Goal: Task Accomplishment & Management: Complete application form

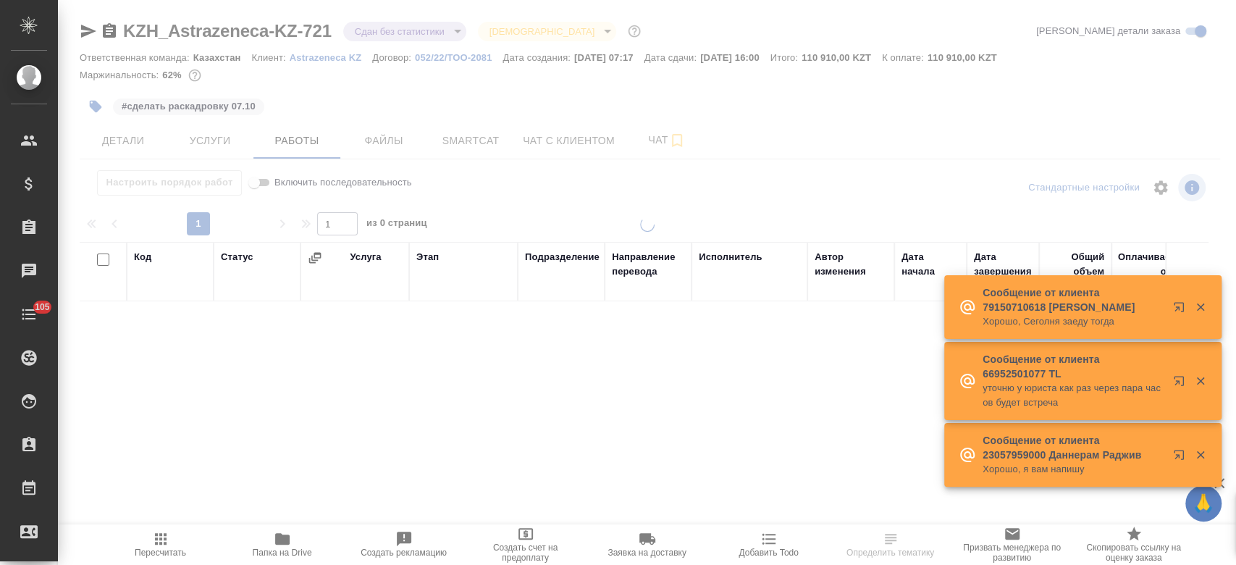
click at [311, 56] on p "Astrazeneca KZ" at bounding box center [331, 57] width 83 height 11
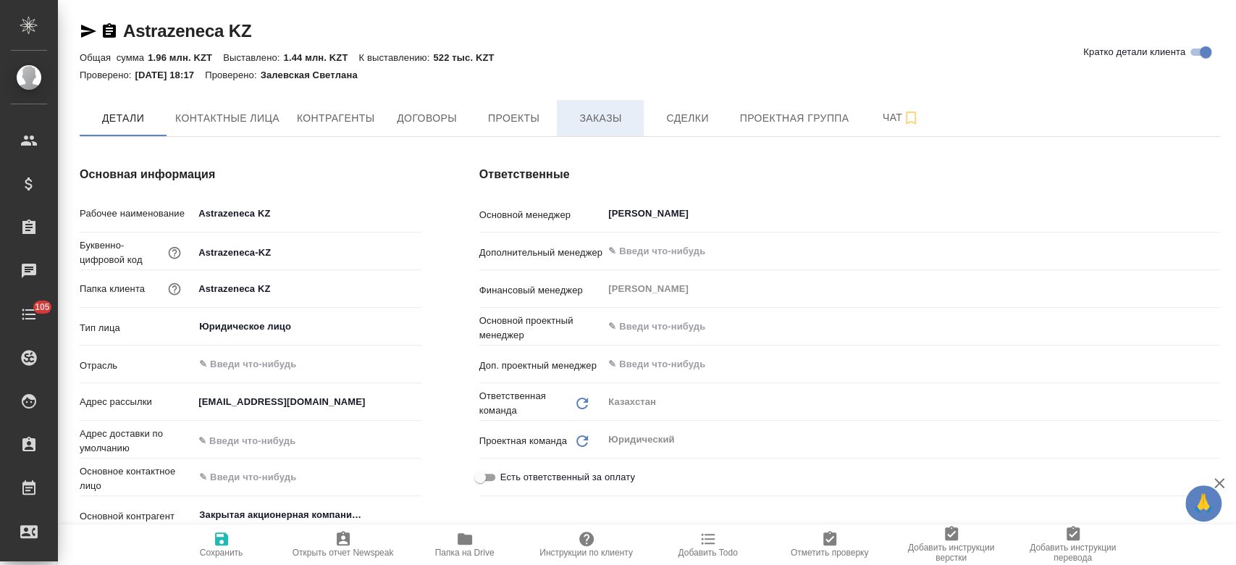
click at [597, 122] on span "Заказы" at bounding box center [601, 118] width 70 height 18
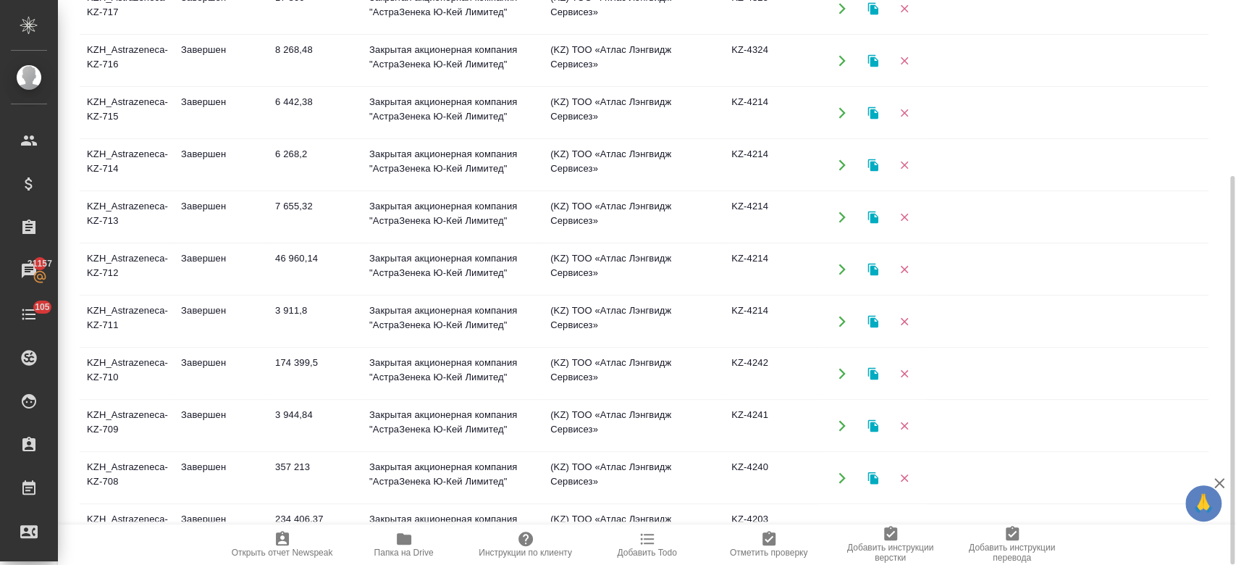
scroll to position [767, 0]
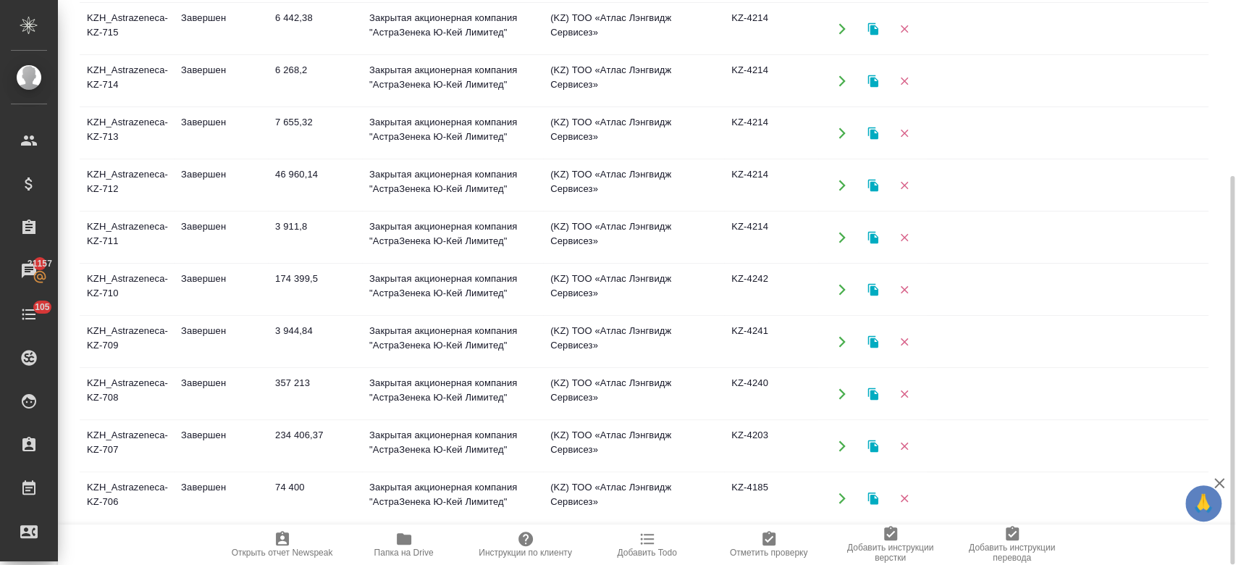
click at [133, 387] on td "KZH_Astrazeneca-KZ-708" at bounding box center [127, 394] width 94 height 51
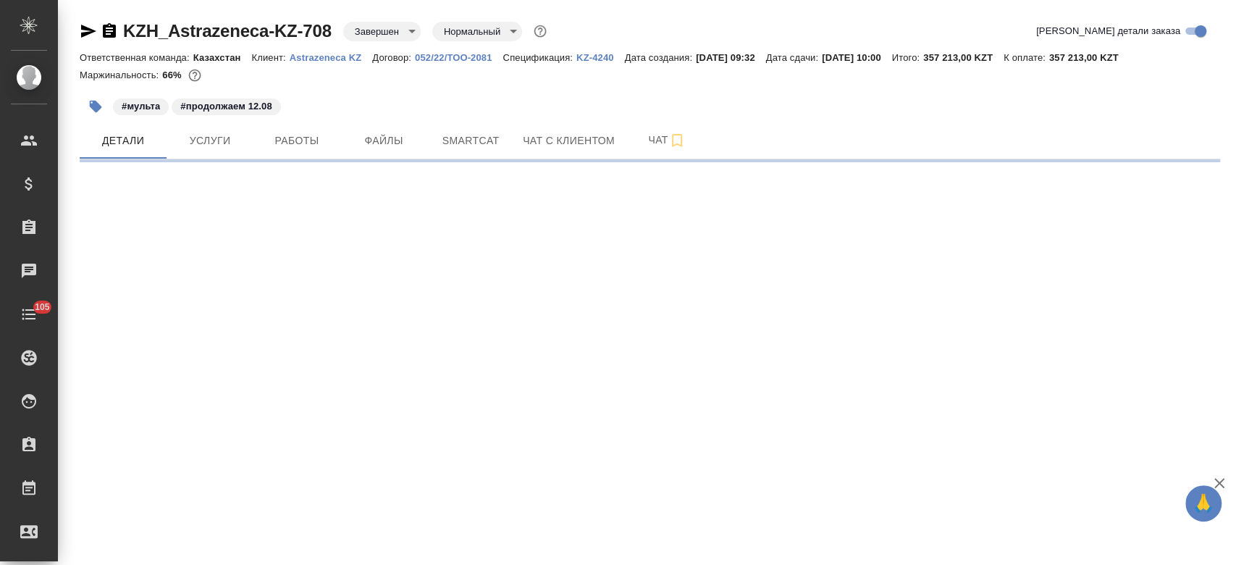
select select "RU"
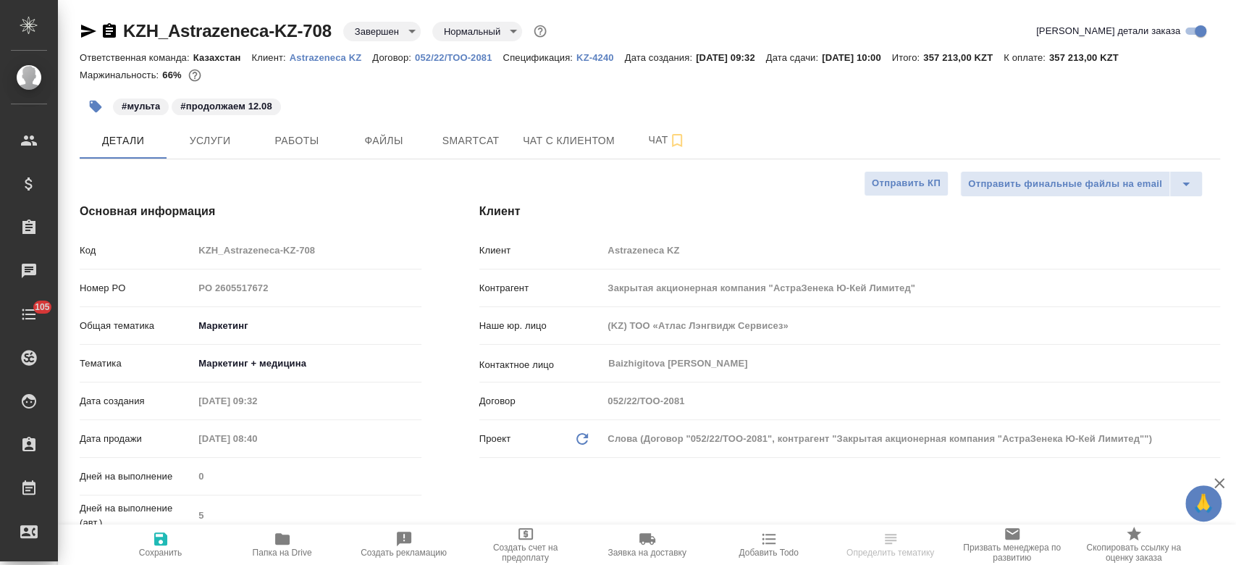
type textarea "x"
drag, startPoint x: 380, startPoint y: 159, endPoint x: 375, endPoint y: 132, distance: 28.0
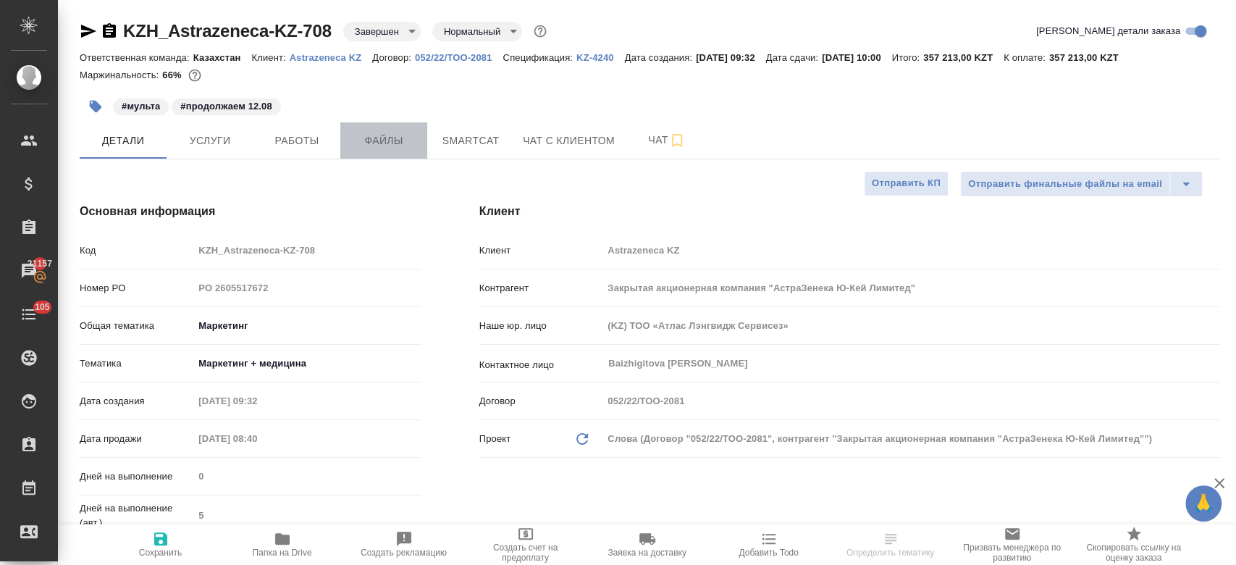
click at [375, 132] on span "Файлы" at bounding box center [384, 141] width 70 height 18
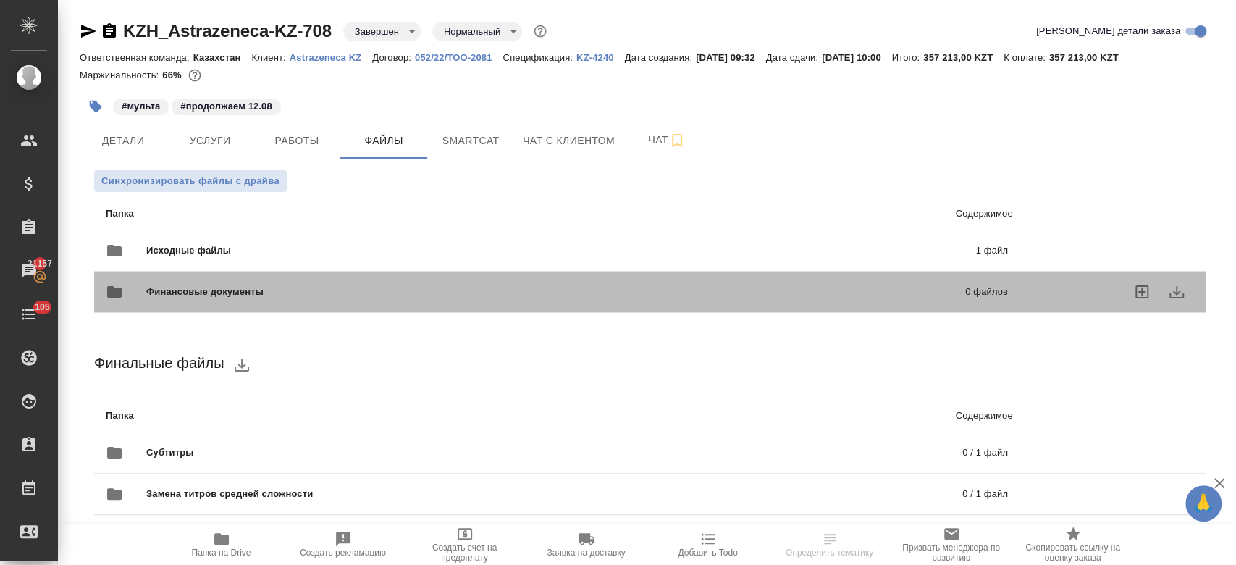
click at [438, 267] on div "Финансовые документы 0 файлов" at bounding box center [556, 292] width 931 height 64
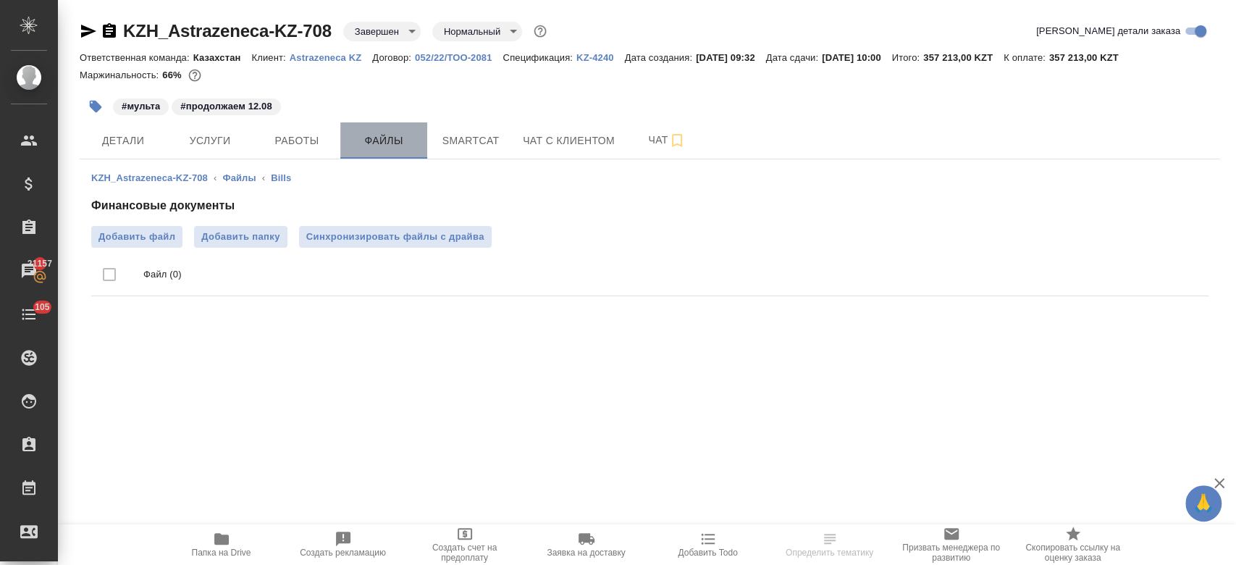
click at [378, 139] on span "Файлы" at bounding box center [384, 141] width 70 height 18
click at [235, 175] on link "Файлы" at bounding box center [238, 177] width 33 height 11
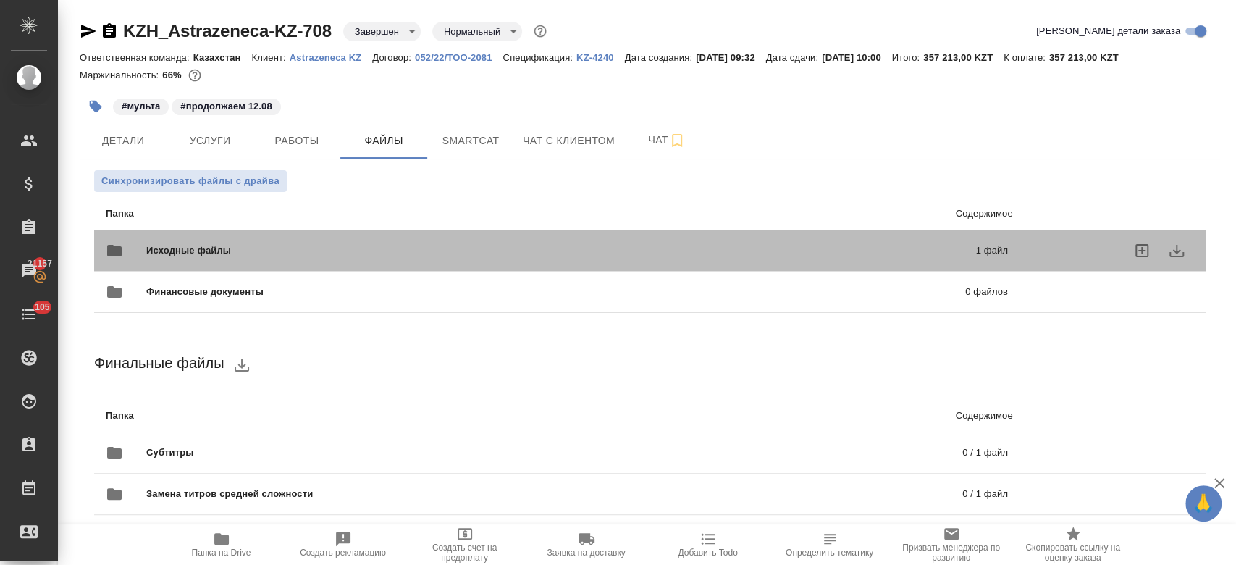
click at [268, 243] on span "Исходные файлы" at bounding box center [374, 250] width 457 height 14
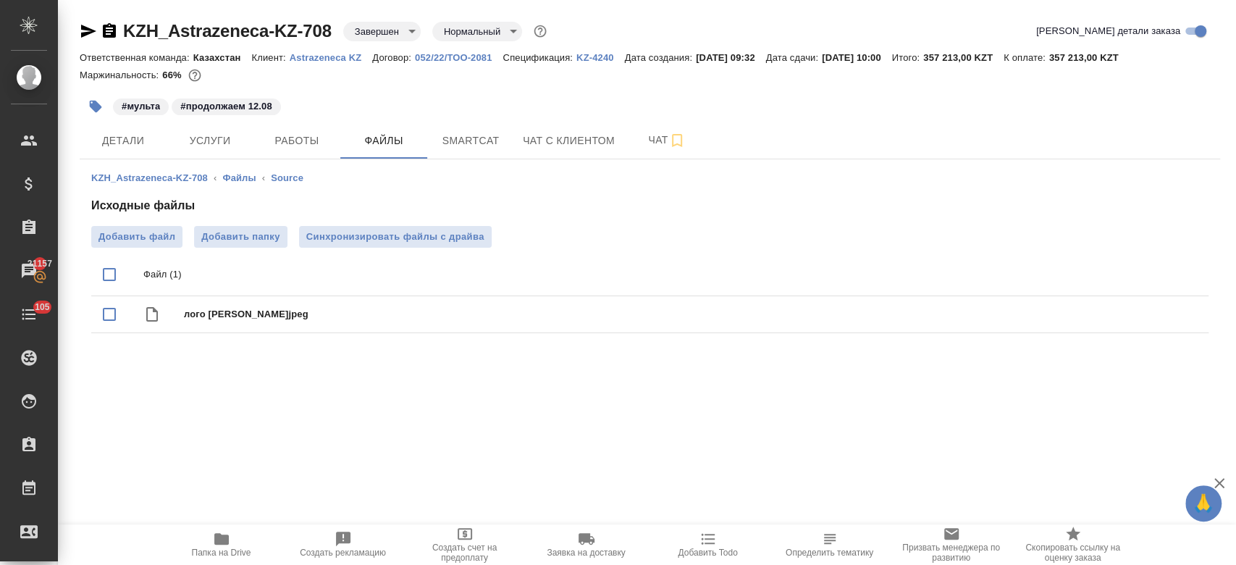
click at [245, 387] on div ".cls-1 fill:#fff; AWATERA Kosherbayeva Nazerke Клиенты Спецификации Заказы 2115…" at bounding box center [618, 282] width 1236 height 565
click at [120, 135] on span "Детали" at bounding box center [123, 141] width 70 height 18
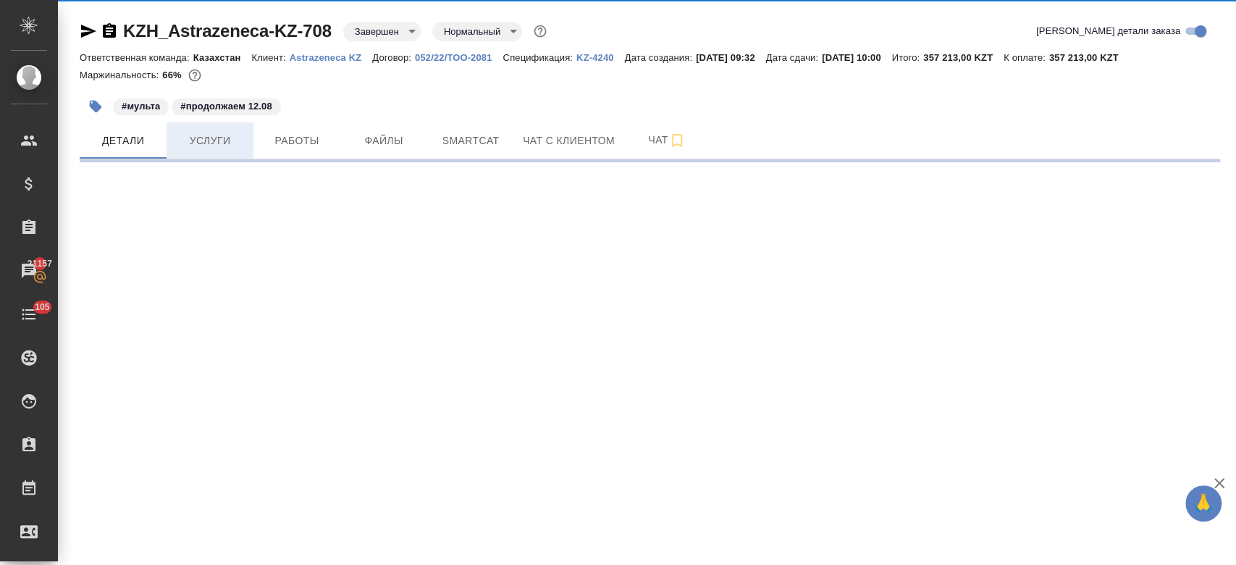
click at [209, 146] on span "Услуги" at bounding box center [210, 141] width 70 height 18
select select "RU"
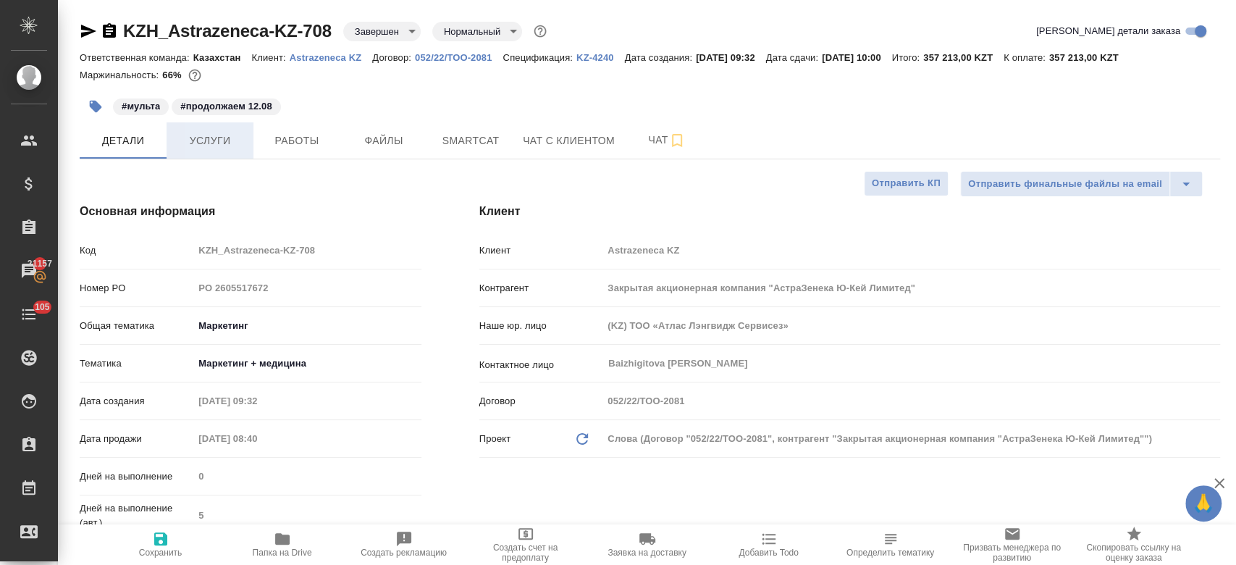
type textarea "x"
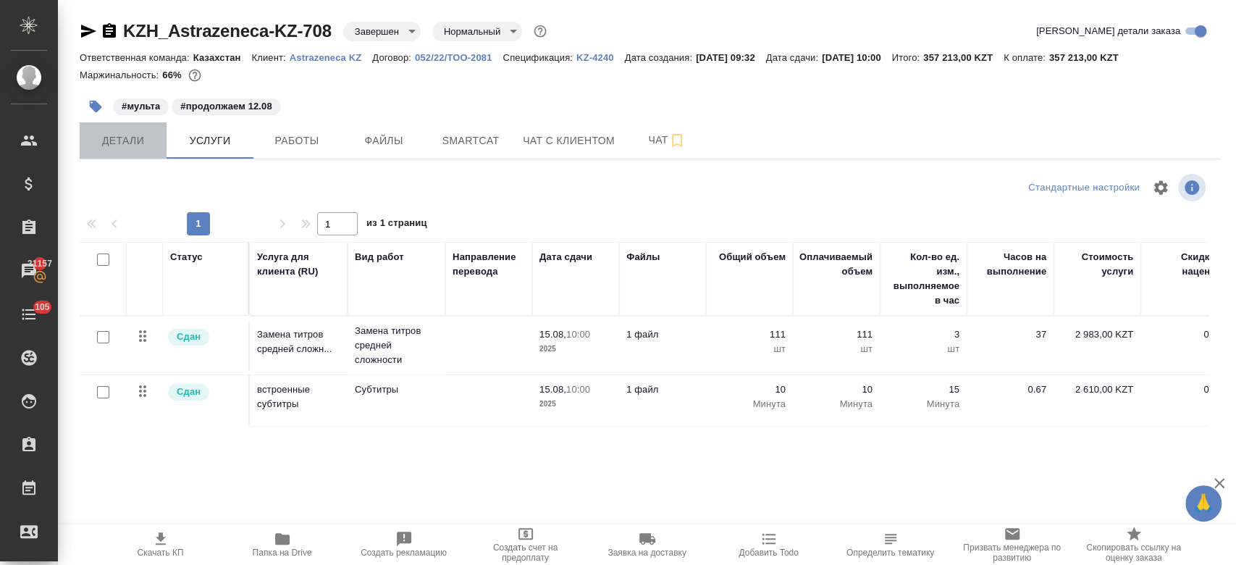
click at [140, 141] on span "Детали" at bounding box center [123, 141] width 70 height 18
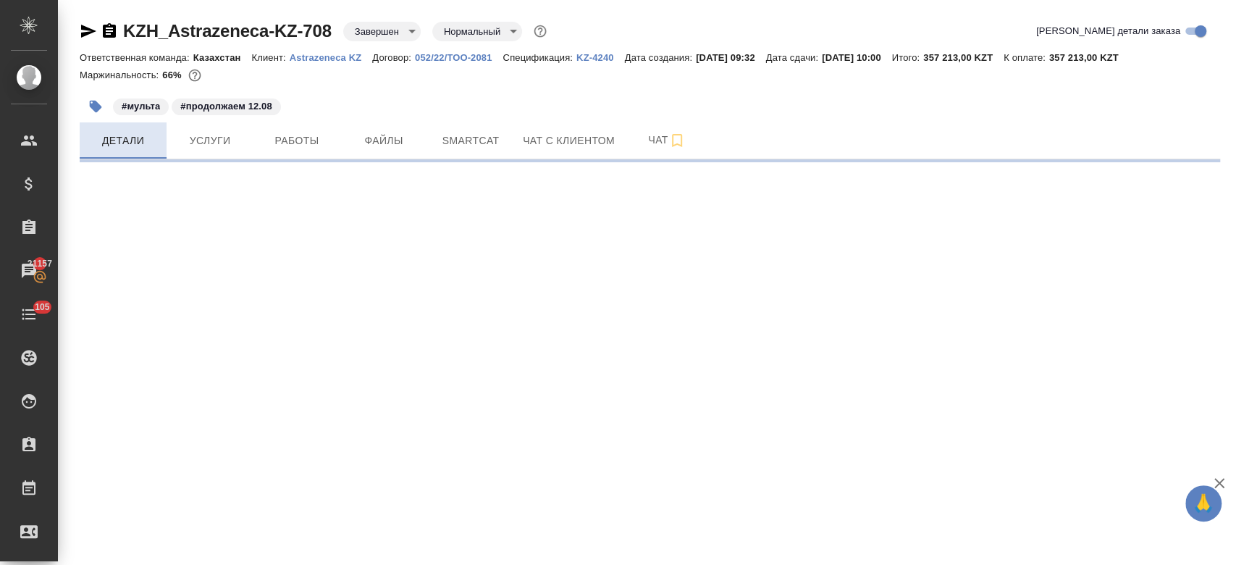
select select "RU"
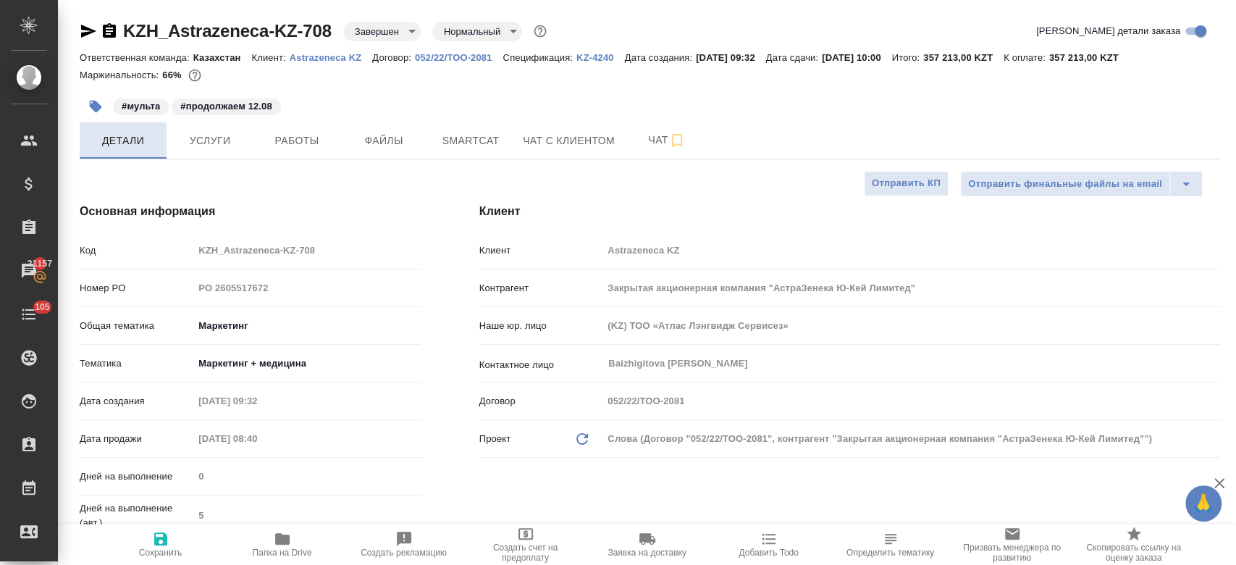
type textarea "x"
click at [88, 28] on icon "button" at bounding box center [88, 31] width 15 height 13
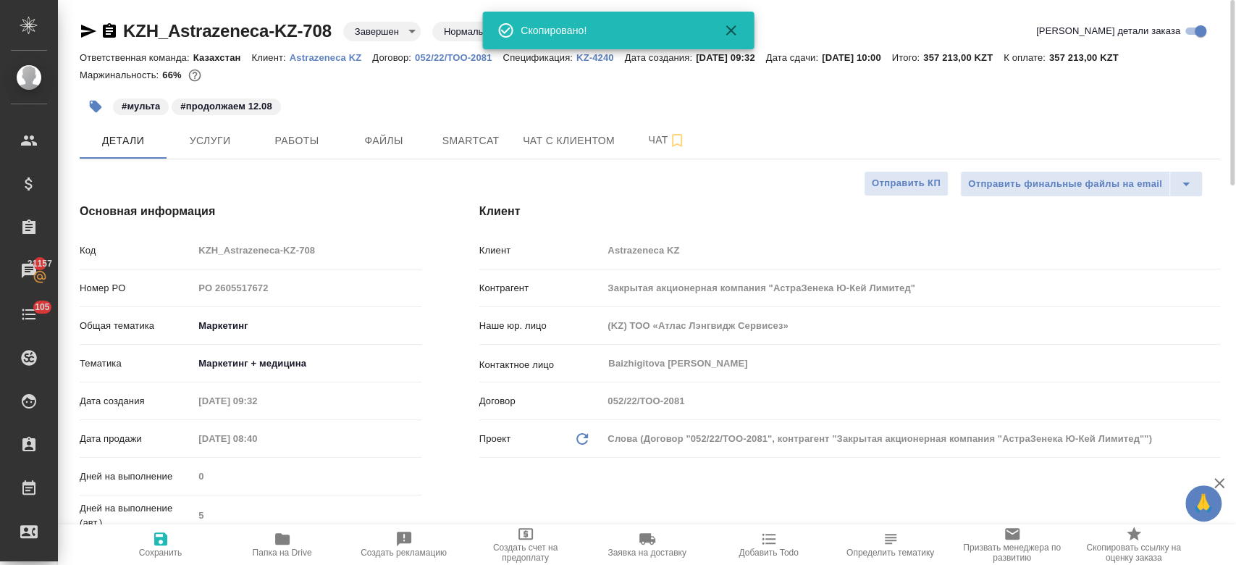
type textarea "x"
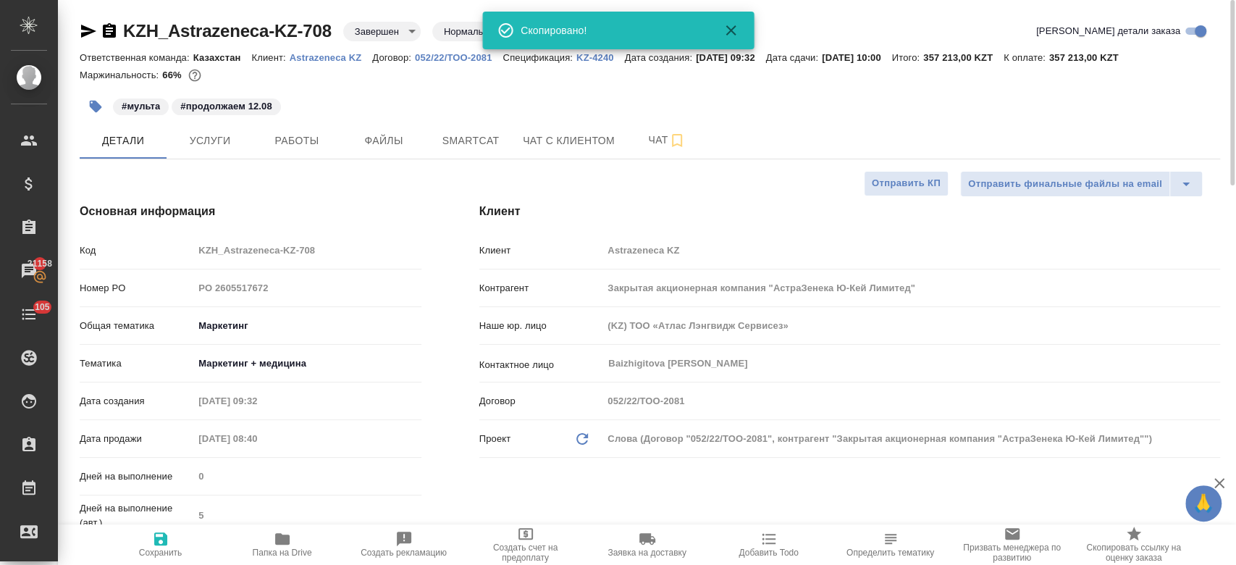
type textarea "x"
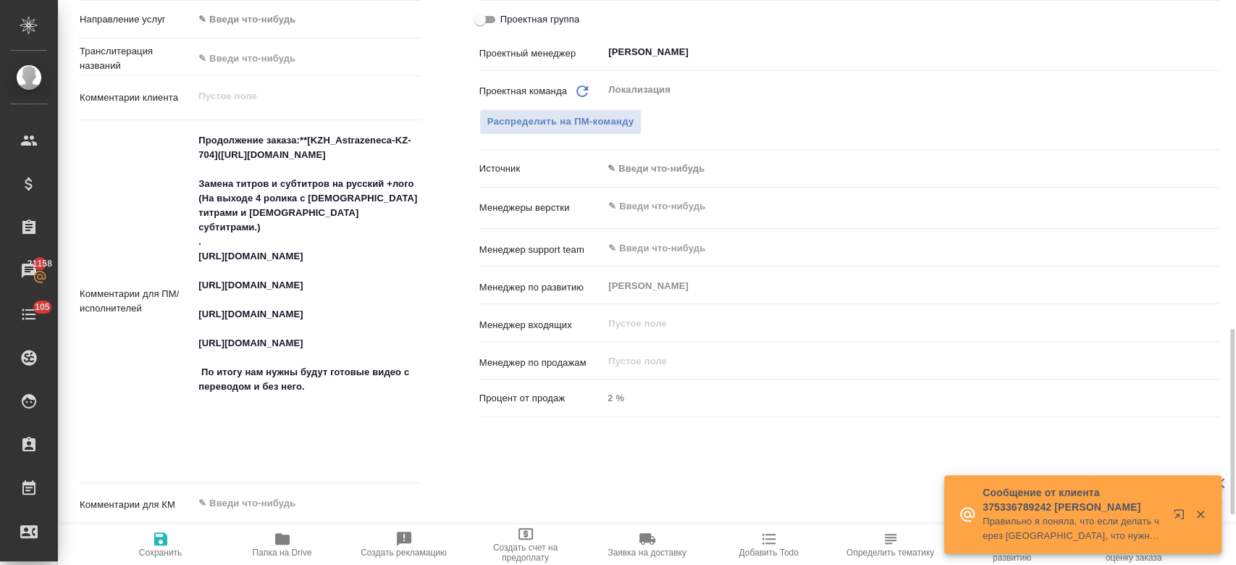
scroll to position [810, 0]
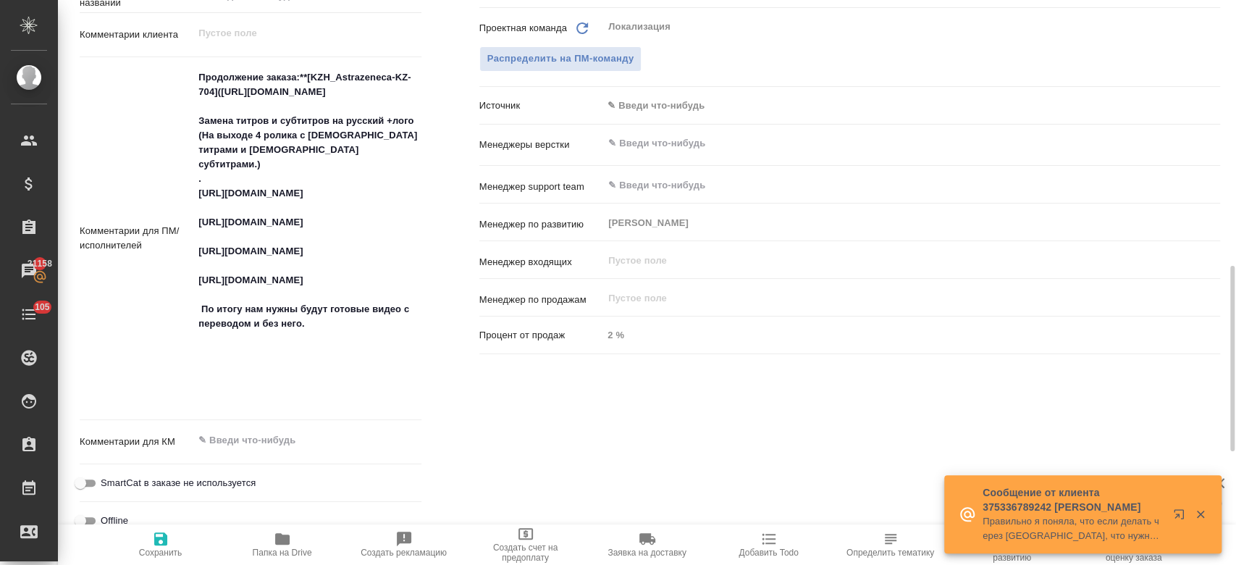
type textarea "x"
drag, startPoint x: 199, startPoint y: 76, endPoint x: 314, endPoint y: 126, distance: 124.9
click at [314, 126] on textarea "Продолжение заказа:**[KZH_Astrazeneca-KZ-704](https://tera.awatera.com/Order/68…" at bounding box center [307, 237] width 226 height 343
type textarea "с Замена титров и субтитров на русский +лого (На выходе 4 ролика с русскими тит…"
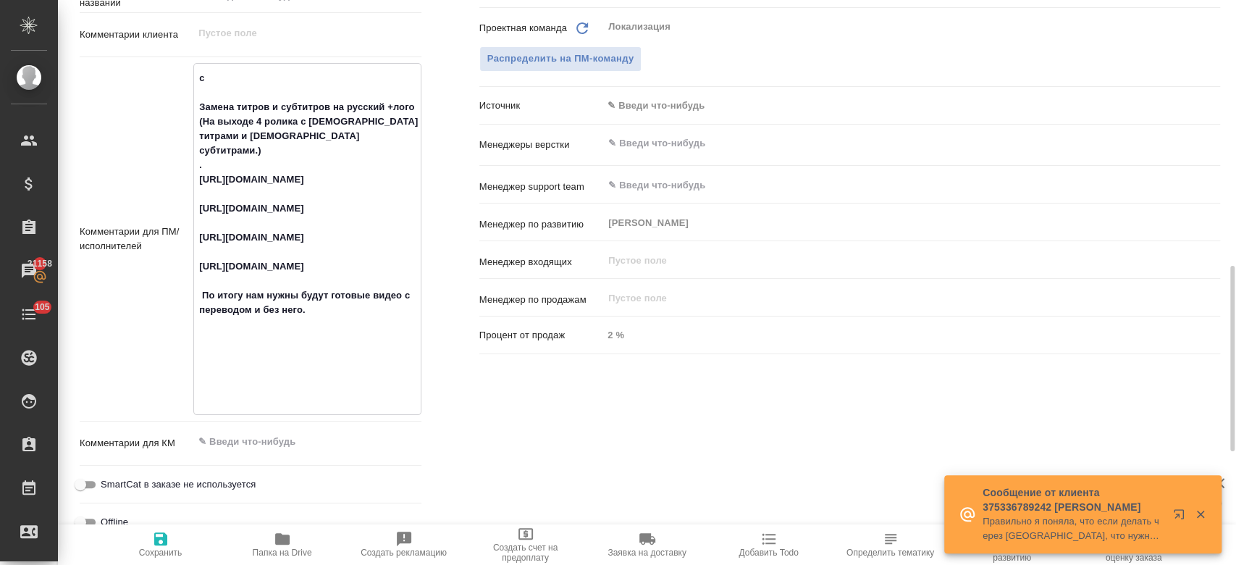
type textarea "x"
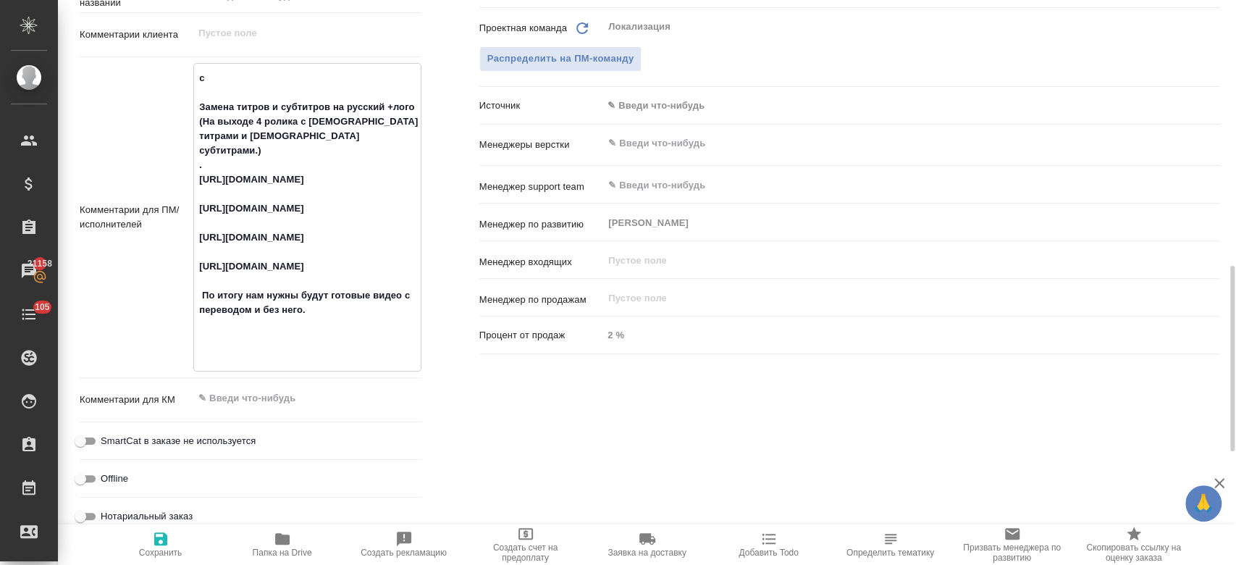
type textarea "с Замена титров и субтитров на русский +лого (На выходе 4 ролика с русскими тит…"
type textarea "x"
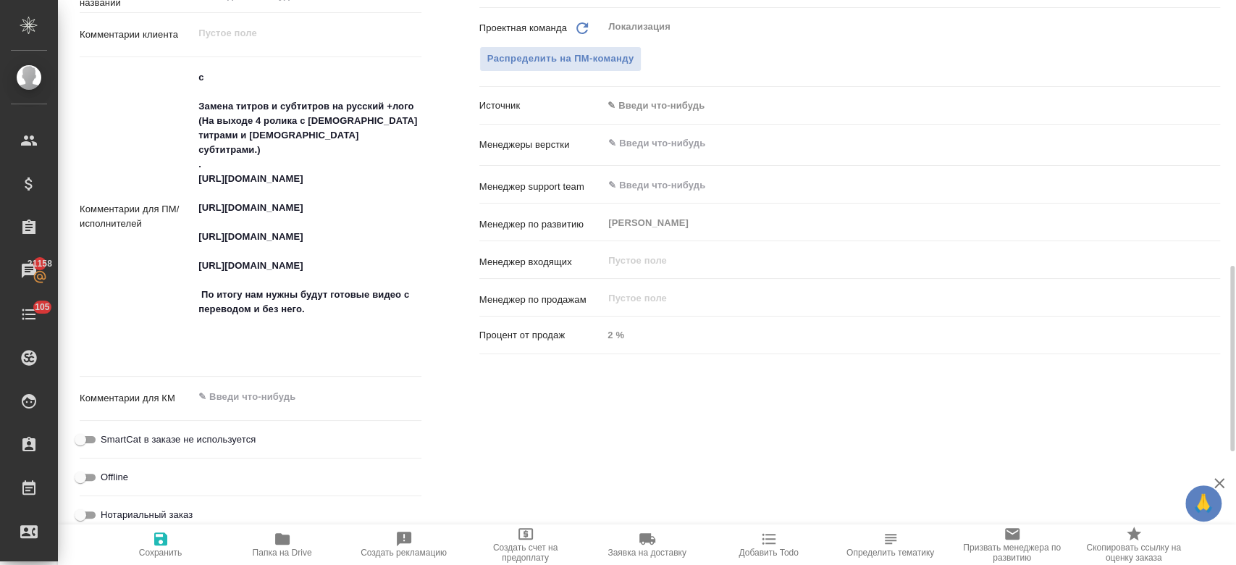
type textarea "x"
click at [556, 480] on div "Ответственные Клиентские менеджеры Асланукова Сати ​ Ответственная команда Обно…" at bounding box center [849, 186] width 799 height 764
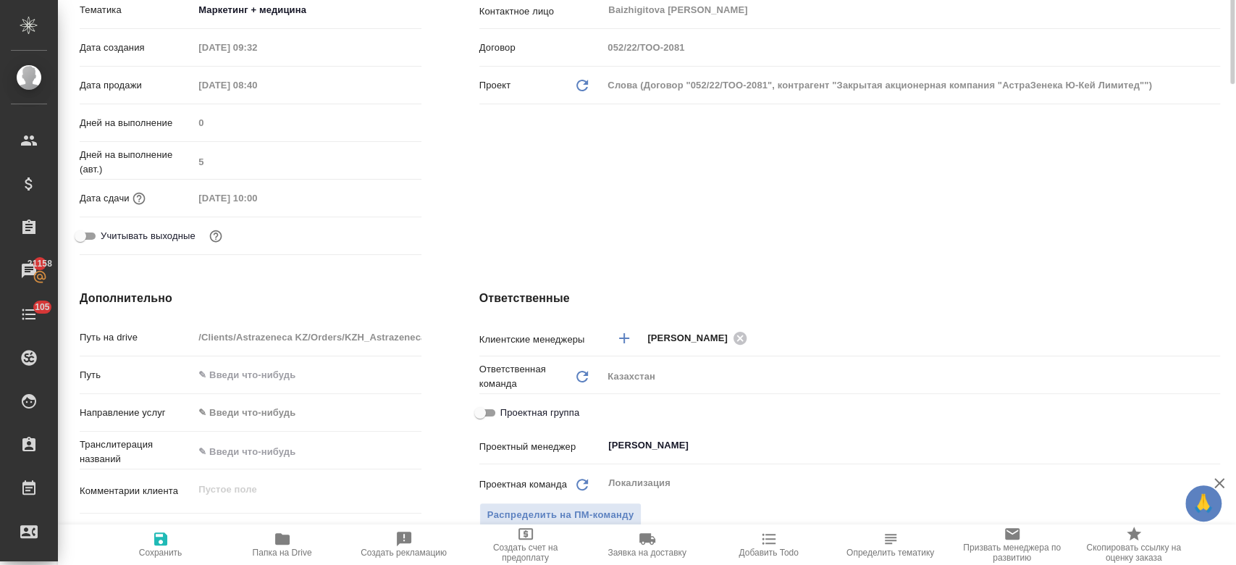
scroll to position [0, 0]
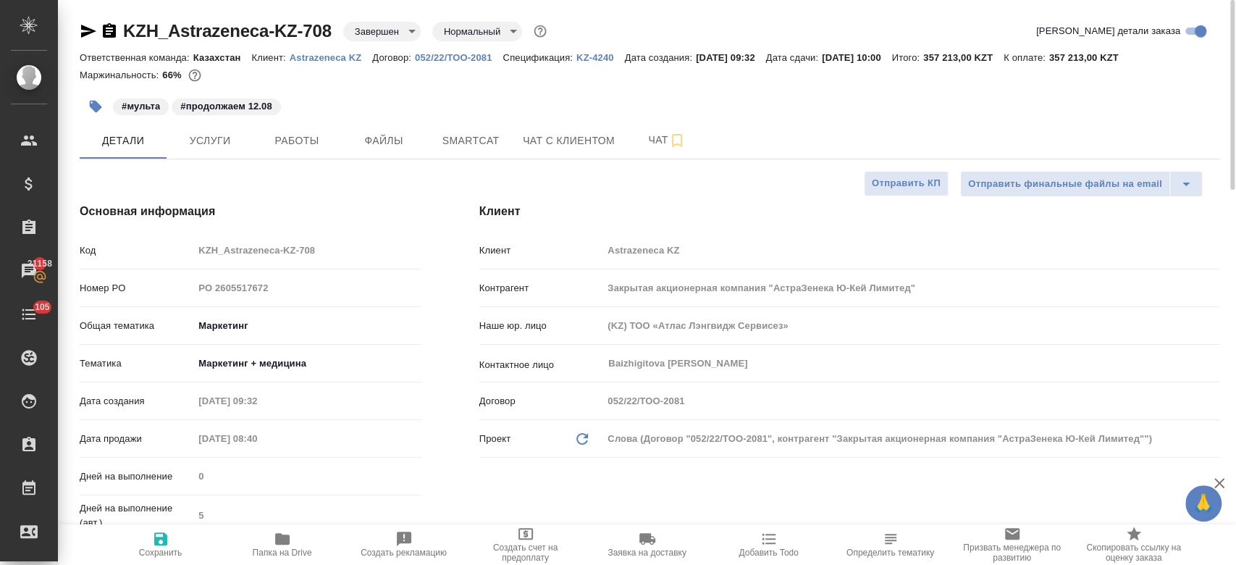
click at [344, 57] on p "Astrazeneca KZ" at bounding box center [331, 57] width 83 height 11
type textarea "x"
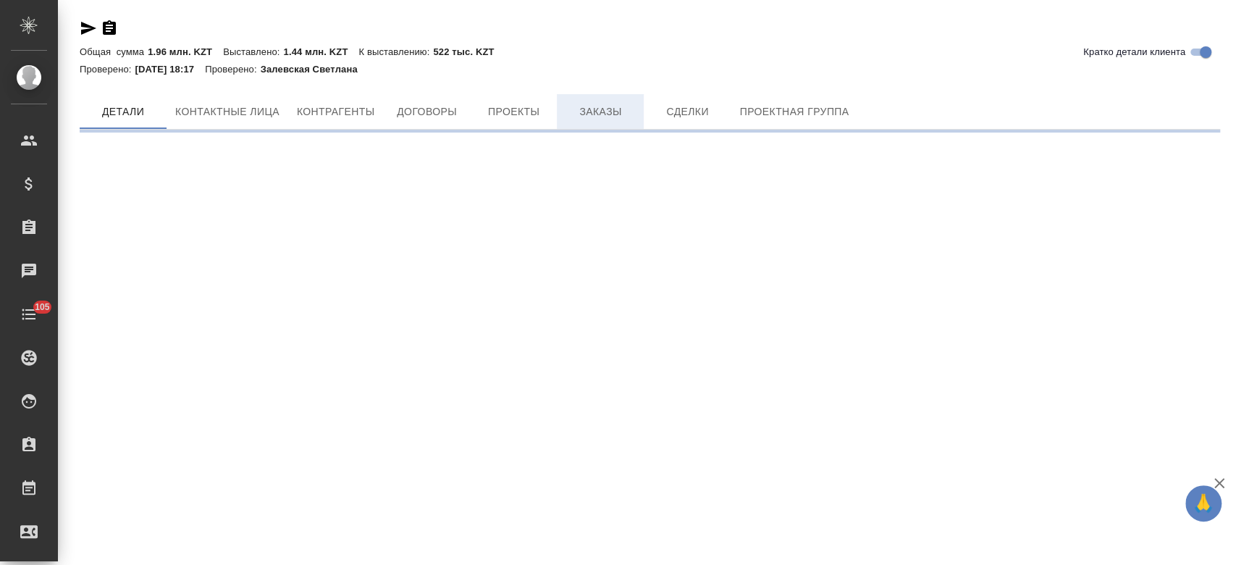
click at [586, 121] on span "Заказы" at bounding box center [601, 112] width 70 height 18
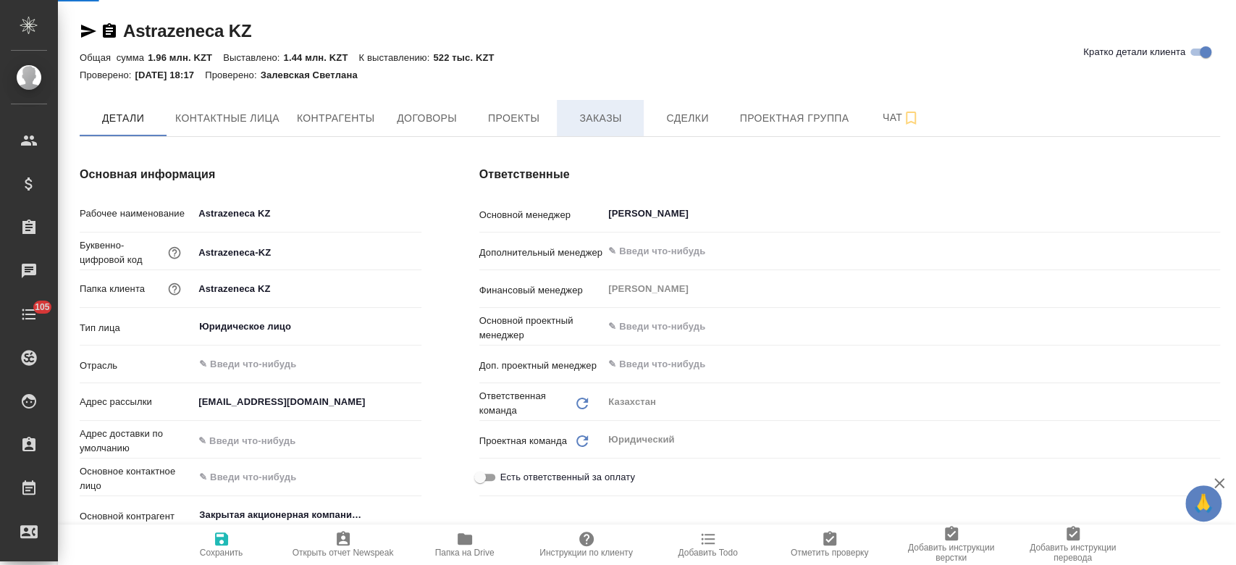
type textarea "x"
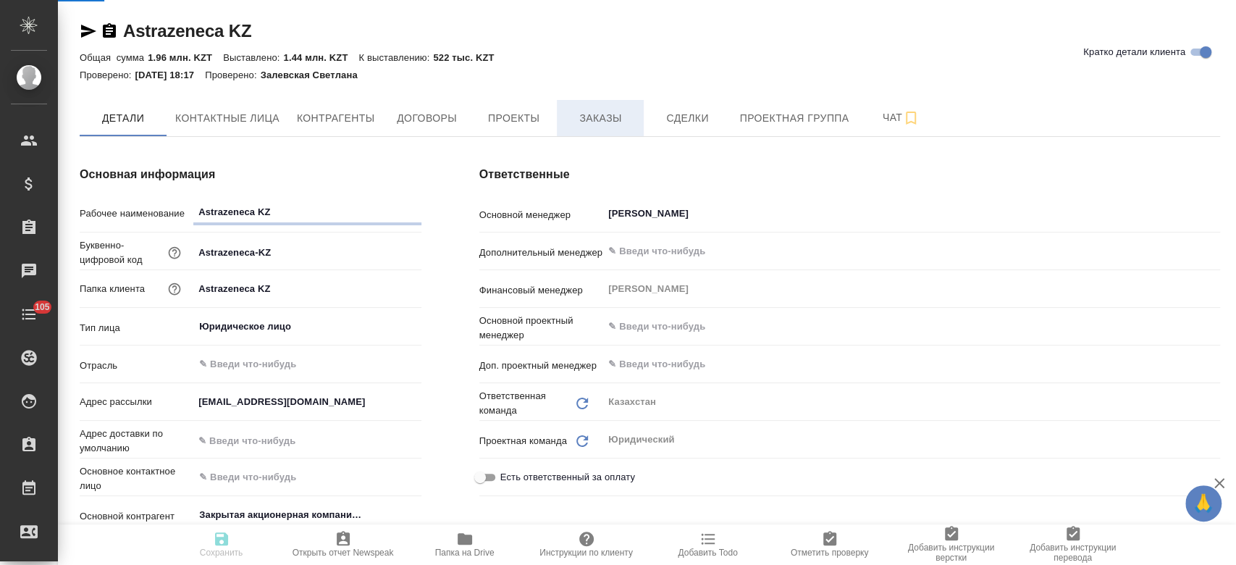
type textarea "x"
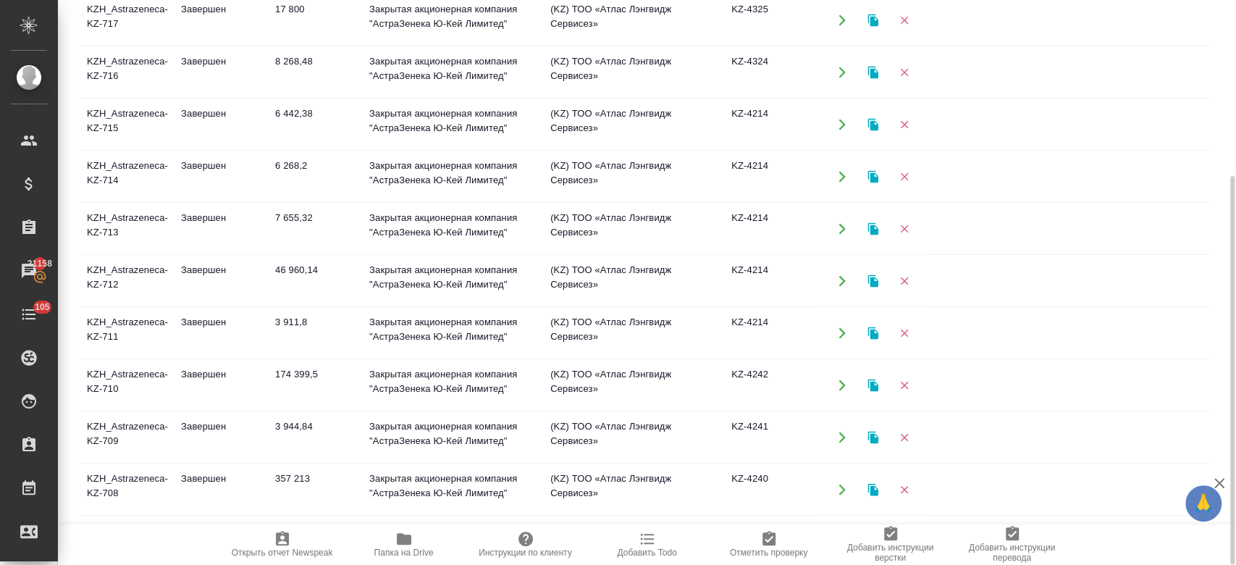
scroll to position [695, 0]
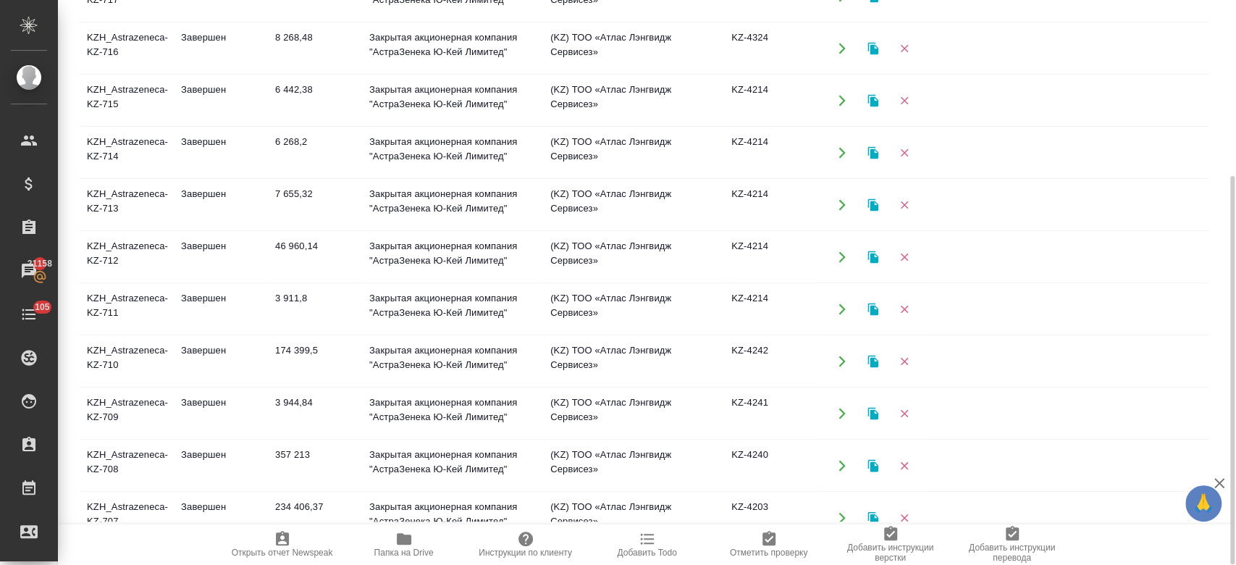
click at [140, 485] on td "KZH_Astrazeneca-KZ-708" at bounding box center [127, 465] width 94 height 51
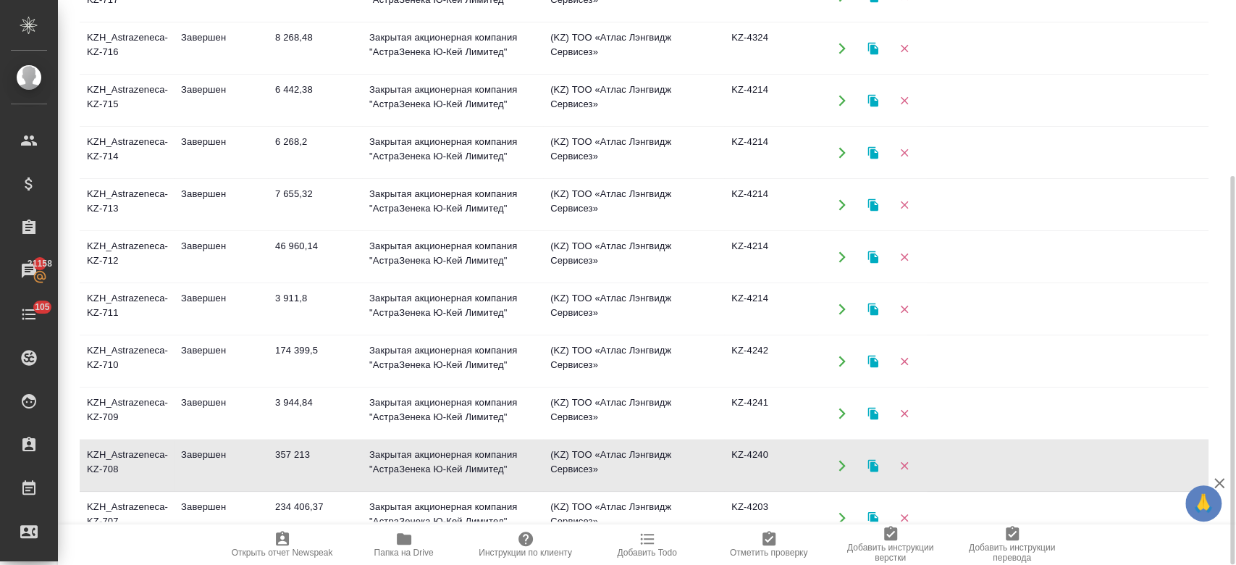
click at [140, 485] on td "KZH_Astrazeneca-KZ-708" at bounding box center [127, 465] width 94 height 51
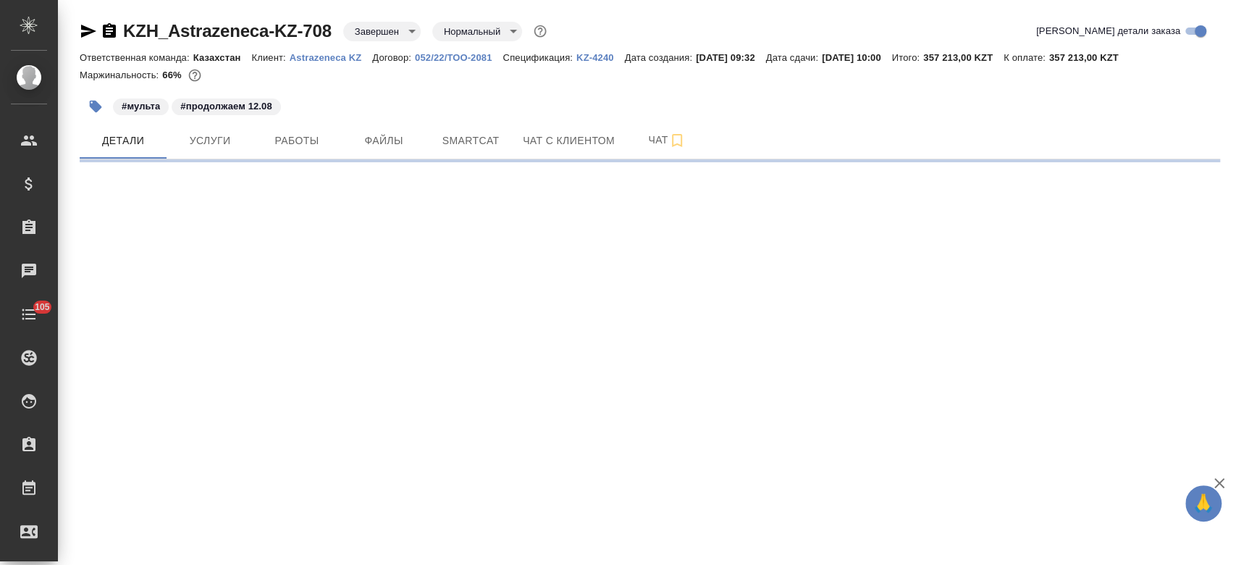
select select "RU"
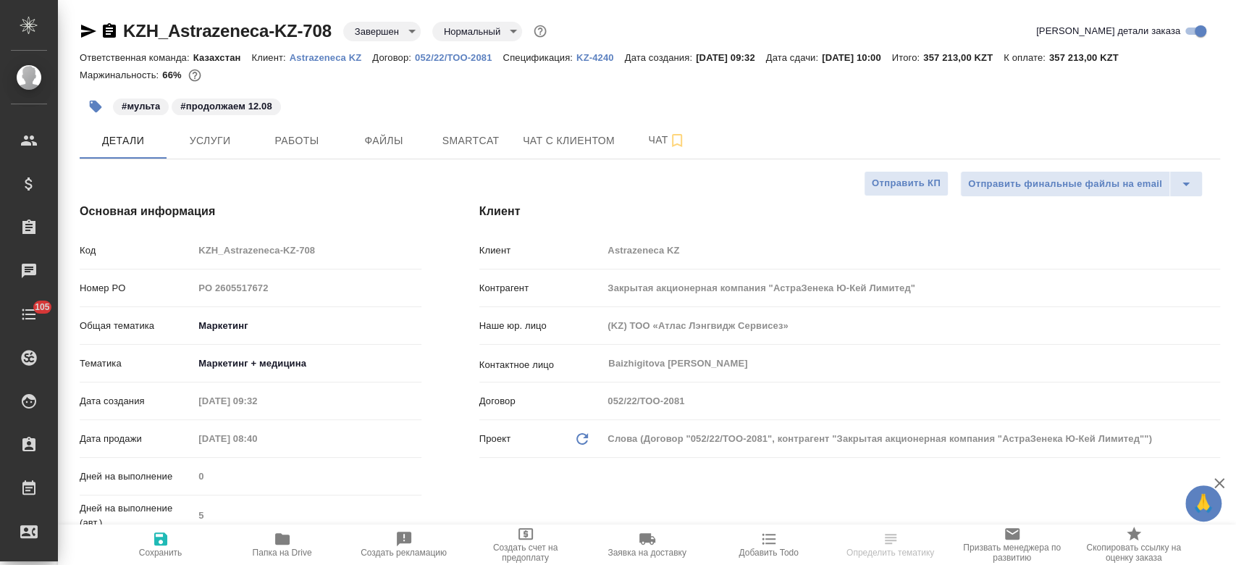
type textarea "x"
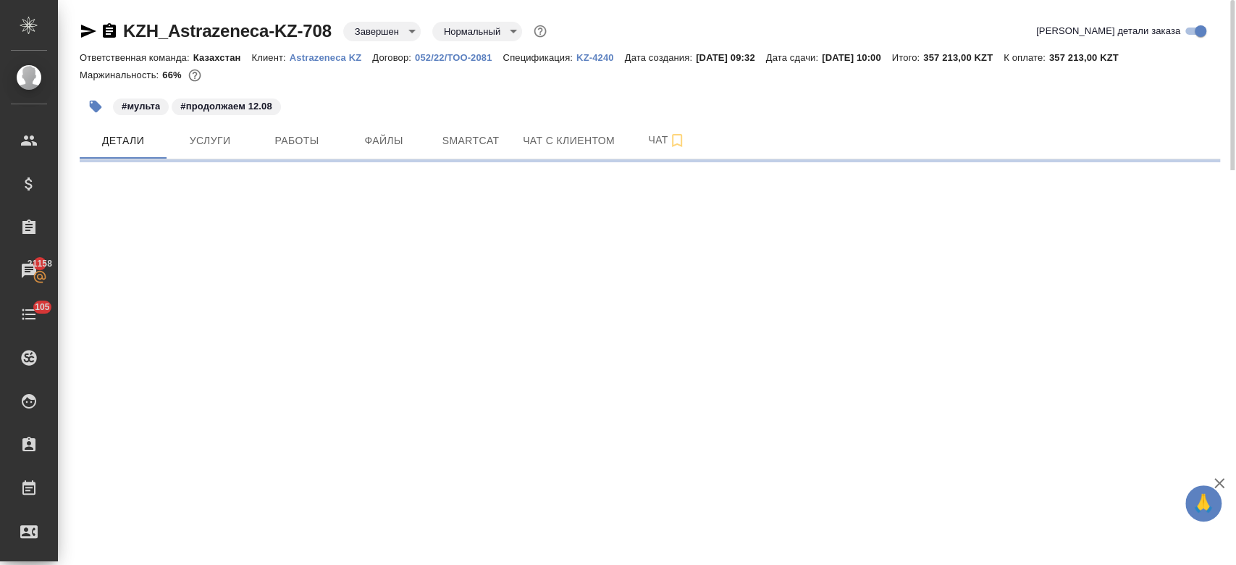
click at [319, 88] on div at bounding box center [650, 89] width 1141 height 3
select select "RU"
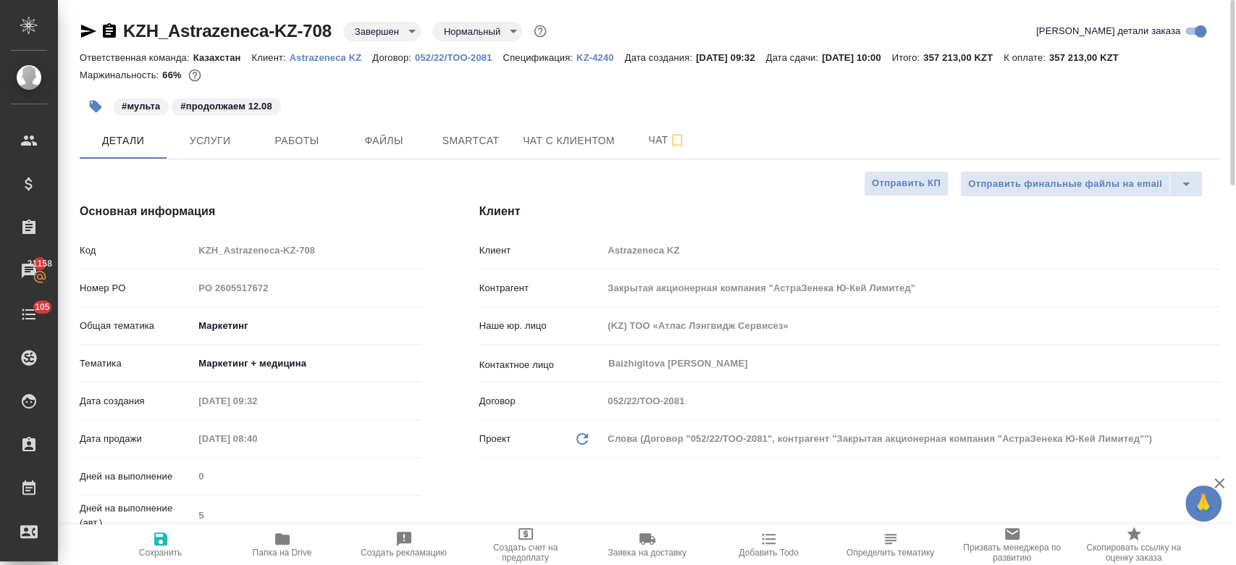
type textarea "x"
select select "RU"
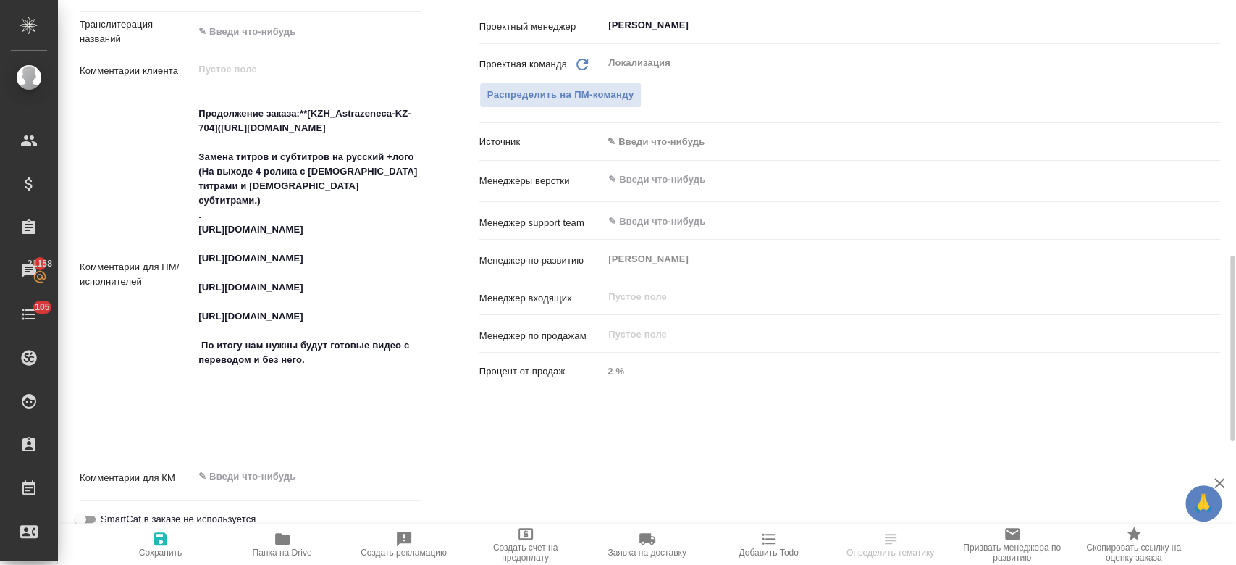
scroll to position [775, 0]
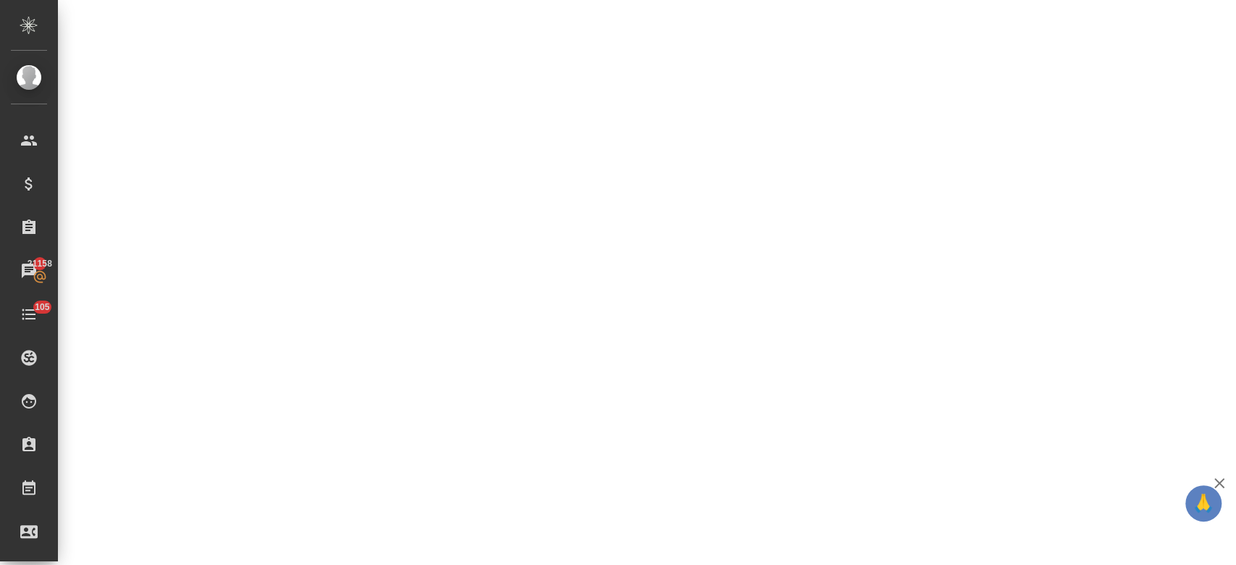
select select "RU"
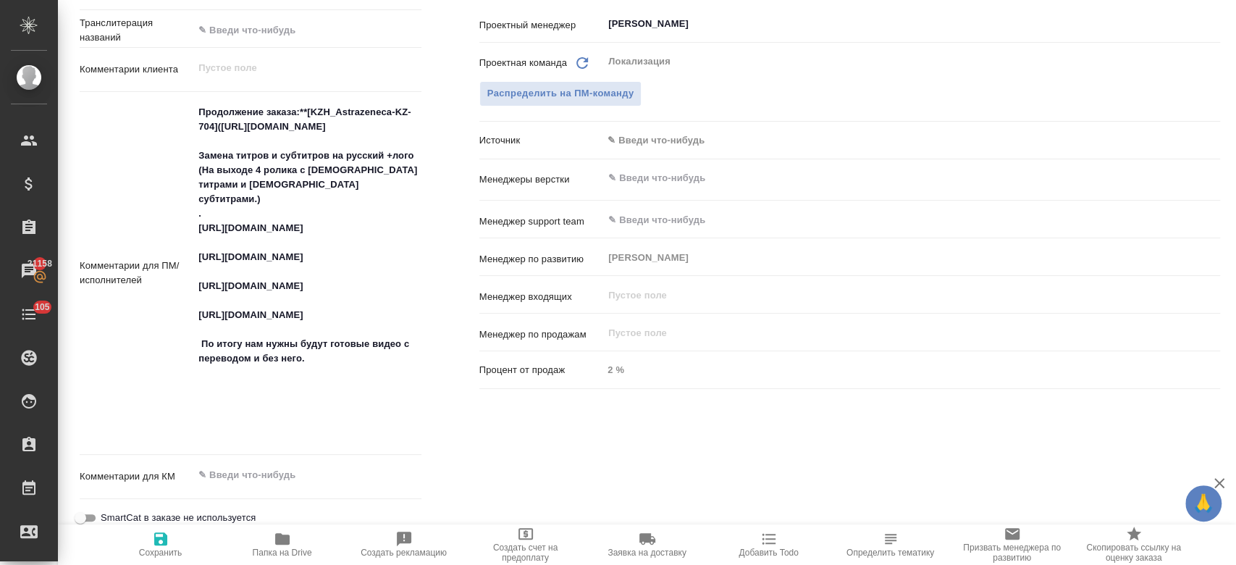
type textarea "x"
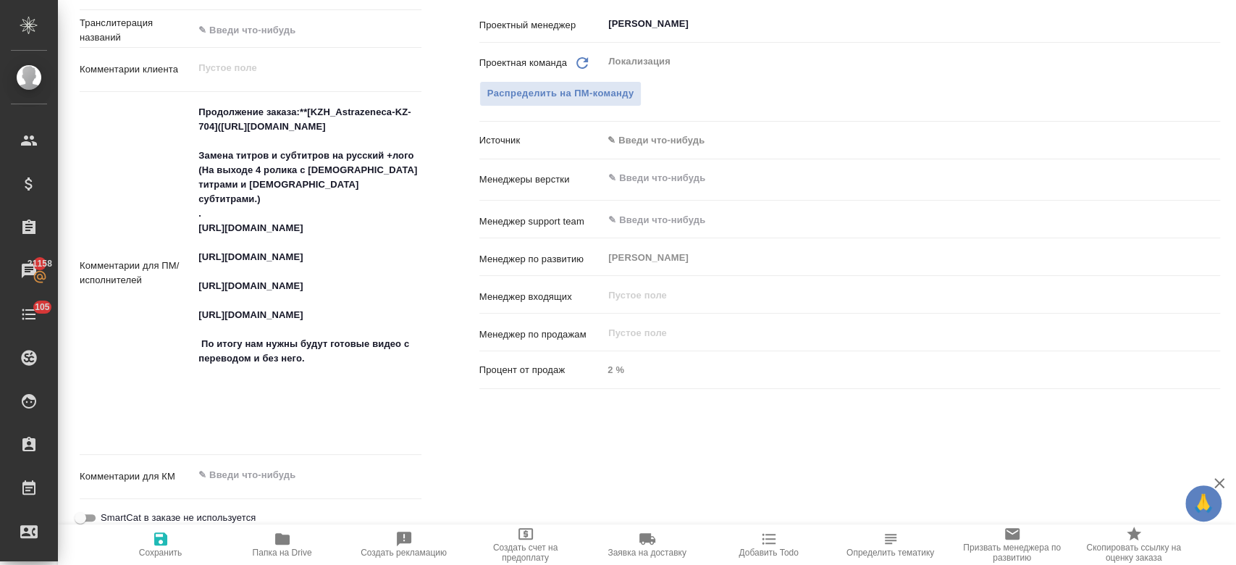
type textarea "x"
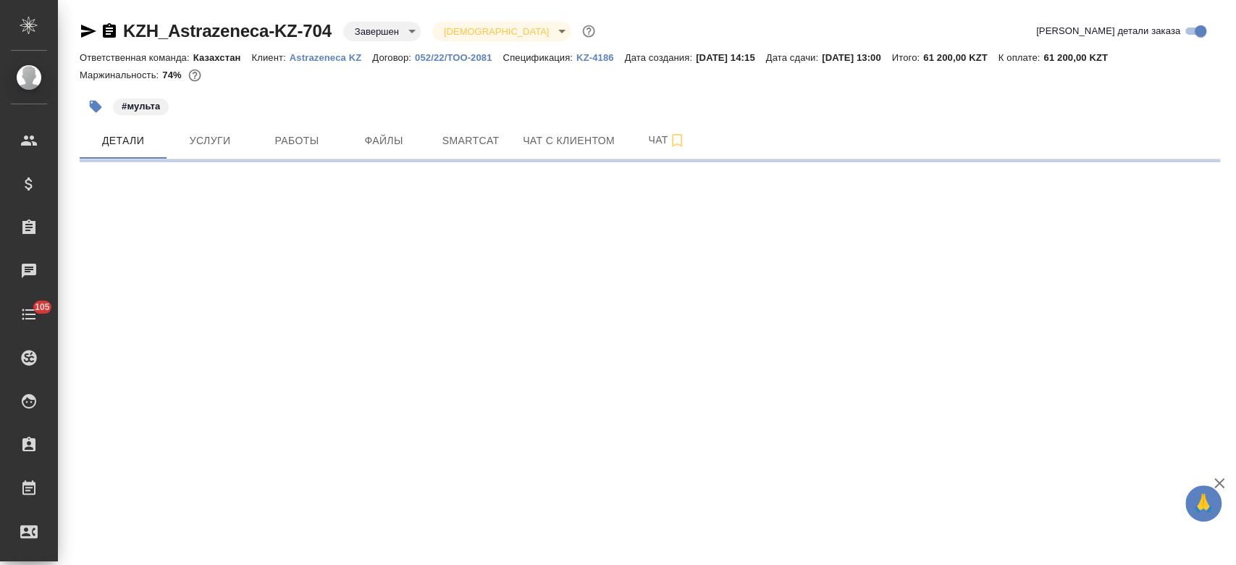
select select "RU"
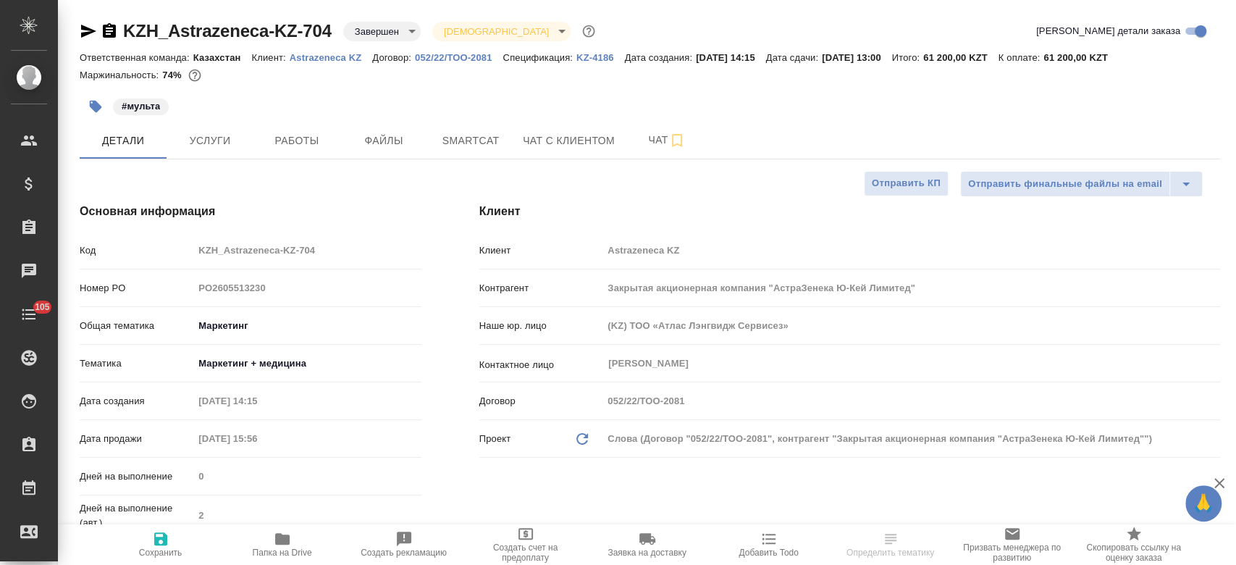
type textarea "x"
click at [267, 85] on div at bounding box center [650, 86] width 1141 height 3
type textarea "x"
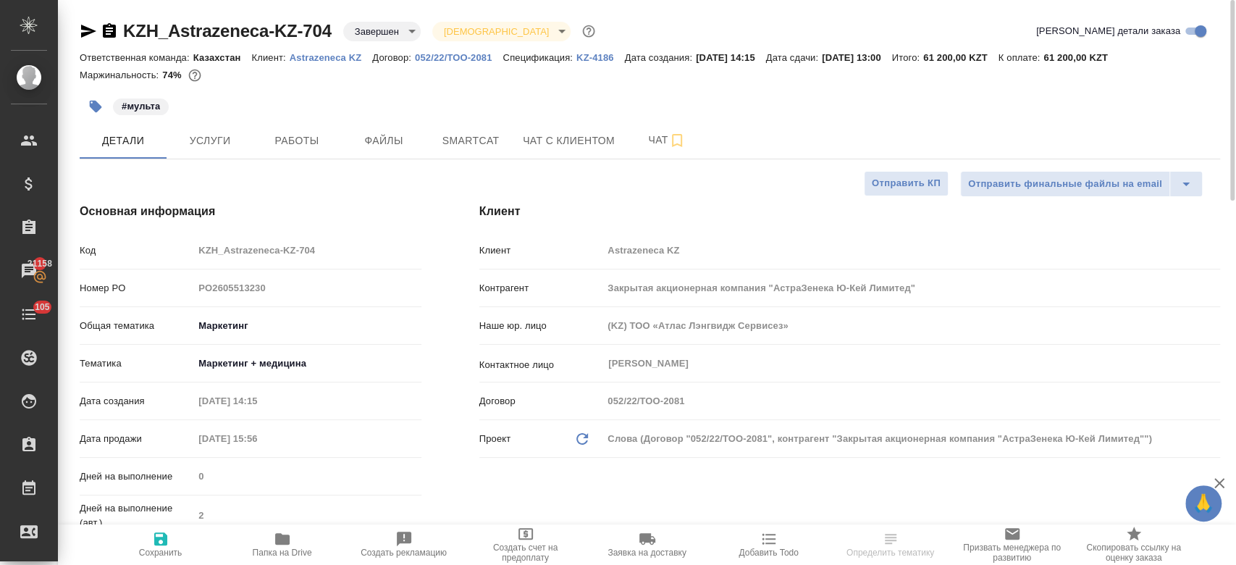
type textarea "x"
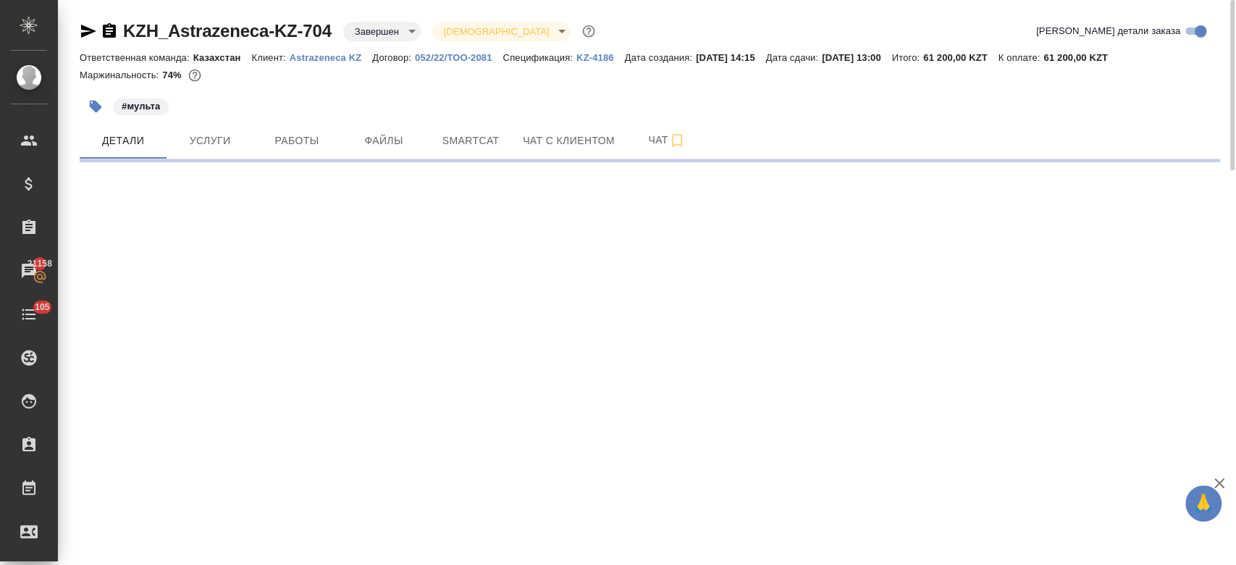
select select "RU"
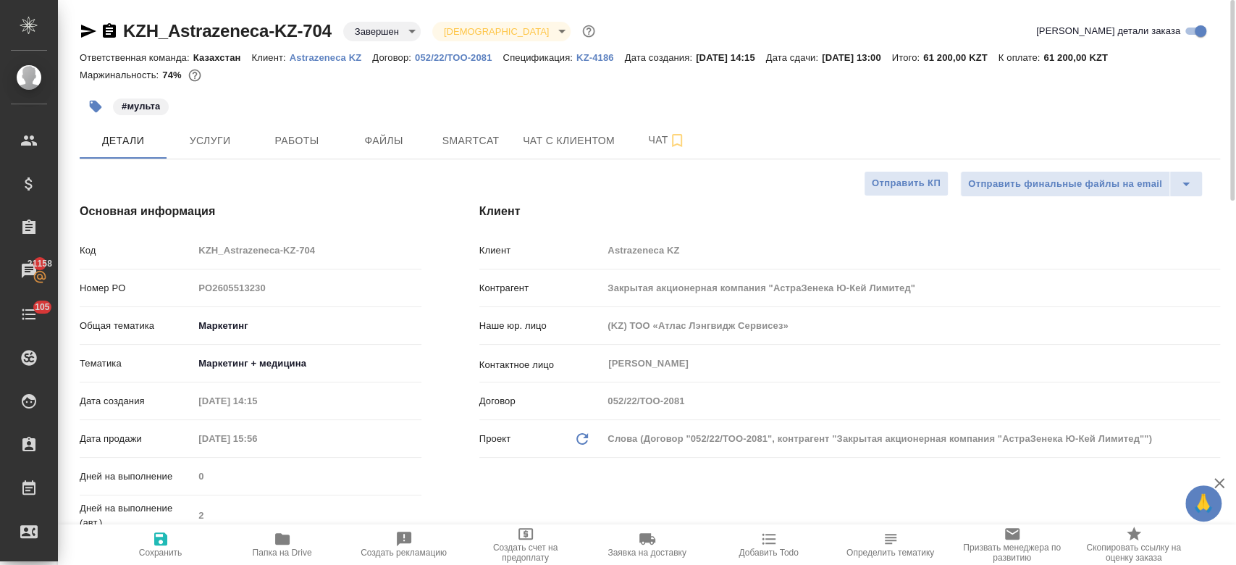
type textarea "x"
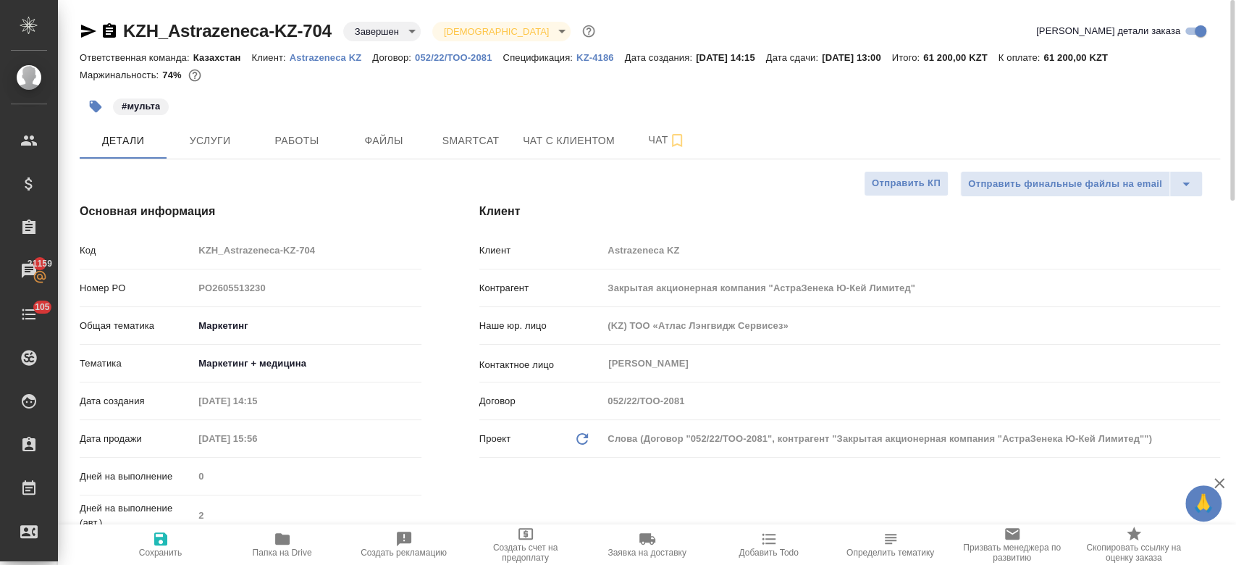
type textarea "x"
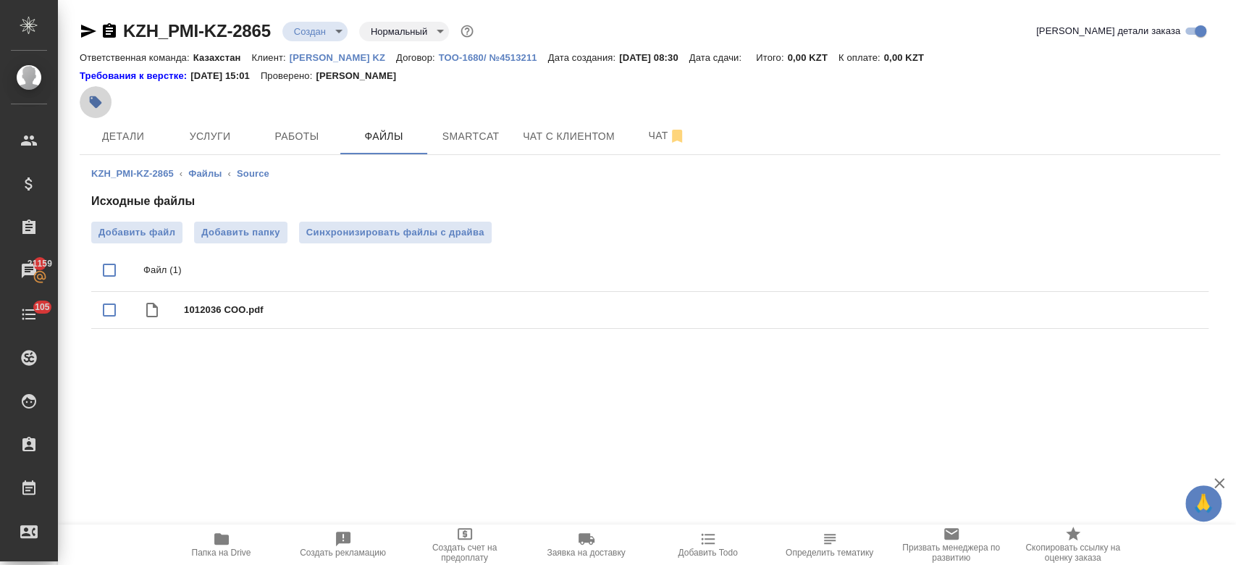
click at [96, 102] on icon "button" at bounding box center [96, 102] width 12 height 12
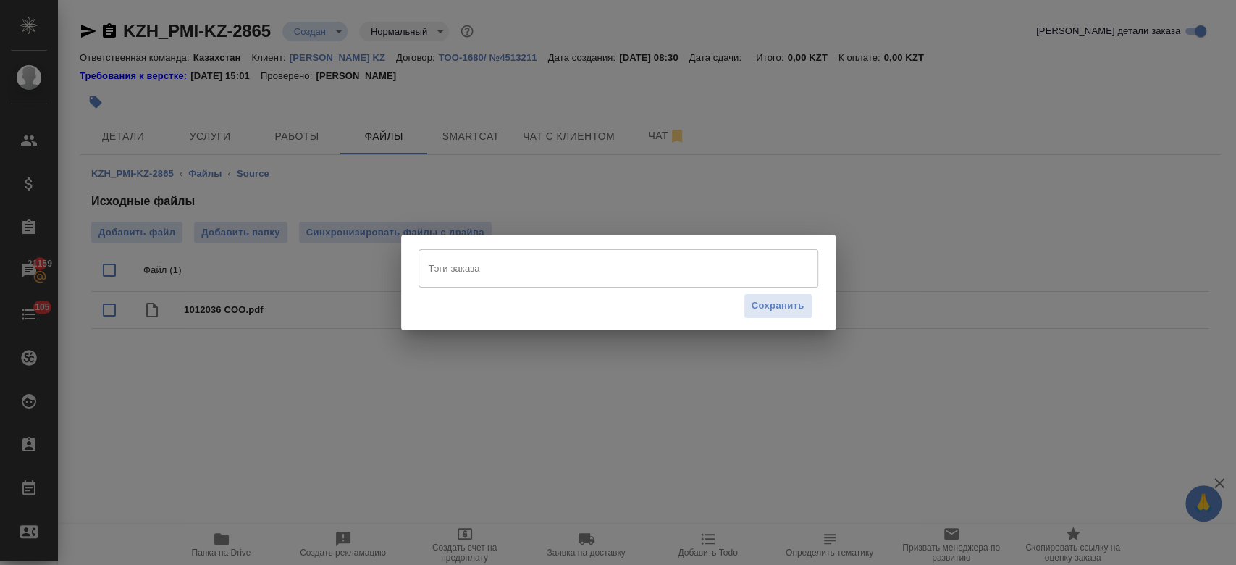
click at [533, 283] on div "Тэги заказа" at bounding box center [619, 268] width 400 height 38
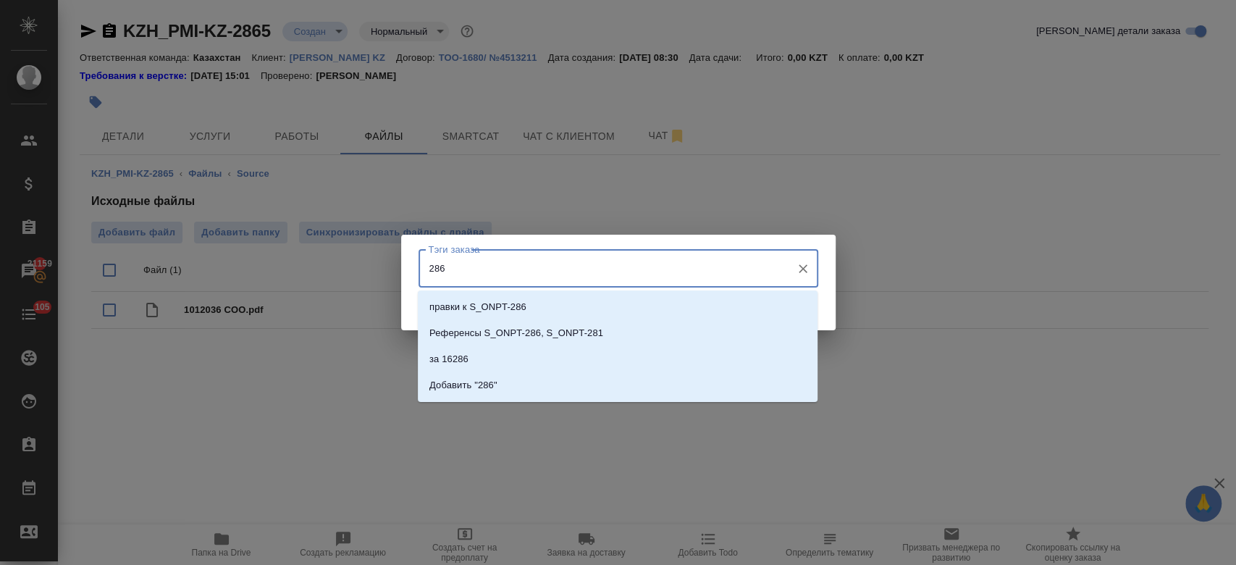
type input "2865"
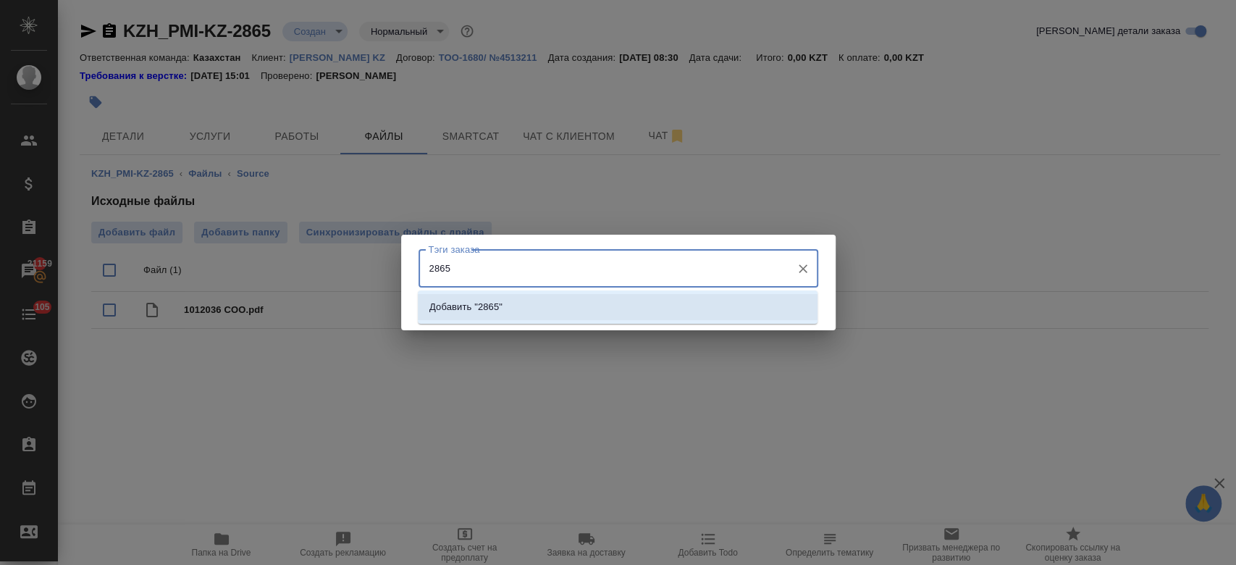
click at [500, 309] on p "Добавить "2865"" at bounding box center [465, 307] width 73 height 14
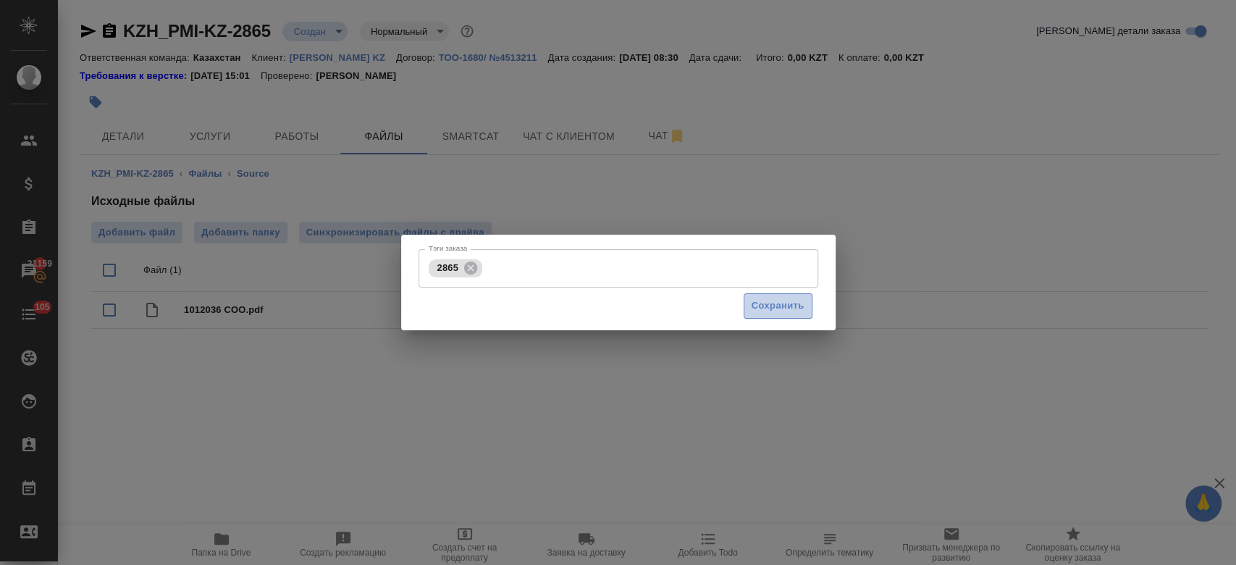
click at [779, 313] on span "Сохранить" at bounding box center [778, 306] width 53 height 17
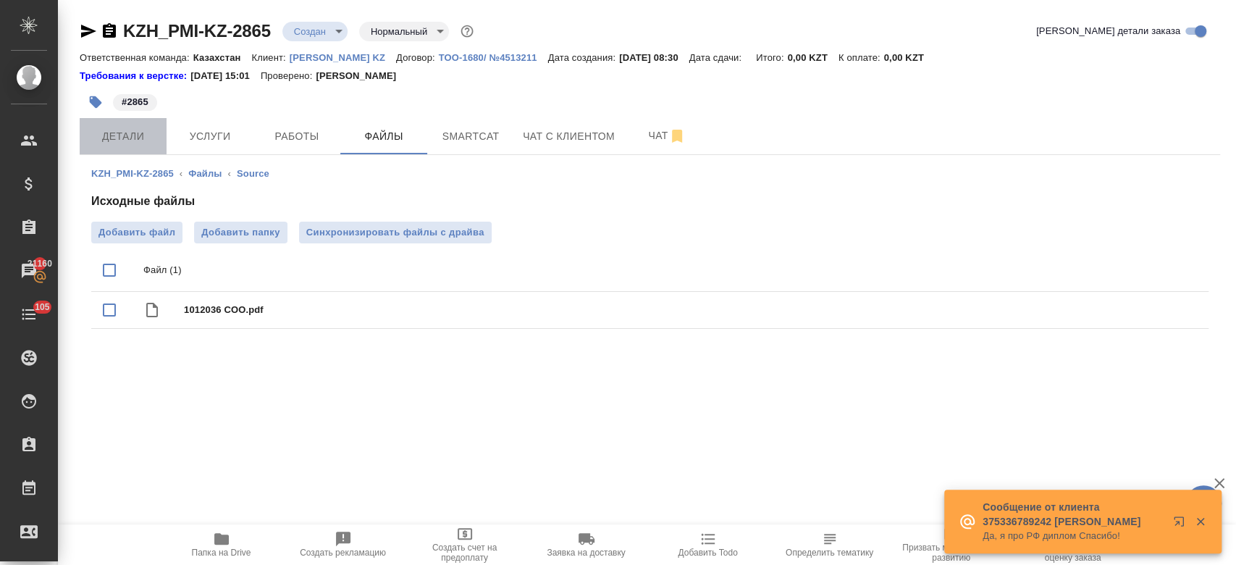
click at [114, 129] on span "Детали" at bounding box center [123, 136] width 70 height 18
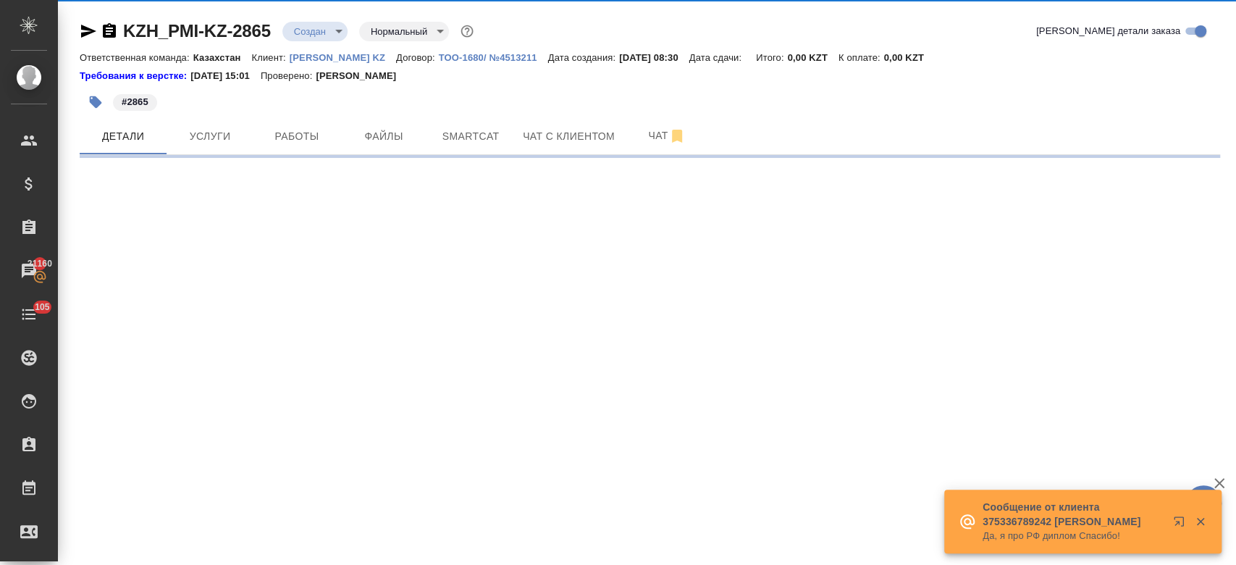
select select "RU"
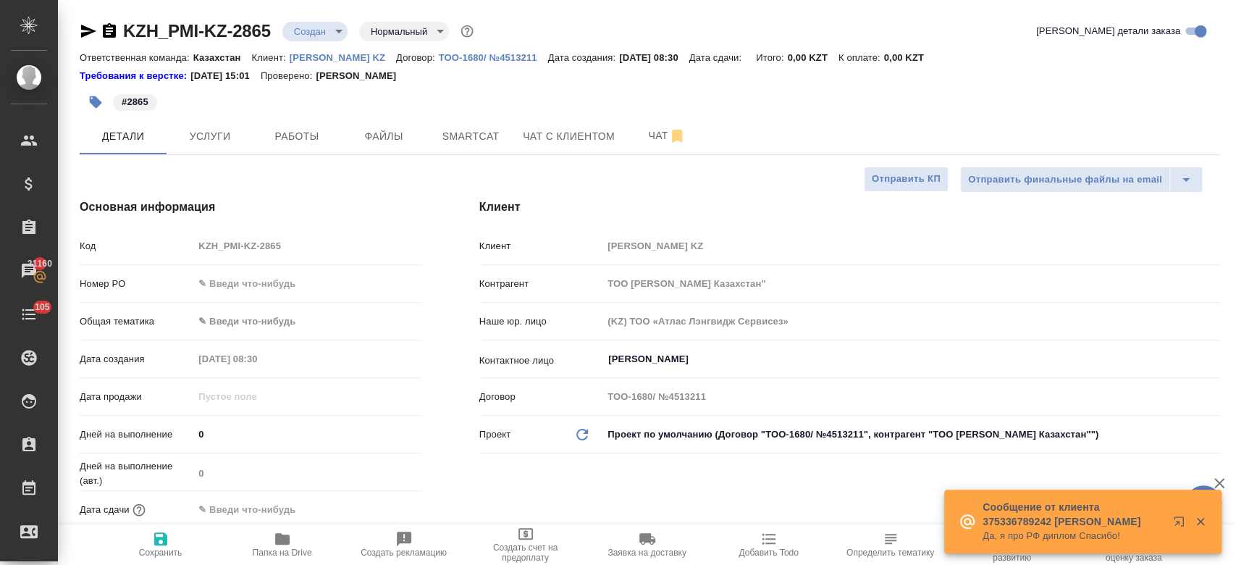
type textarea "x"
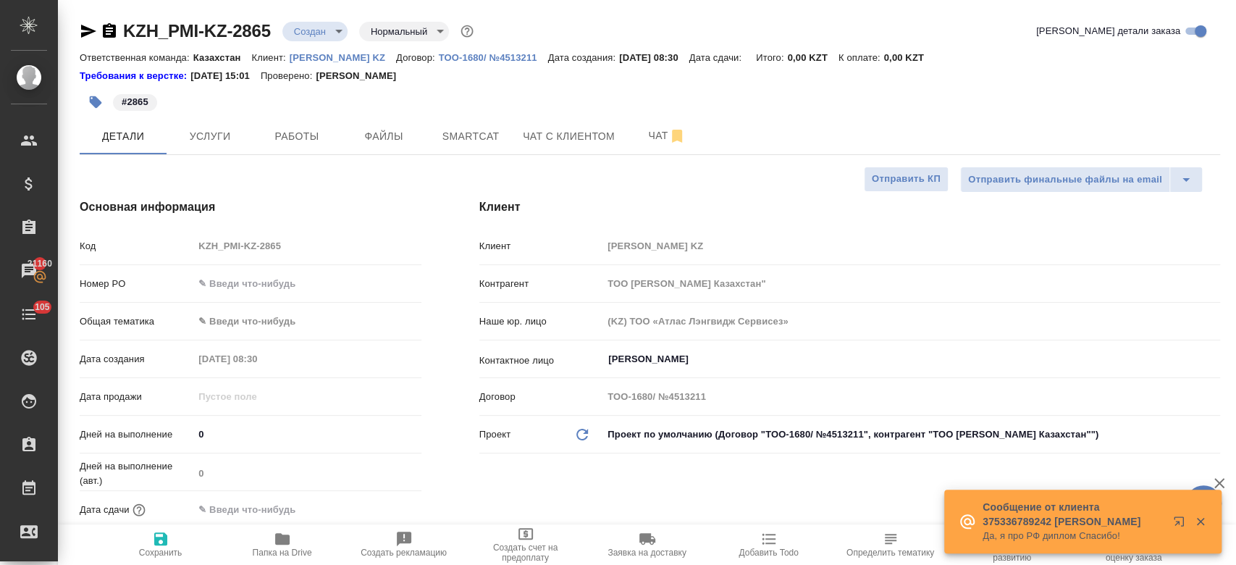
type textarea "x"
click at [144, 104] on p "#2865" at bounding box center [135, 102] width 27 height 14
click at [128, 98] on p "#2865" at bounding box center [135, 102] width 27 height 14
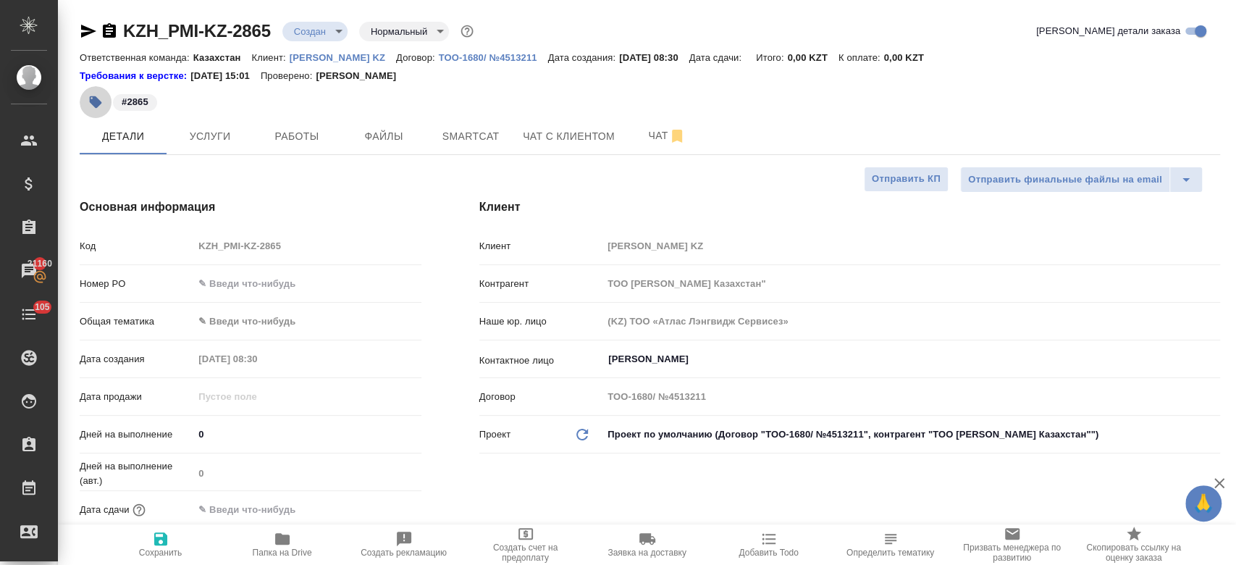
drag, startPoint x: 128, startPoint y: 98, endPoint x: 95, endPoint y: 101, distance: 33.4
click at [95, 101] on icon "button" at bounding box center [96, 102] width 12 height 12
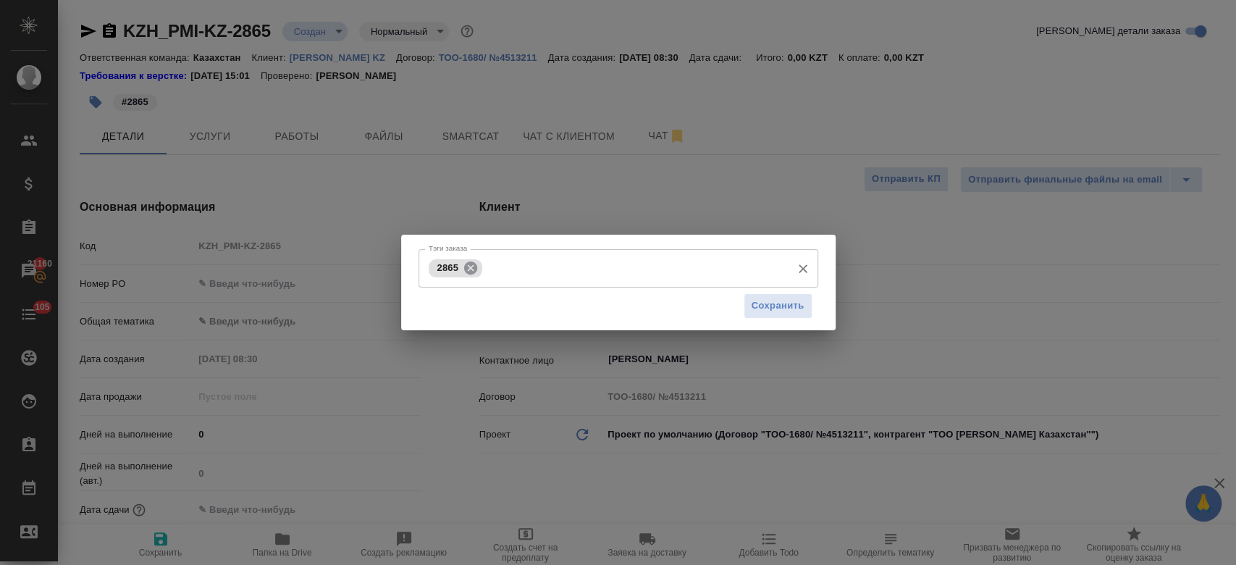
click at [470, 267] on icon at bounding box center [471, 268] width 16 height 16
click at [484, 272] on input "Тэги заказа" at bounding box center [604, 268] width 359 height 25
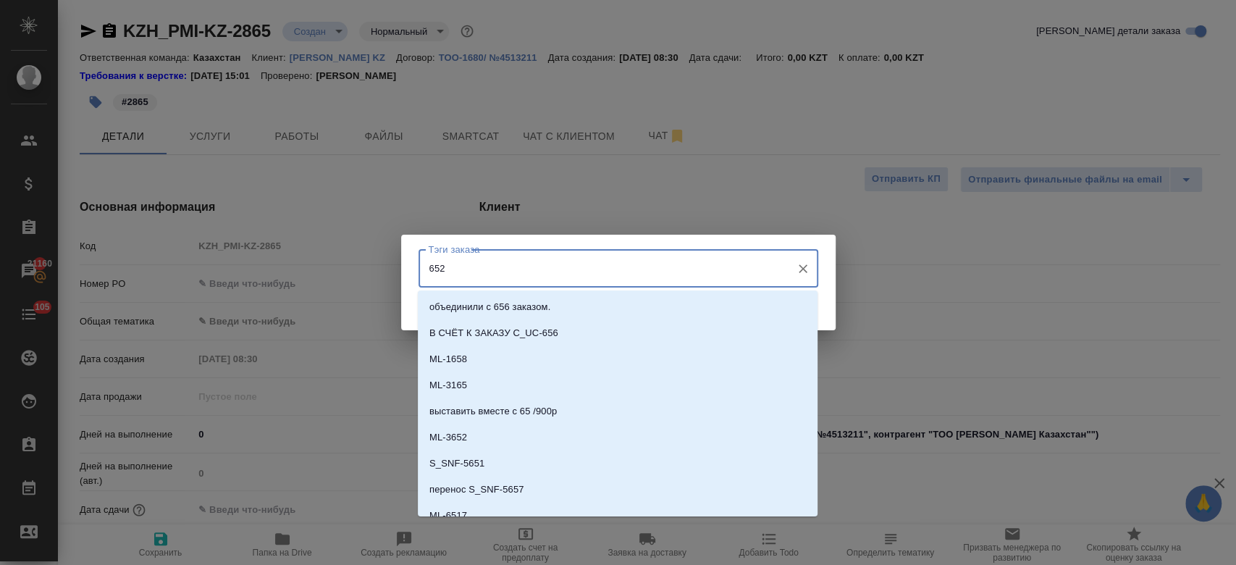
type input "6525"
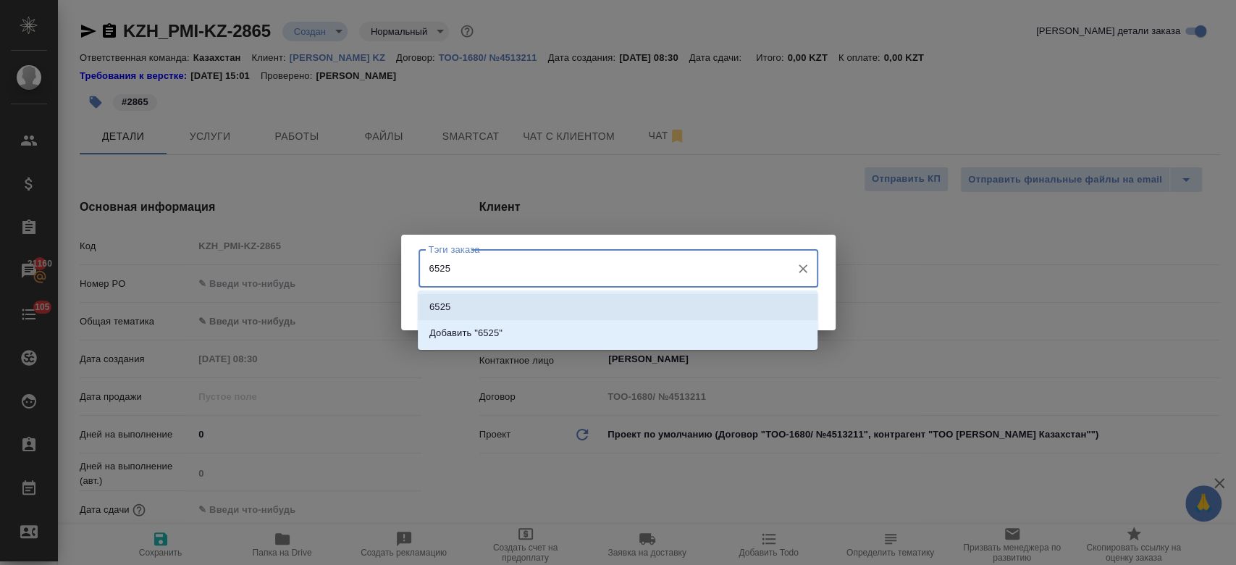
click at [476, 316] on li "6525" at bounding box center [618, 307] width 400 height 26
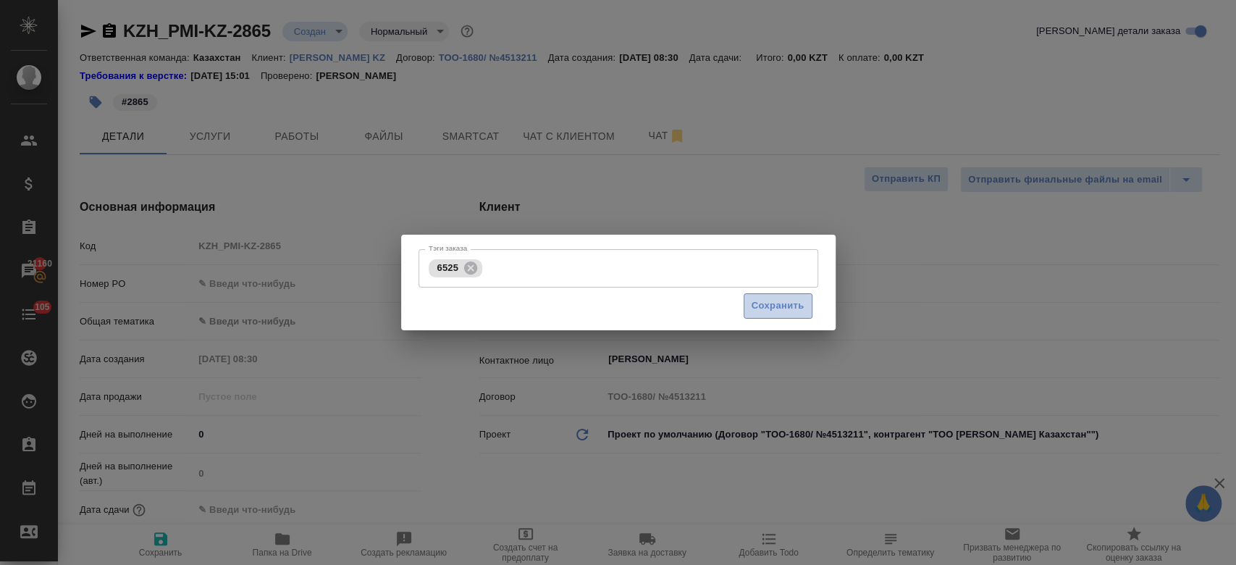
click at [764, 311] on span "Сохранить" at bounding box center [778, 306] width 53 height 17
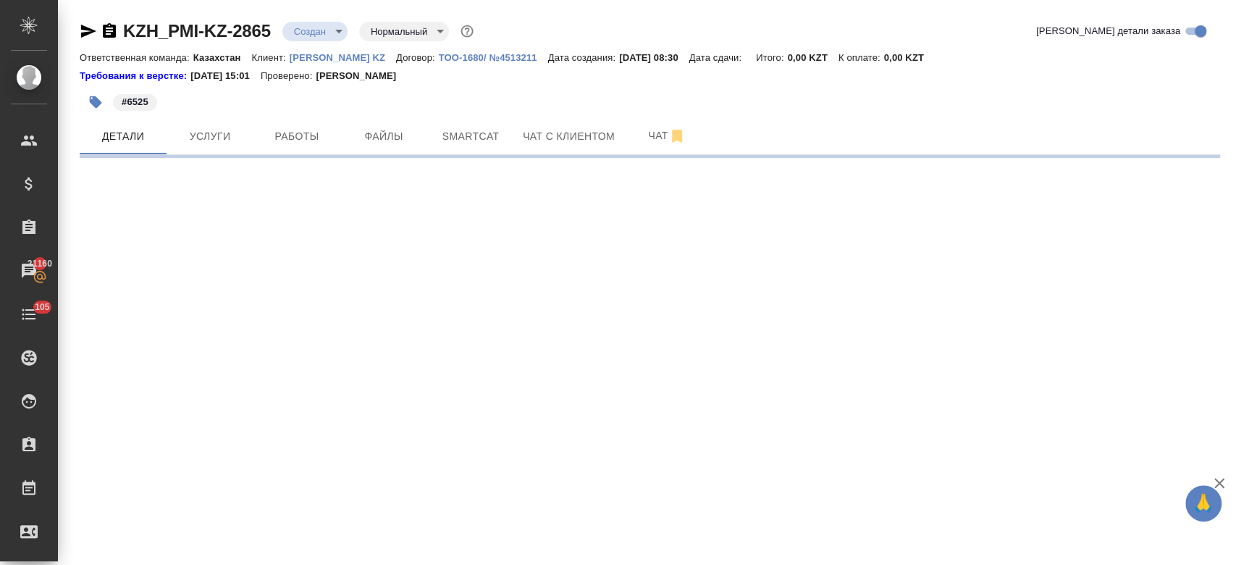
select select "RU"
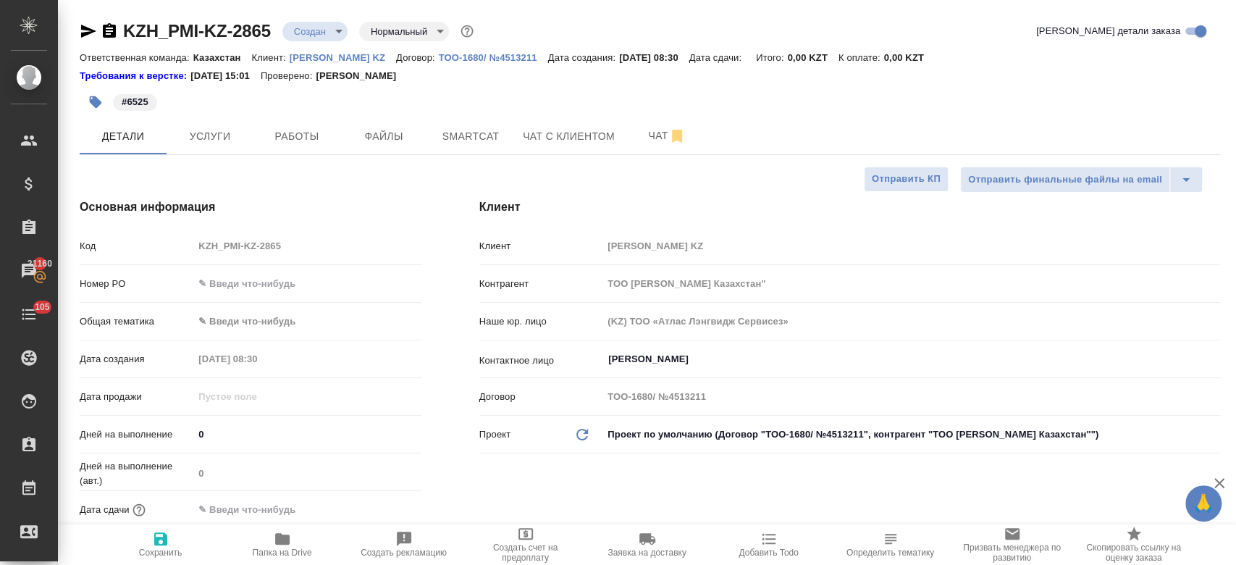
type textarea "x"
click at [482, 72] on div "Требования к верстке: [DATE] 15:01 Проверено: [PERSON_NAME]" at bounding box center [650, 76] width 1141 height 14
type textarea "x"
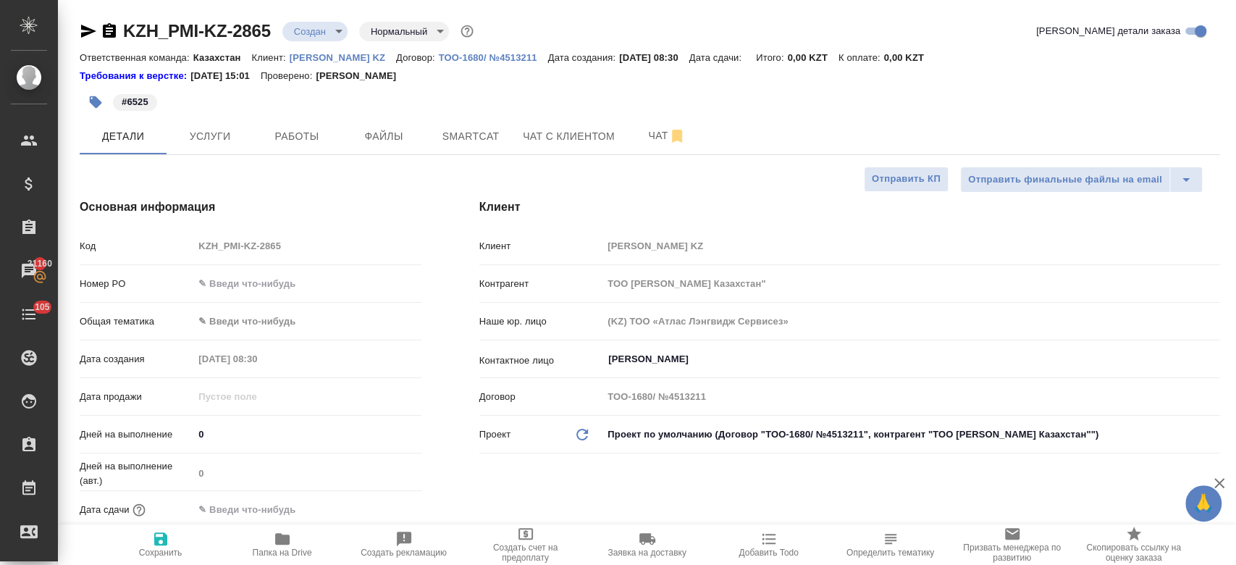
type textarea "x"
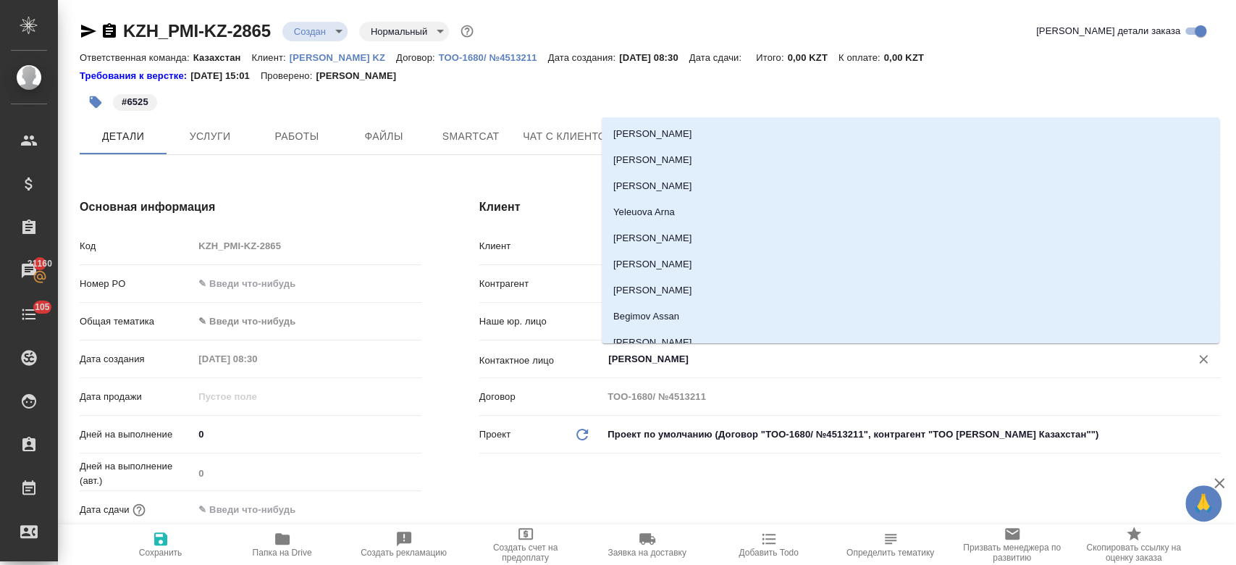
click at [626, 356] on input "[PERSON_NAME]" at bounding box center [887, 359] width 561 height 17
click at [508, 91] on div "#6525" at bounding box center [460, 102] width 760 height 32
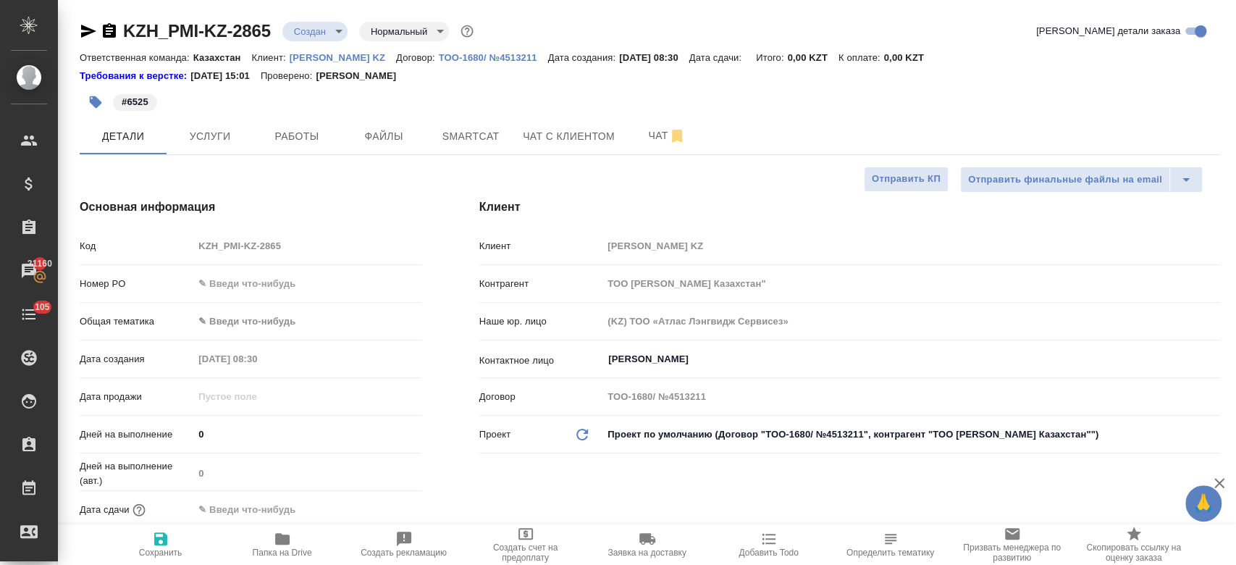
type textarea "x"
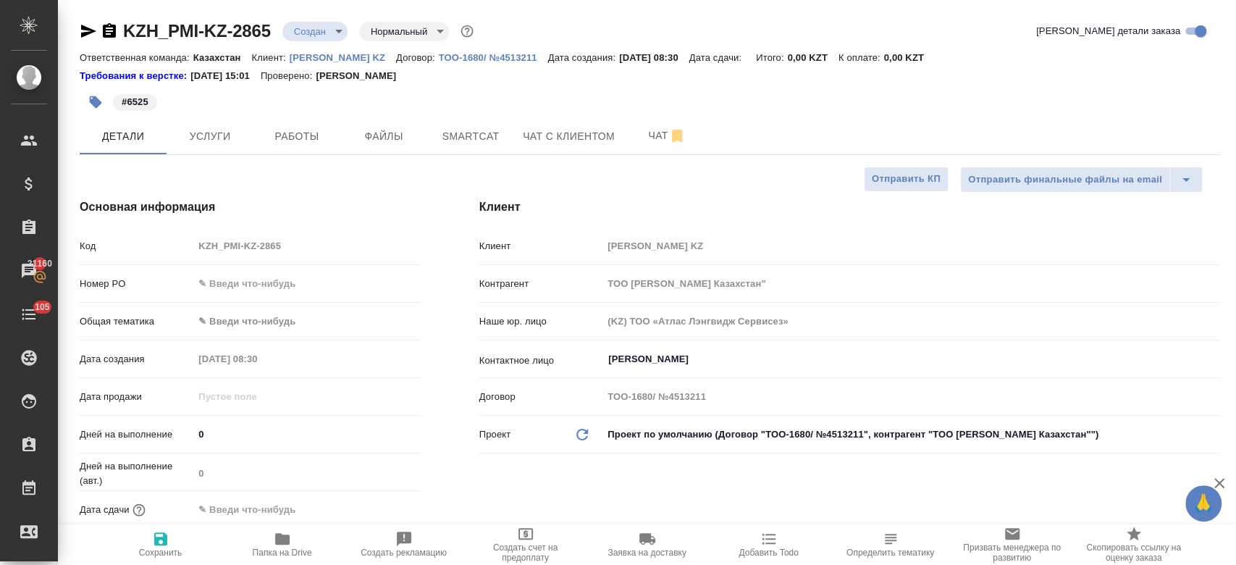
type textarea "x"
click at [374, 134] on span "Файлы" at bounding box center [384, 136] width 70 height 18
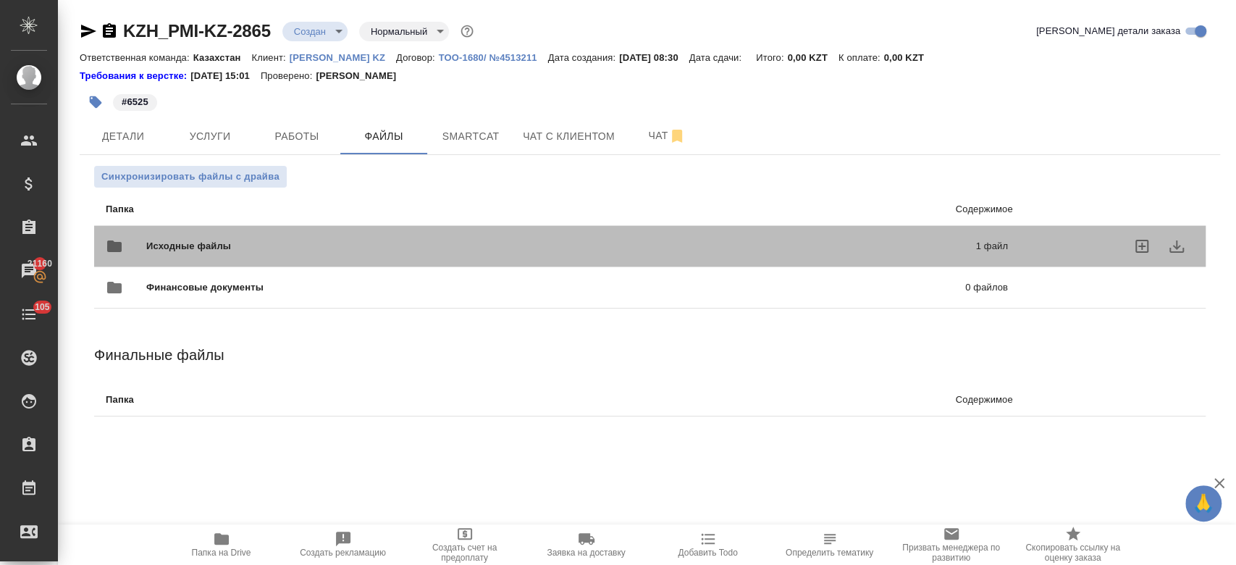
click at [344, 224] on div "Исходные файлы 1 файл" at bounding box center [556, 246] width 931 height 64
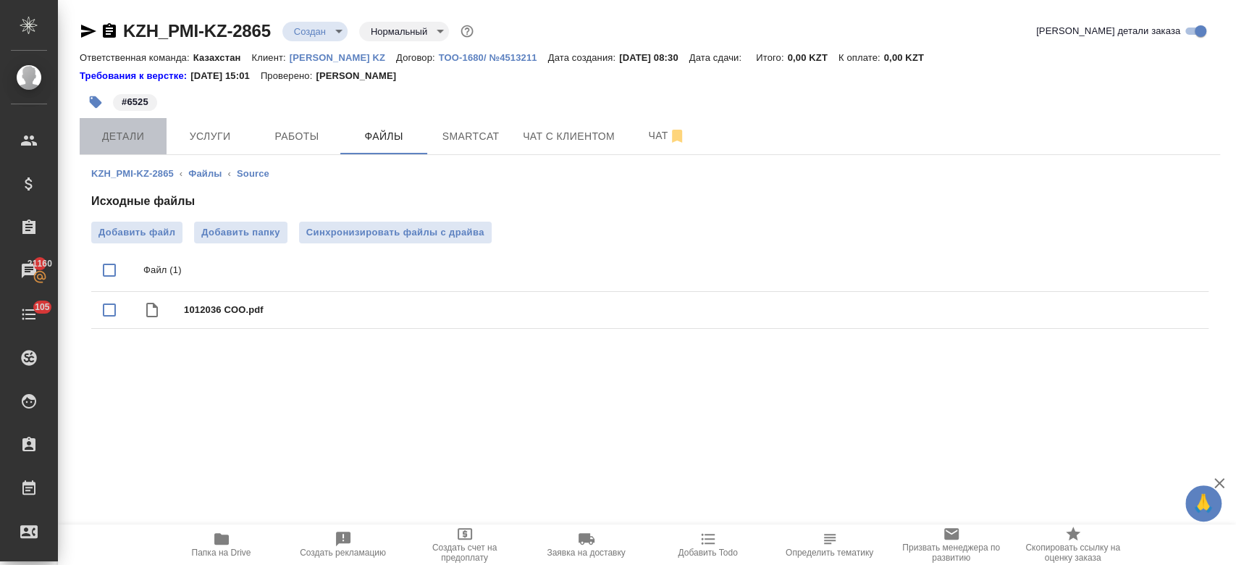
click at [138, 152] on button "Детали" at bounding box center [123, 136] width 87 height 36
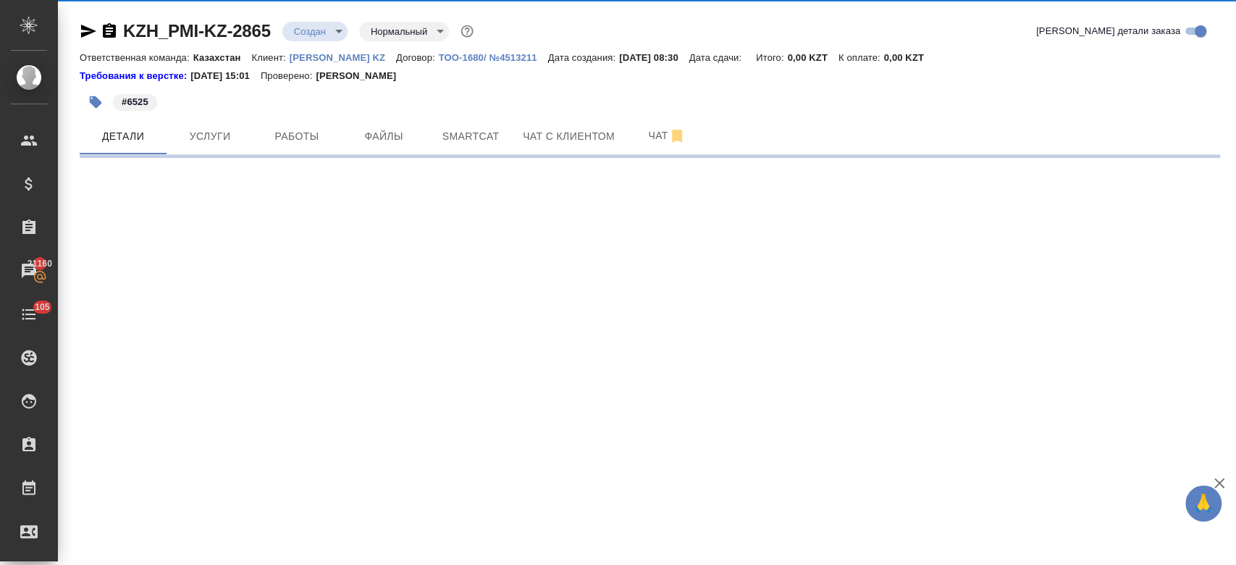
select select "RU"
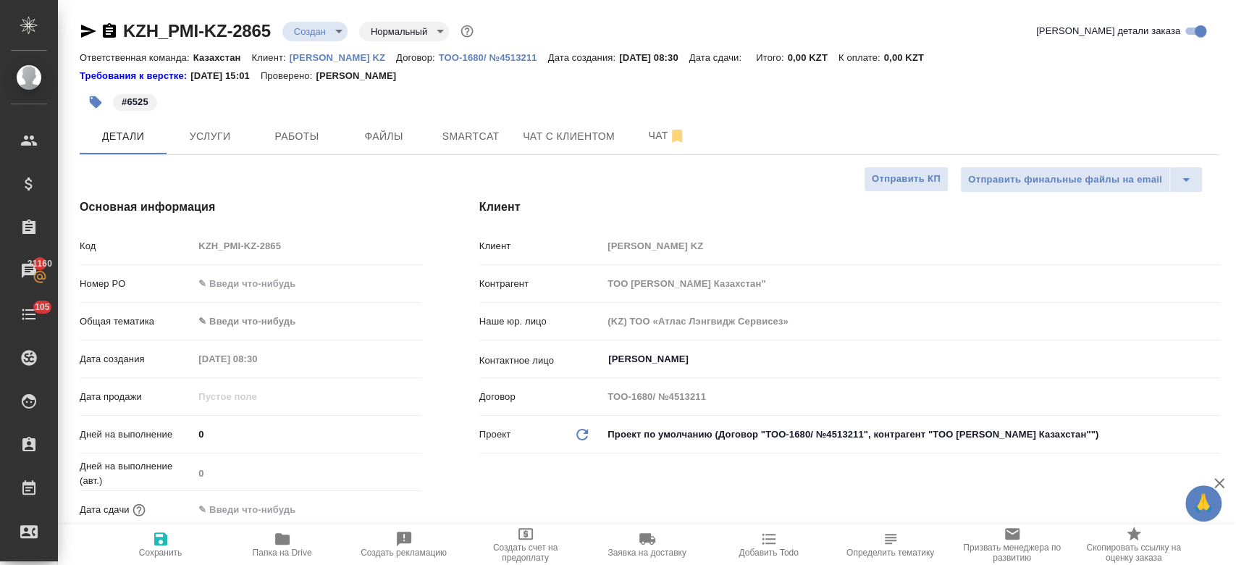
type textarea "x"
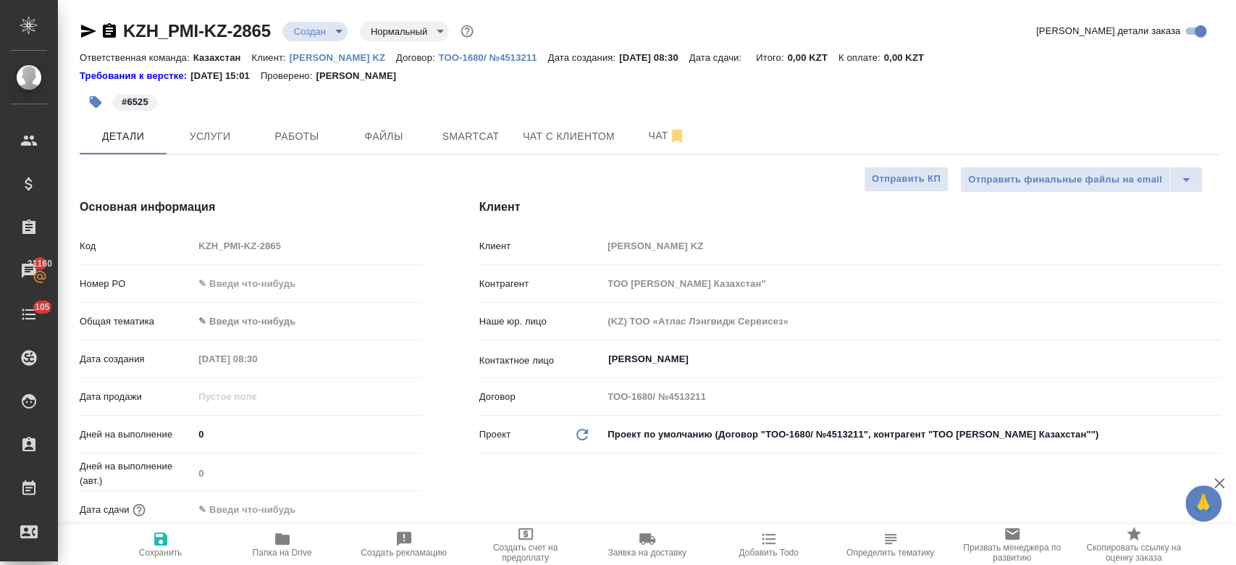
type textarea "x"
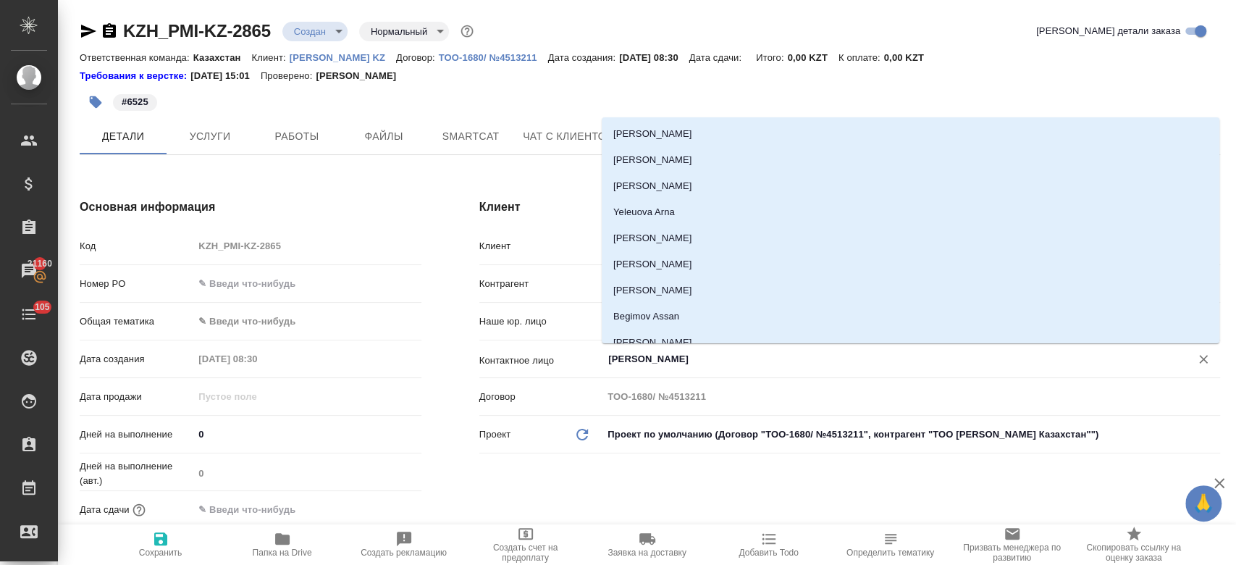
click at [643, 362] on input "[PERSON_NAME]" at bounding box center [887, 359] width 561 height 17
type textarea "x"
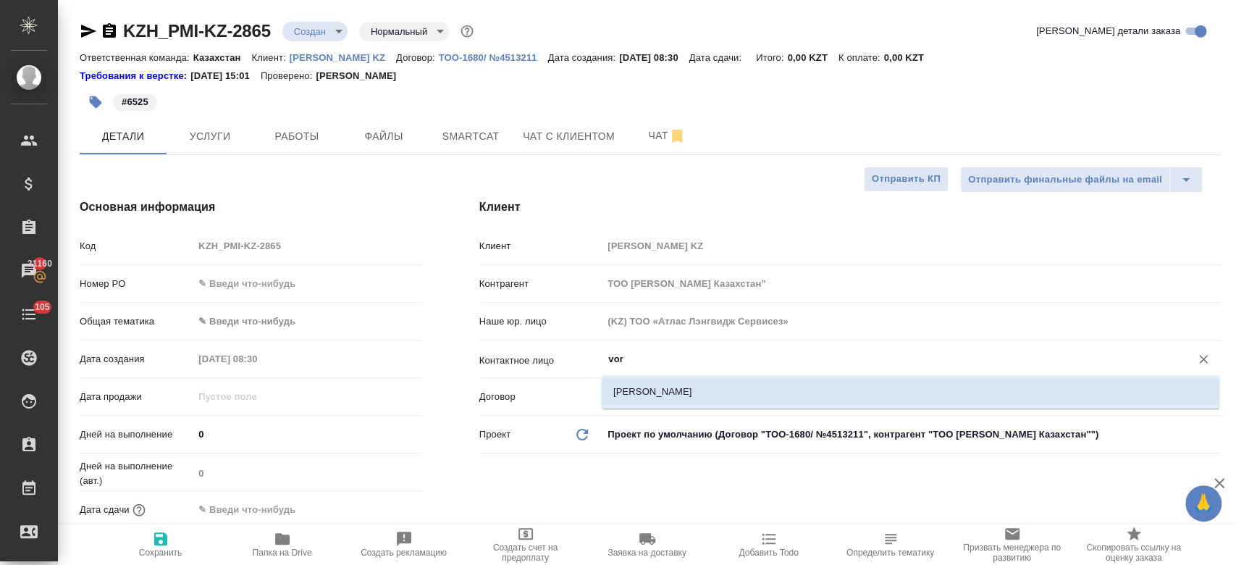
click at [642, 387] on li "[PERSON_NAME]" at bounding box center [911, 392] width 618 height 26
type input "[PERSON_NAME]"
type textarea "x"
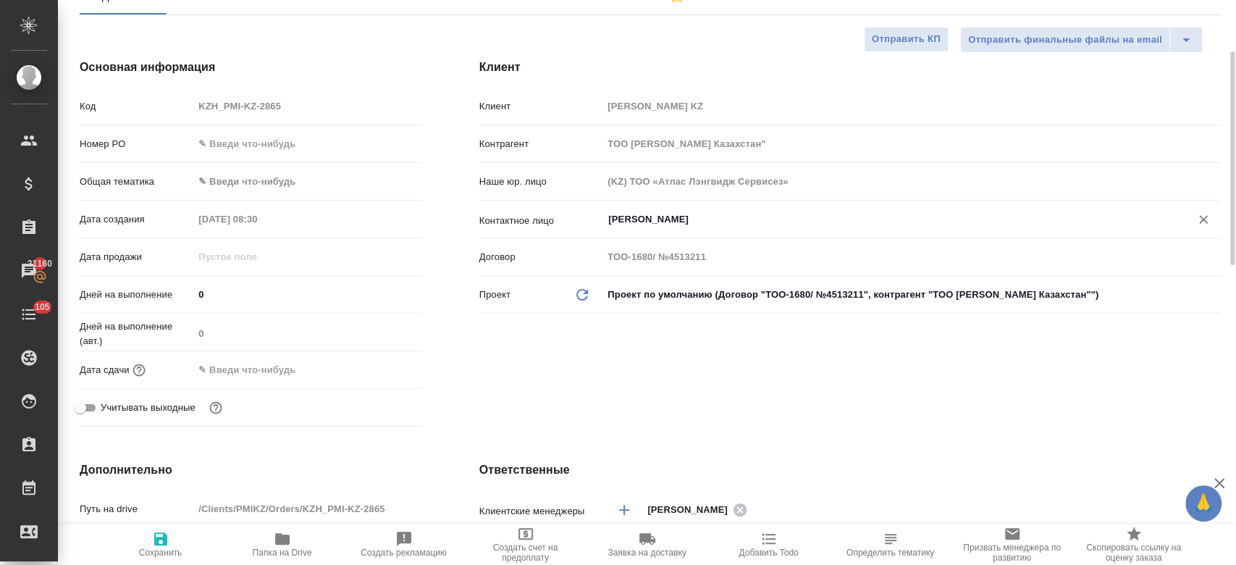
scroll to position [141, 0]
type input "[PERSON_NAME]"
click at [280, 370] on input "text" at bounding box center [257, 369] width 127 height 21
click at [376, 366] on icon "button" at bounding box center [379, 368] width 17 height 17
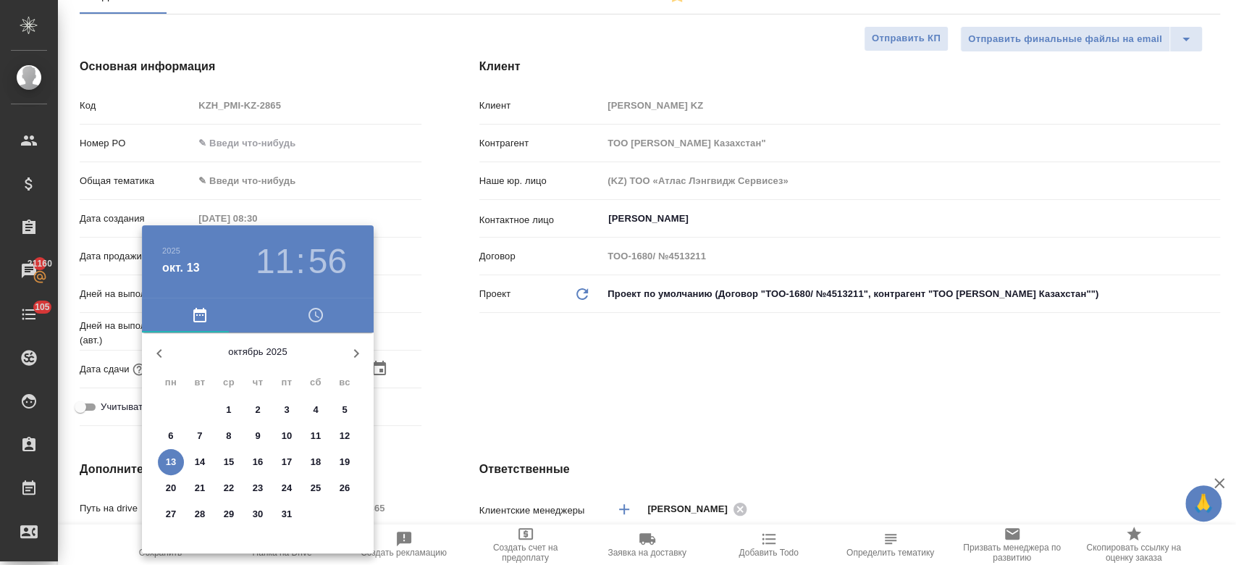
click at [201, 456] on p "14" at bounding box center [200, 462] width 11 height 14
type input "[DATE] 11:56"
type textarea "x"
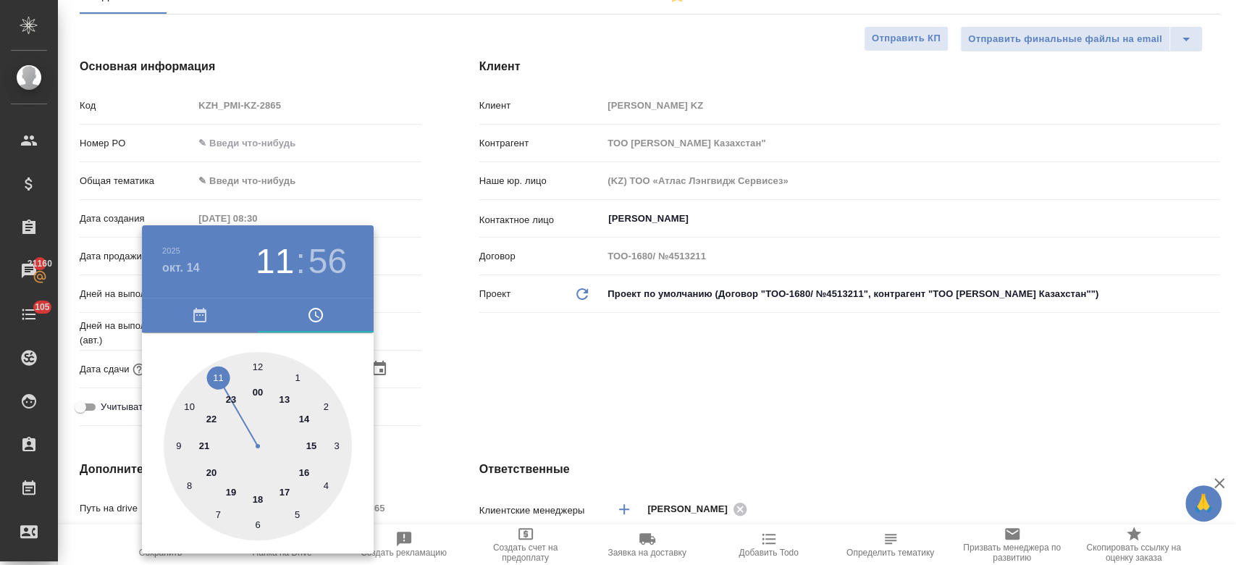
click at [254, 364] on div at bounding box center [258, 446] width 188 height 188
type input "[DATE] 12:56"
type textarea "x"
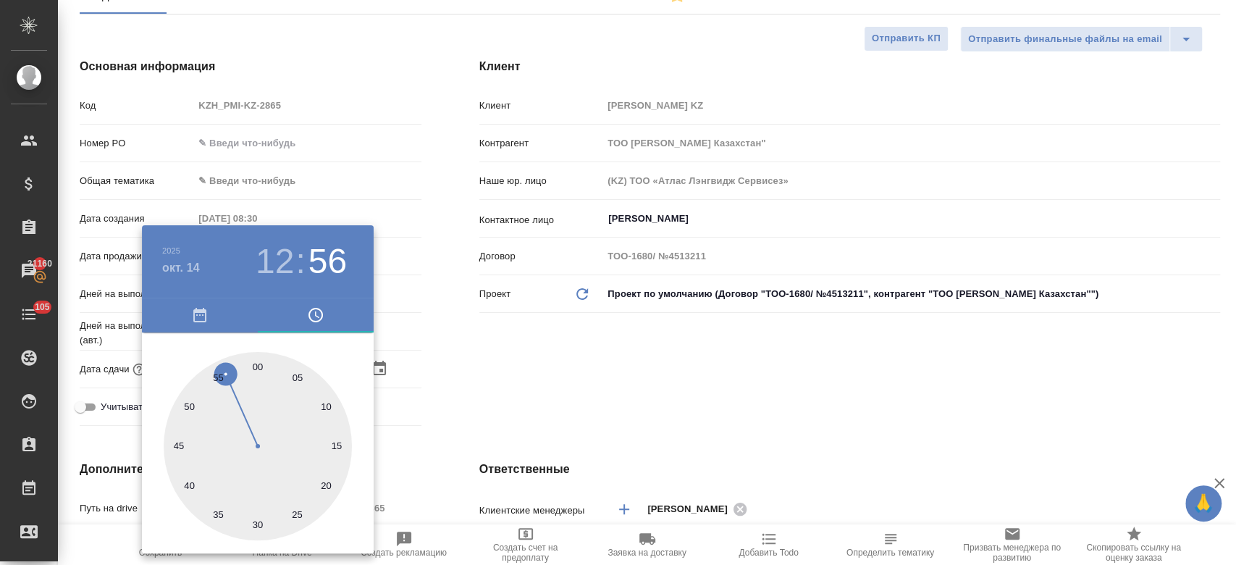
click at [259, 369] on div at bounding box center [258, 446] width 188 height 188
type input "[DATE] 12:00"
type textarea "x"
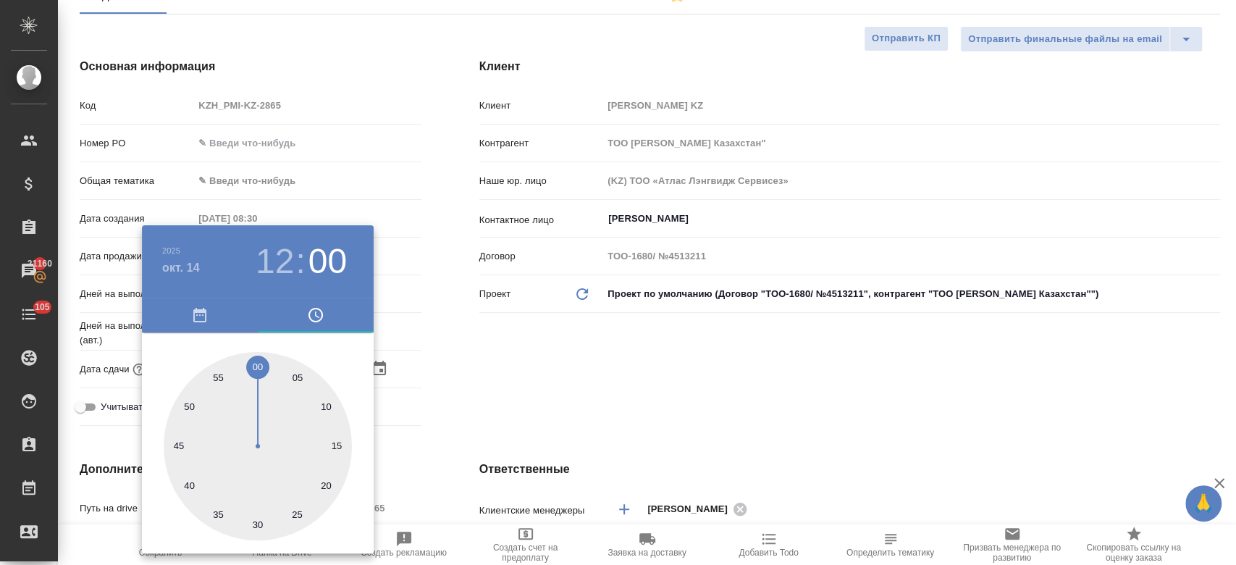
click at [541, 368] on div at bounding box center [618, 282] width 1236 height 565
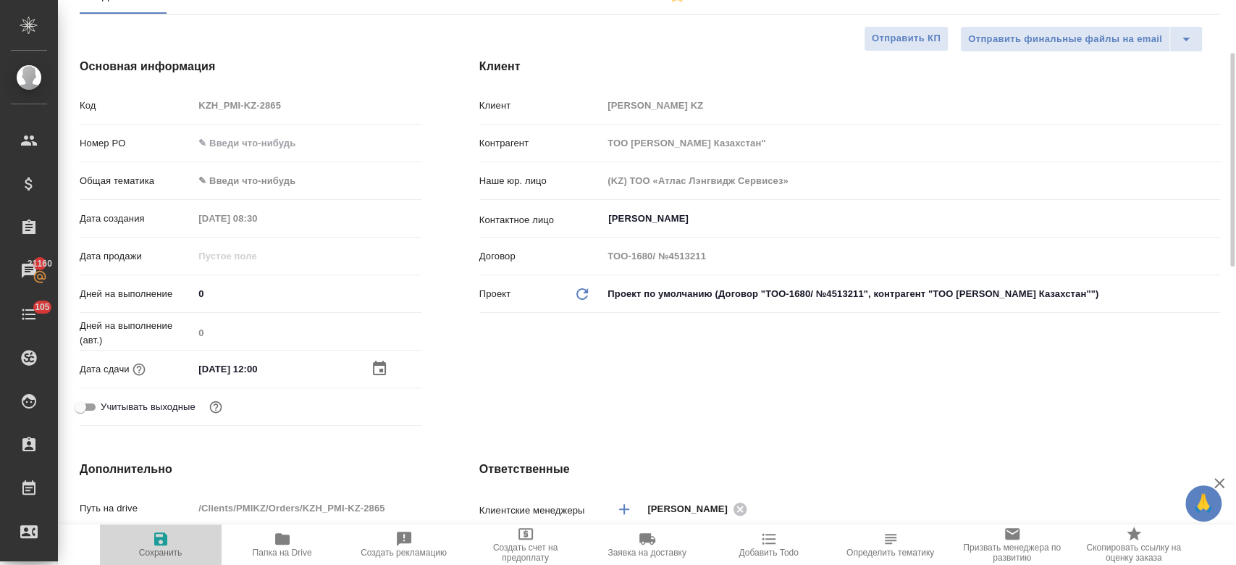
click at [164, 542] on icon "button" at bounding box center [160, 538] width 13 height 13
type textarea "x"
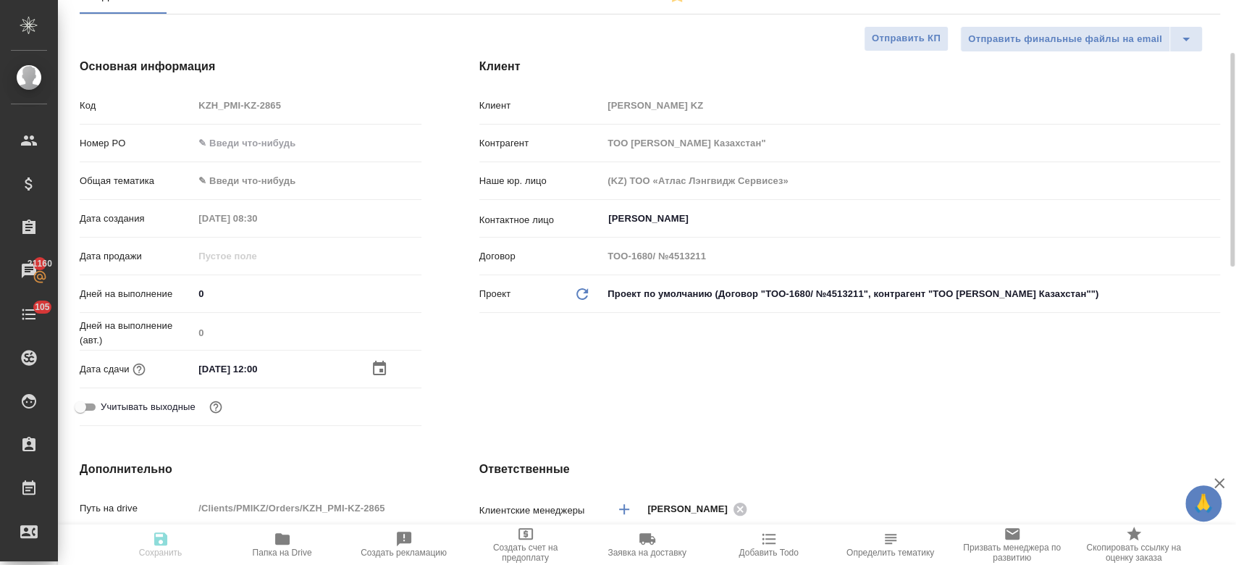
type textarea "x"
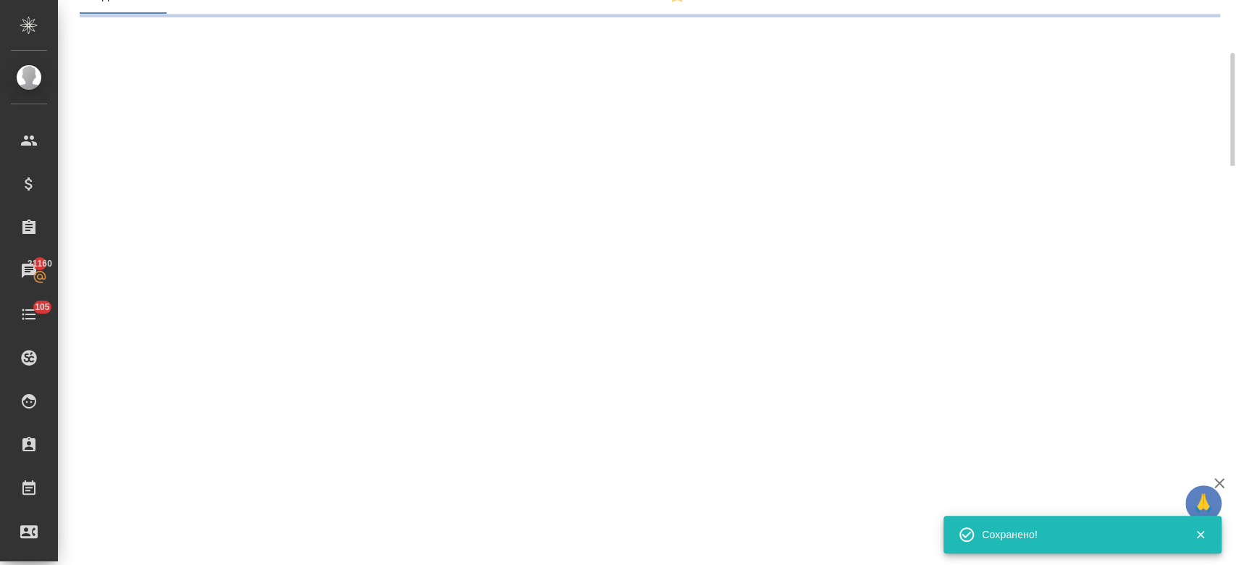
select select "RU"
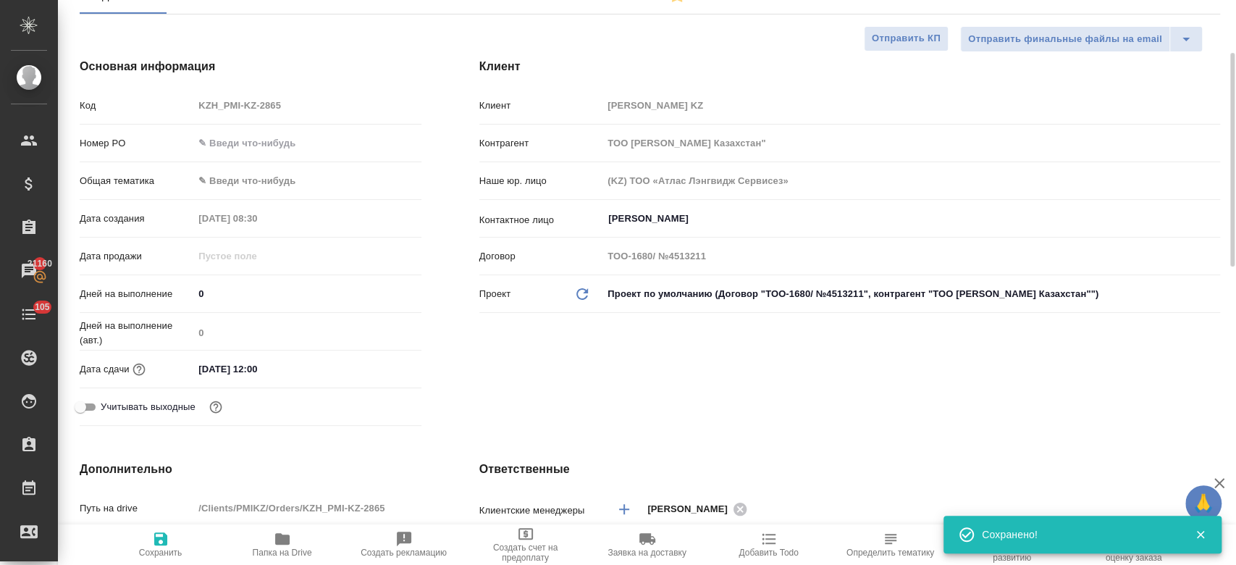
type textarea "x"
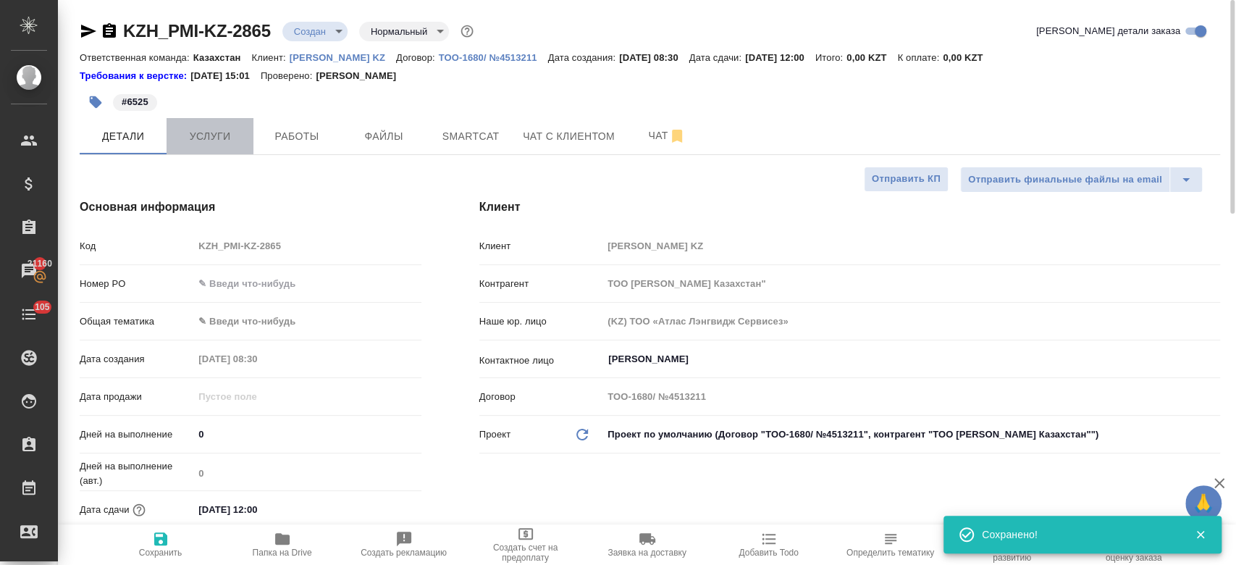
click at [206, 134] on span "Услуги" at bounding box center [210, 136] width 70 height 18
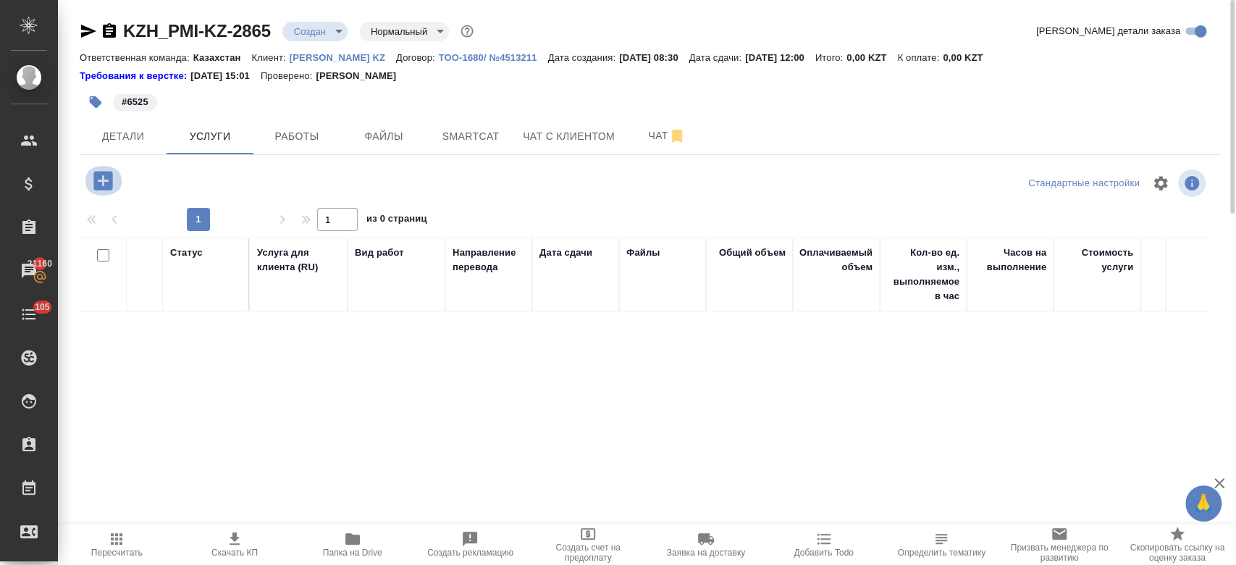
click at [100, 183] on icon "button" at bounding box center [102, 180] width 19 height 19
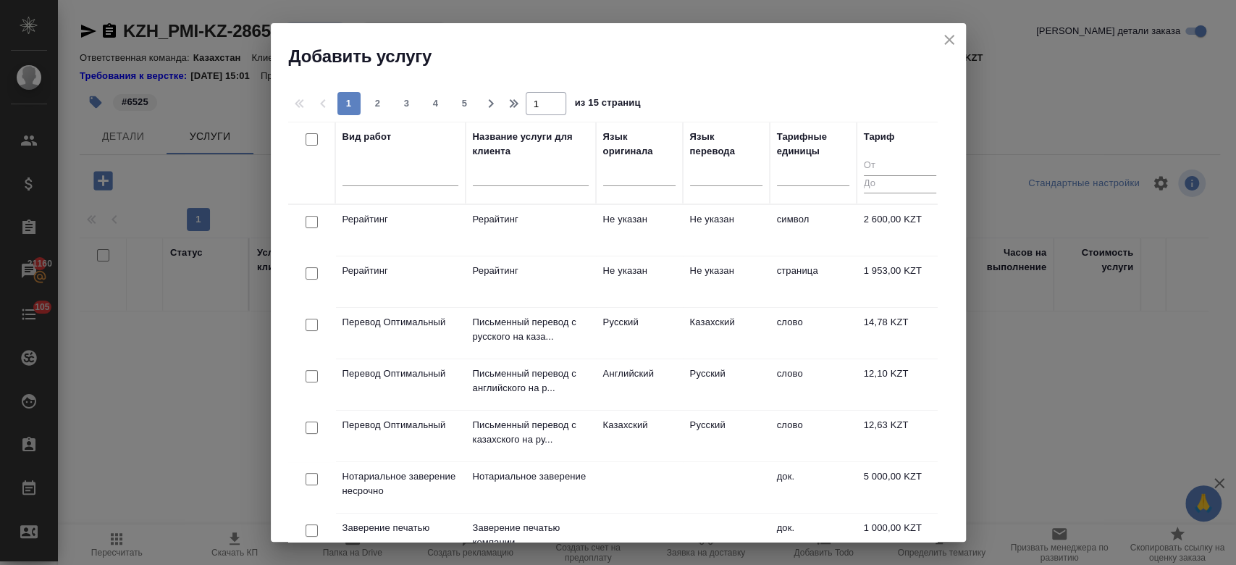
click at [406, 172] on div at bounding box center [401, 172] width 116 height 21
type input "j"
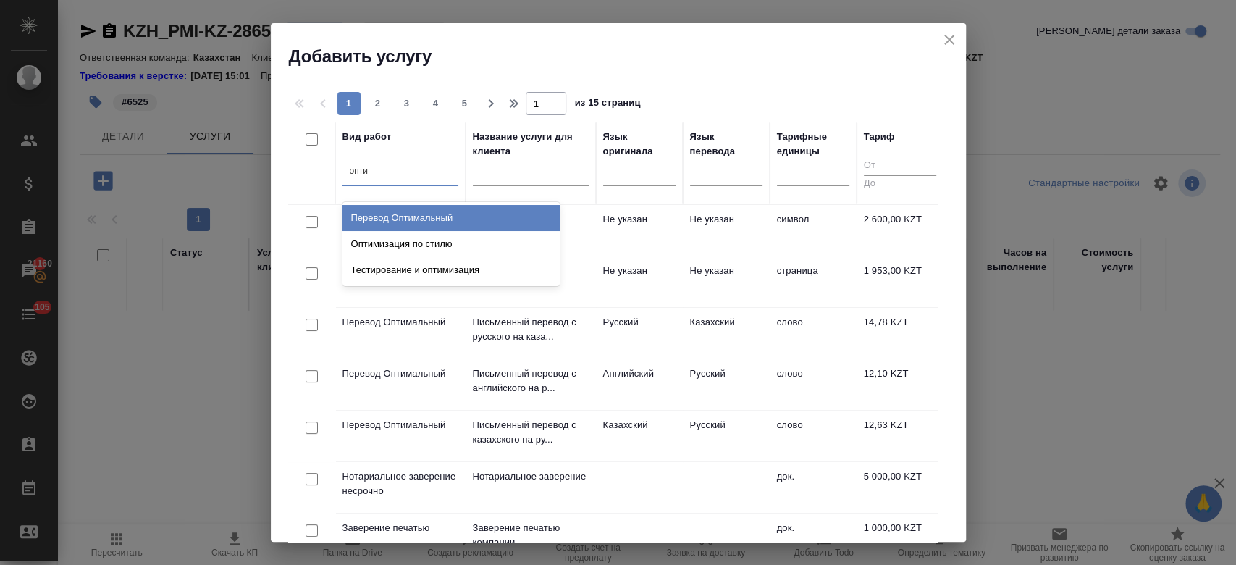
type input "оптим"
click at [414, 223] on div "Перевод Оптимальный" at bounding box center [451, 218] width 217 height 26
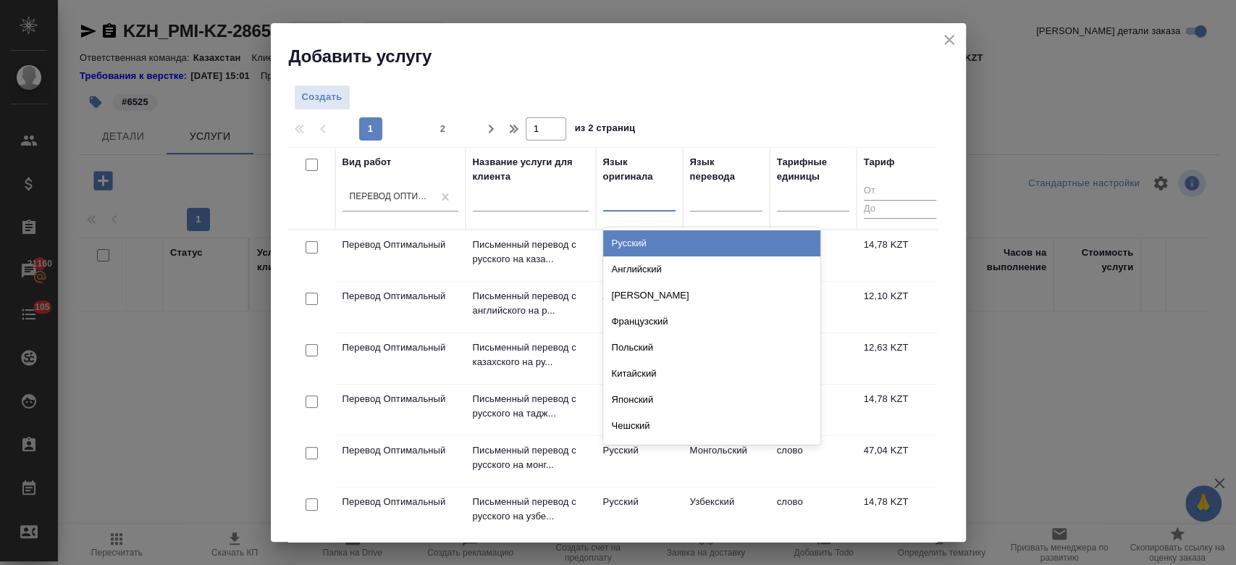
click at [644, 202] on div at bounding box center [639, 196] width 72 height 21
type input "анг"
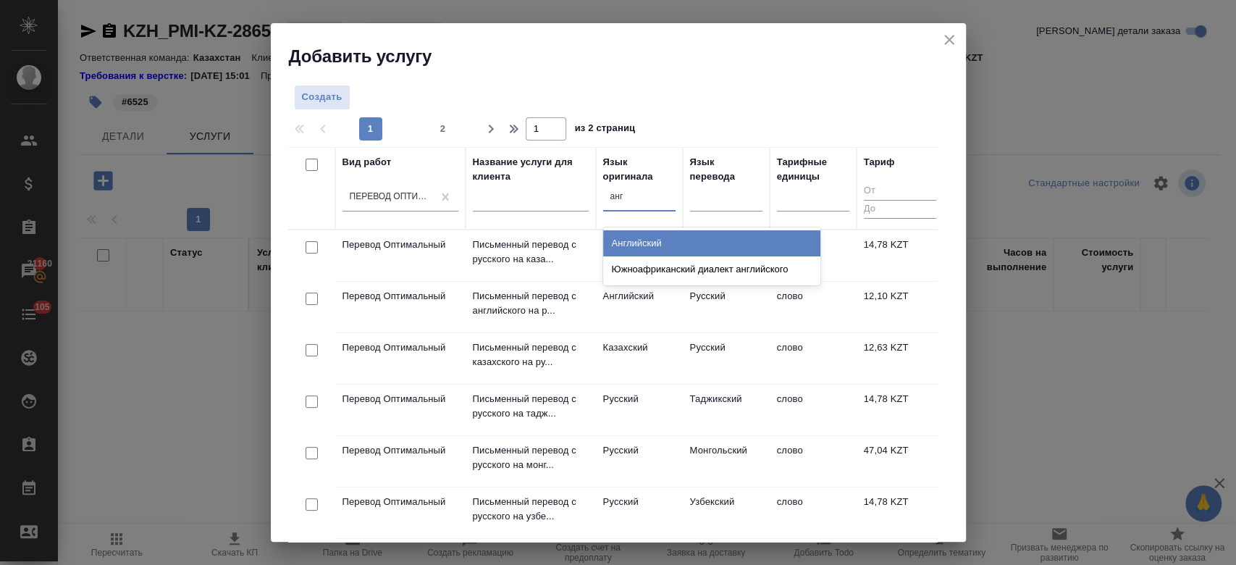
click at [650, 243] on div "Английский" at bounding box center [711, 243] width 217 height 26
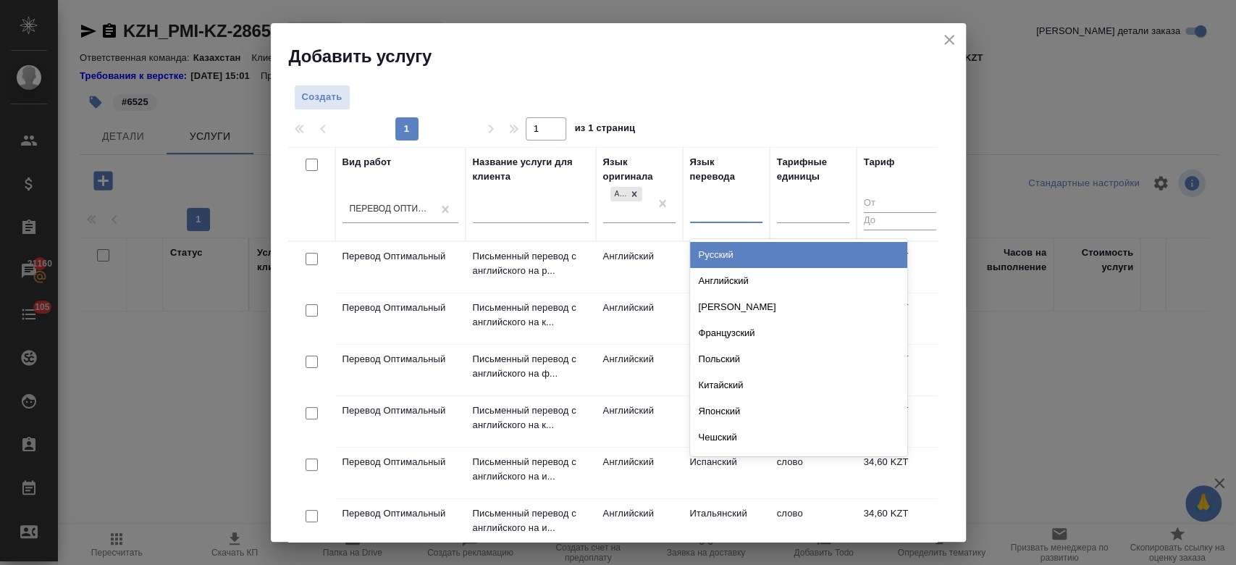
click at [713, 211] on div at bounding box center [726, 208] width 72 height 21
type input "рус"
click at [731, 258] on div "Русский" at bounding box center [798, 255] width 217 height 26
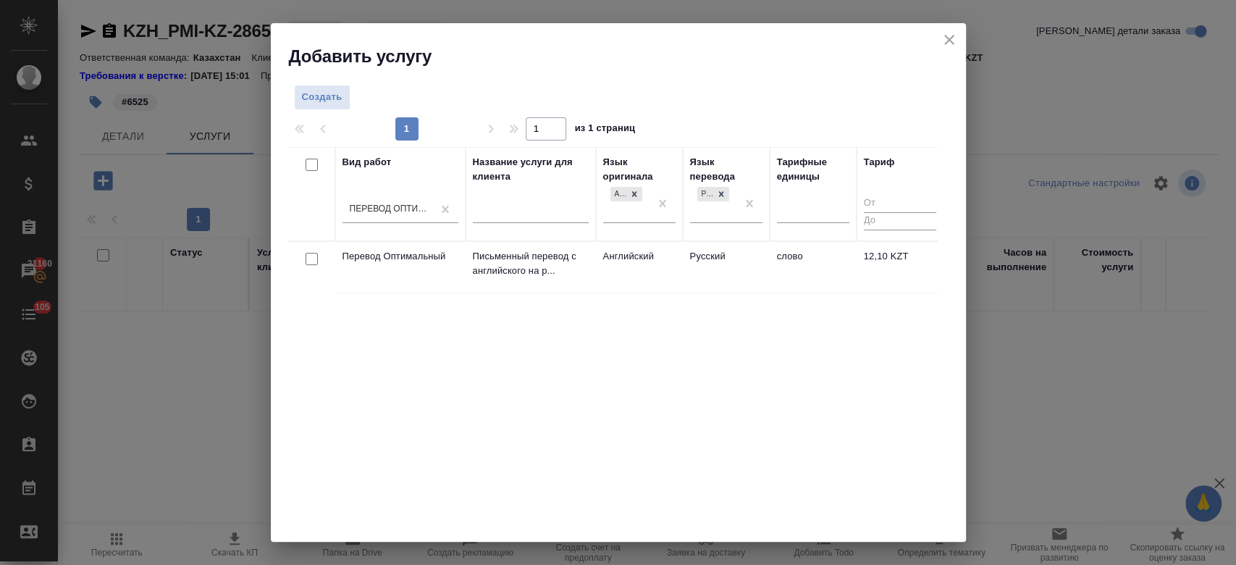
click at [662, 269] on td "Английский" at bounding box center [639, 267] width 87 height 51
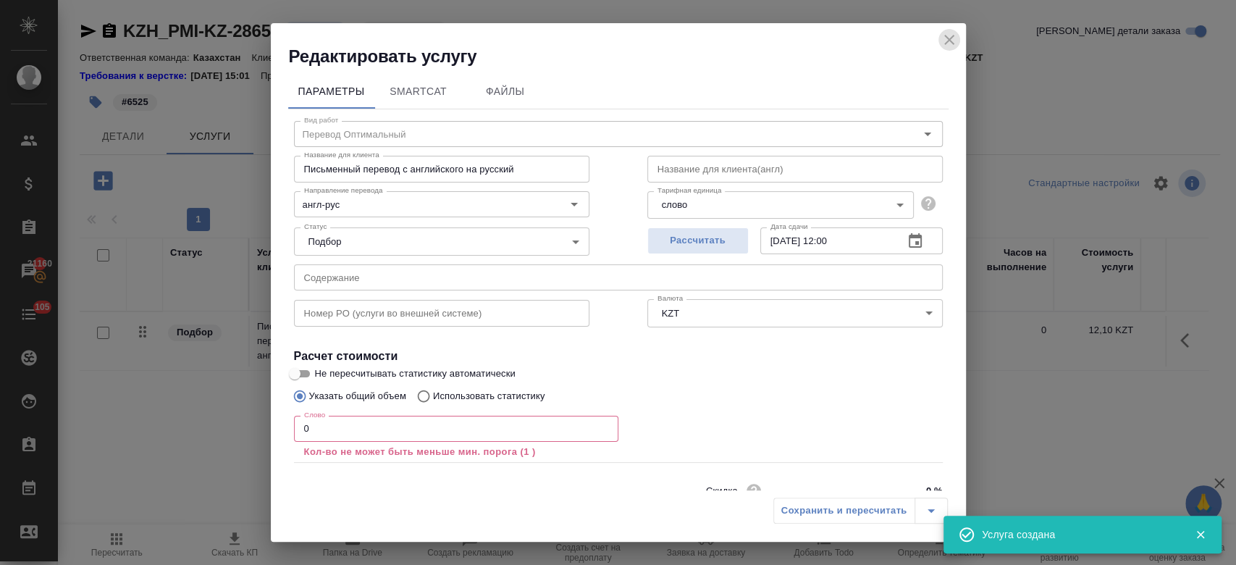
click at [955, 42] on icon "close" at bounding box center [949, 39] width 17 height 17
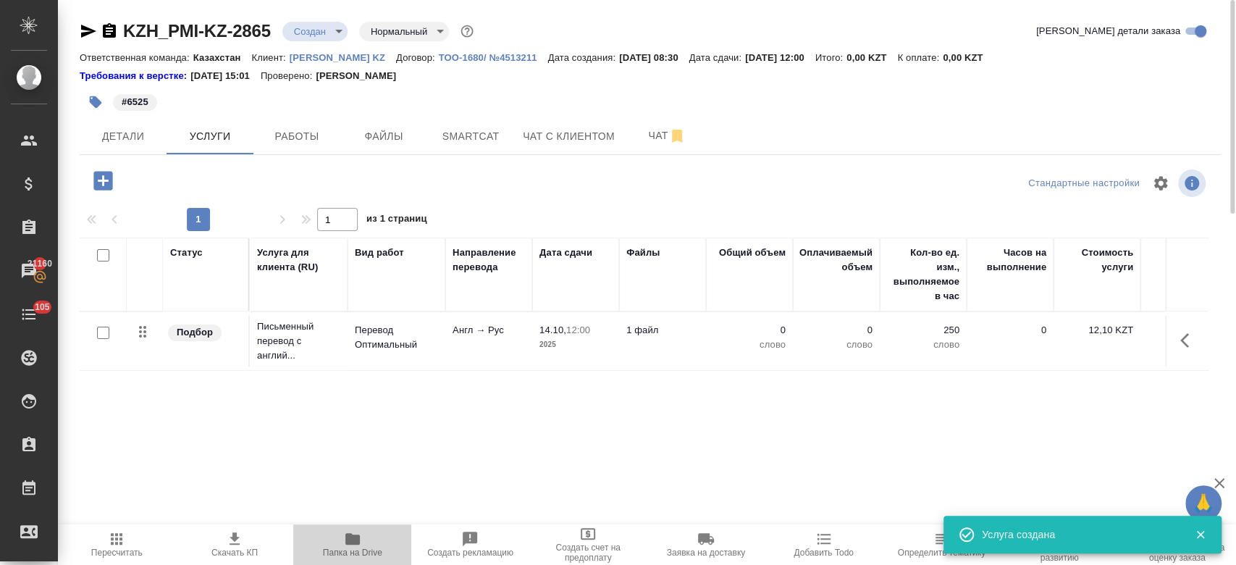
click at [342, 542] on span "Папка на Drive" at bounding box center [352, 544] width 101 height 28
click at [98, 331] on input "checkbox" at bounding box center [103, 333] width 12 height 12
checkbox input "true"
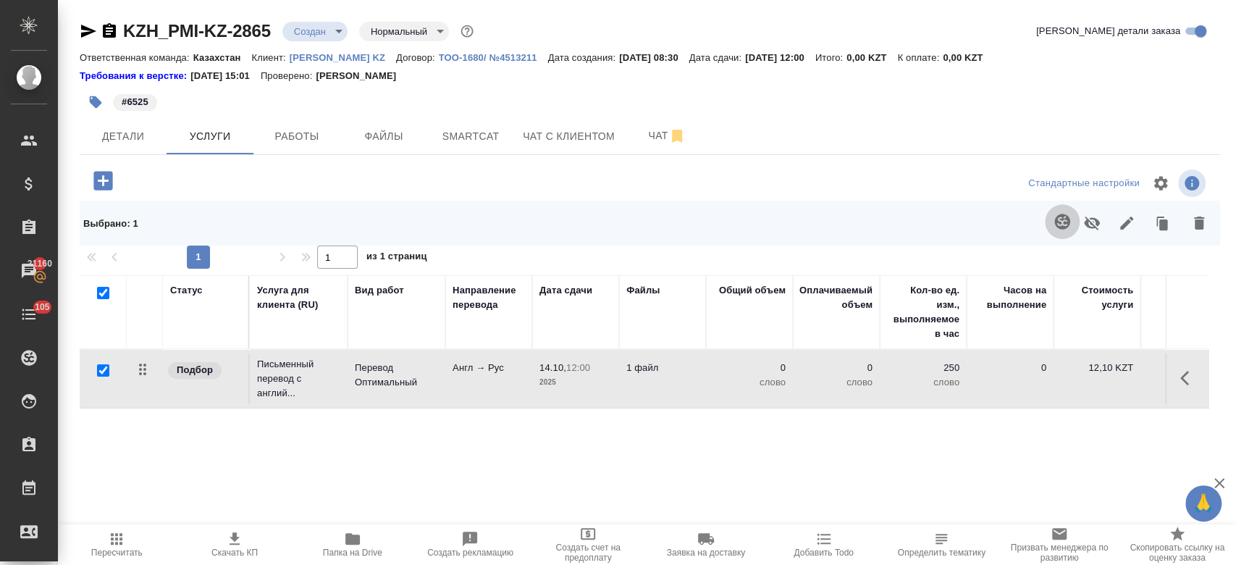
click at [1055, 217] on icon "button" at bounding box center [1062, 221] width 15 height 15
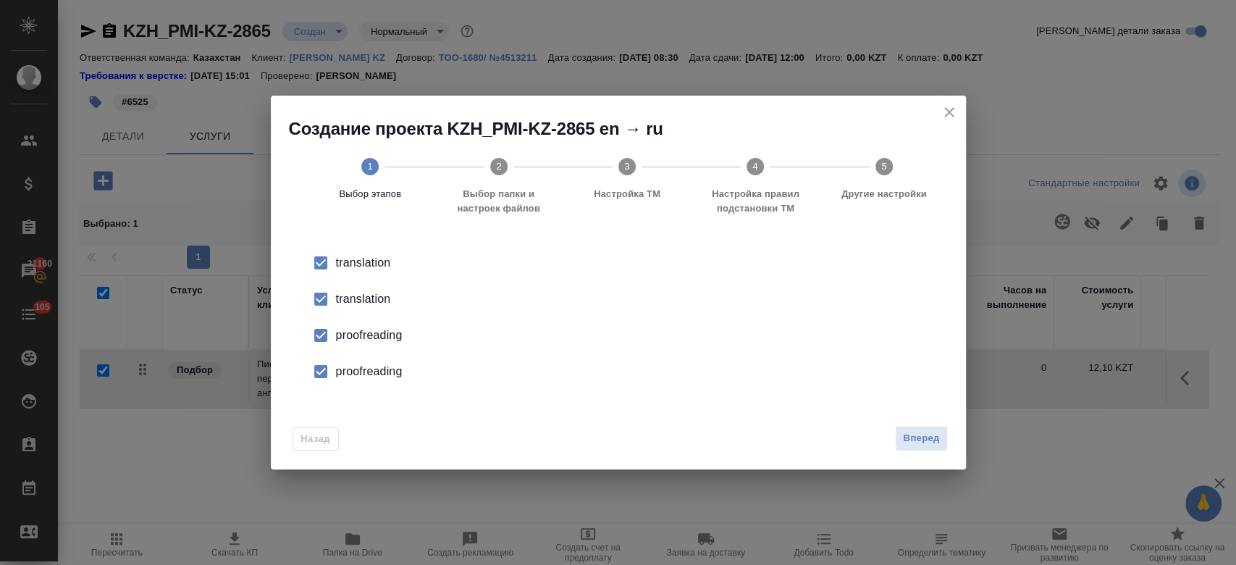
click at [360, 298] on div "translation" at bounding box center [633, 298] width 595 height 17
click at [366, 334] on div "proofreading" at bounding box center [633, 335] width 595 height 17
click at [366, 369] on div "proofreading" at bounding box center [633, 371] width 595 height 17
click at [919, 446] on span "Вперед" at bounding box center [921, 438] width 36 height 17
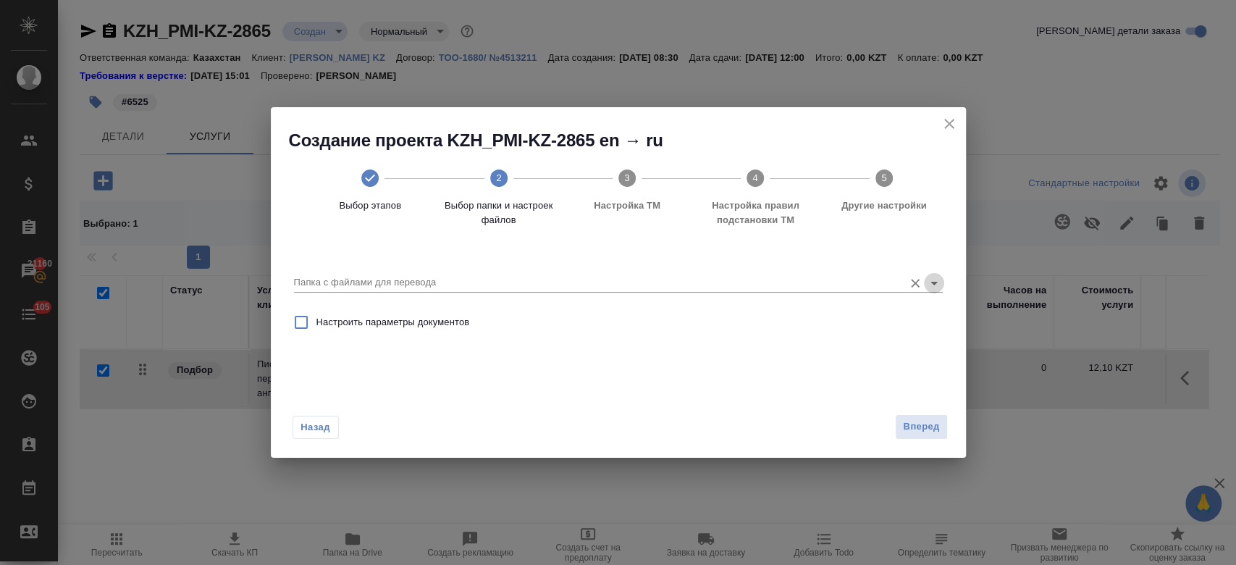
click at [933, 287] on icon "Open" at bounding box center [934, 282] width 17 height 17
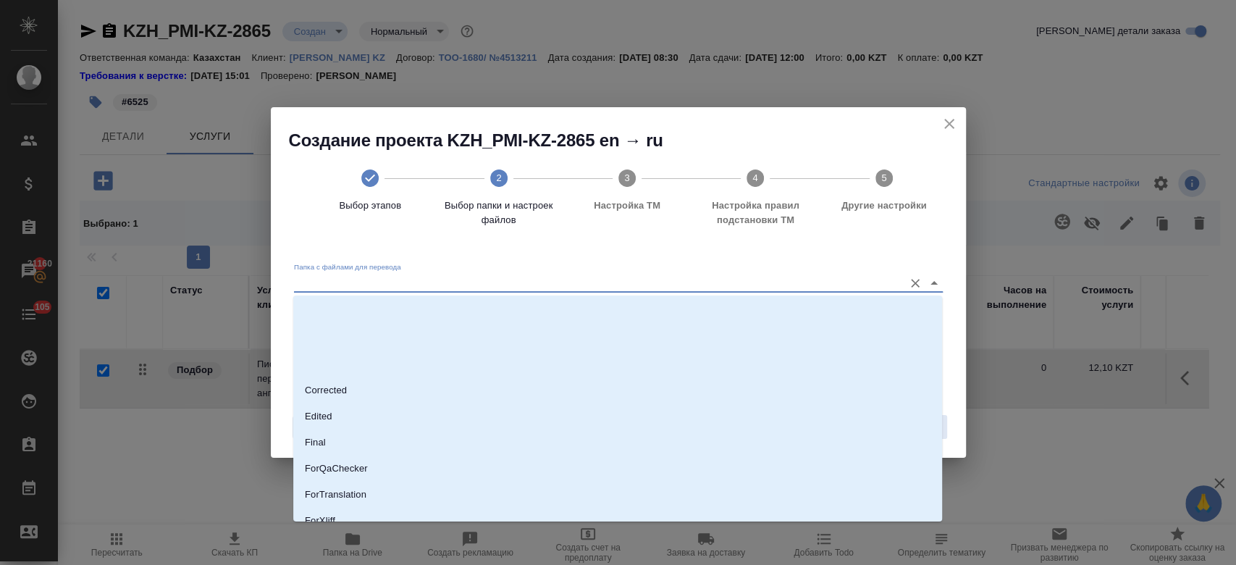
scroll to position [117, 0]
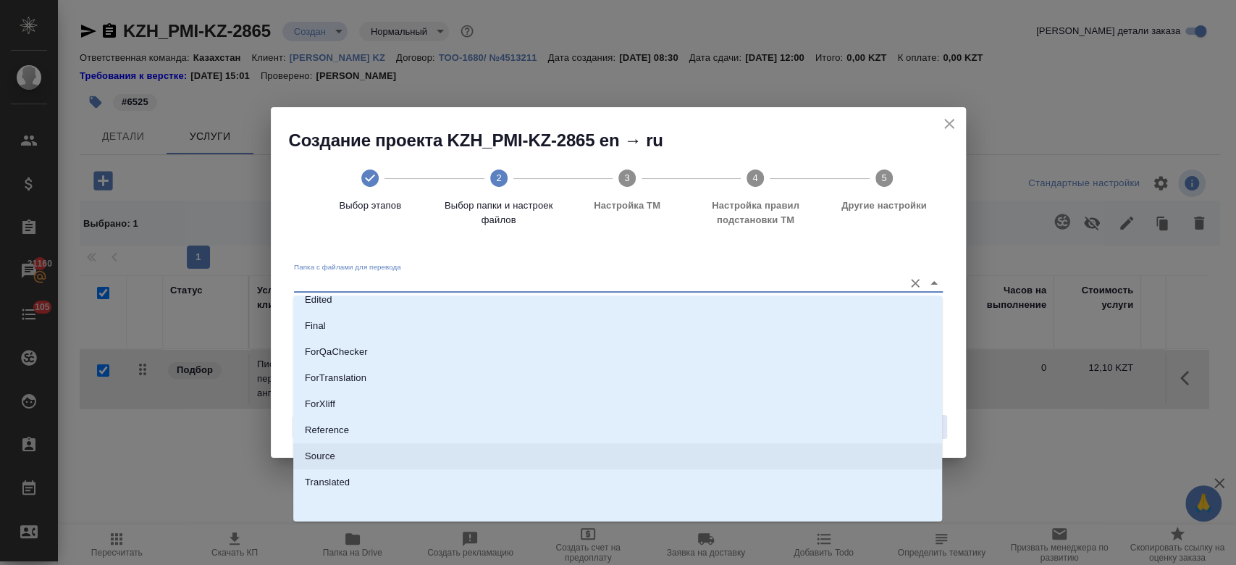
click at [536, 450] on li "Source" at bounding box center [617, 456] width 649 height 26
type input "Source"
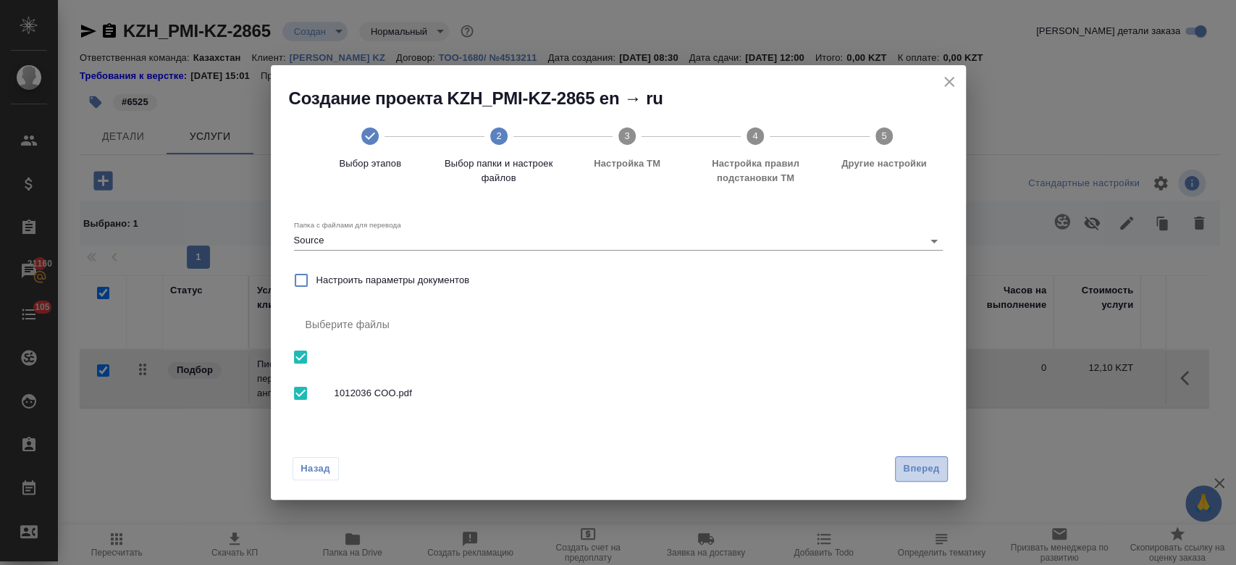
click at [921, 464] on span "Вперед" at bounding box center [921, 469] width 36 height 17
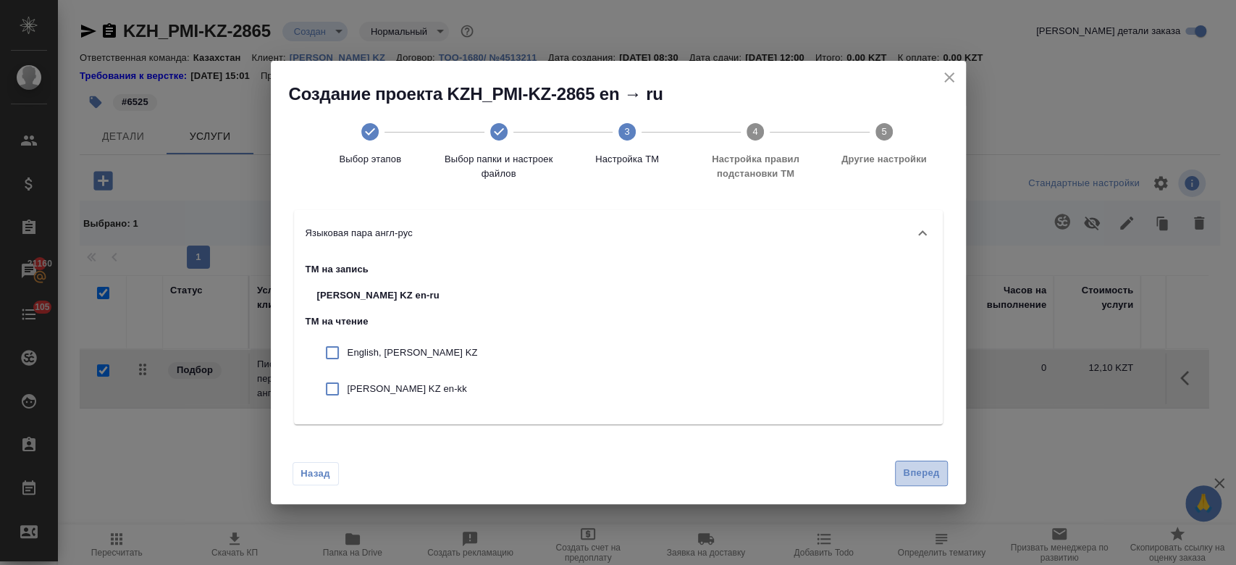
click at [925, 461] on button "Вперед" at bounding box center [921, 473] width 52 height 25
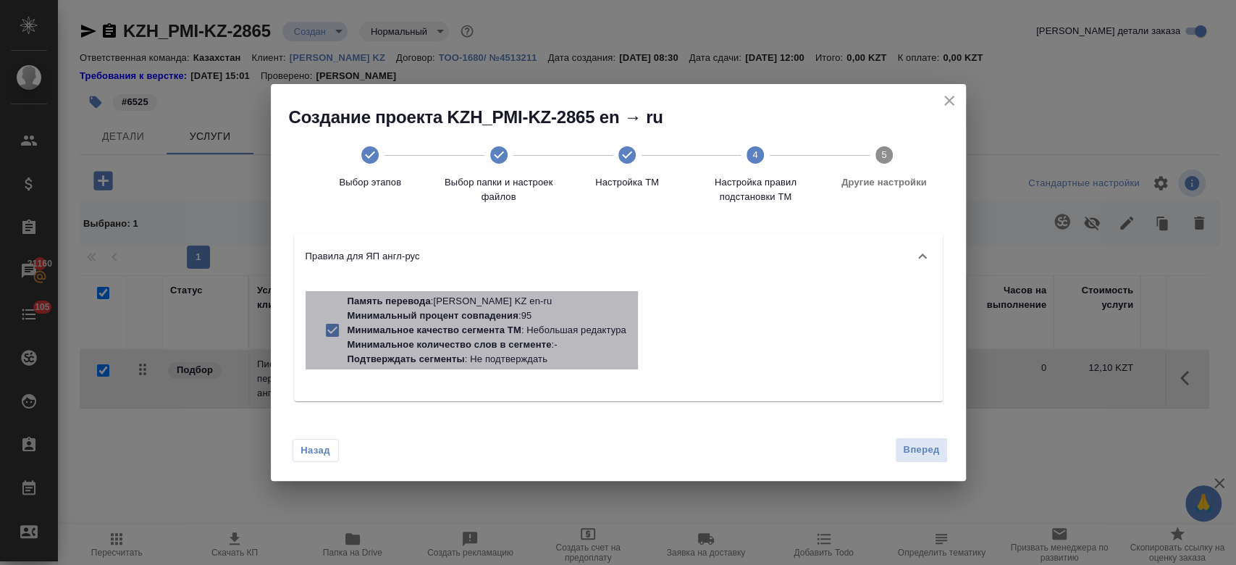
click at [462, 322] on p "Минимальный процент совпадения : 95" at bounding box center [487, 316] width 279 height 14
checkbox input "false"
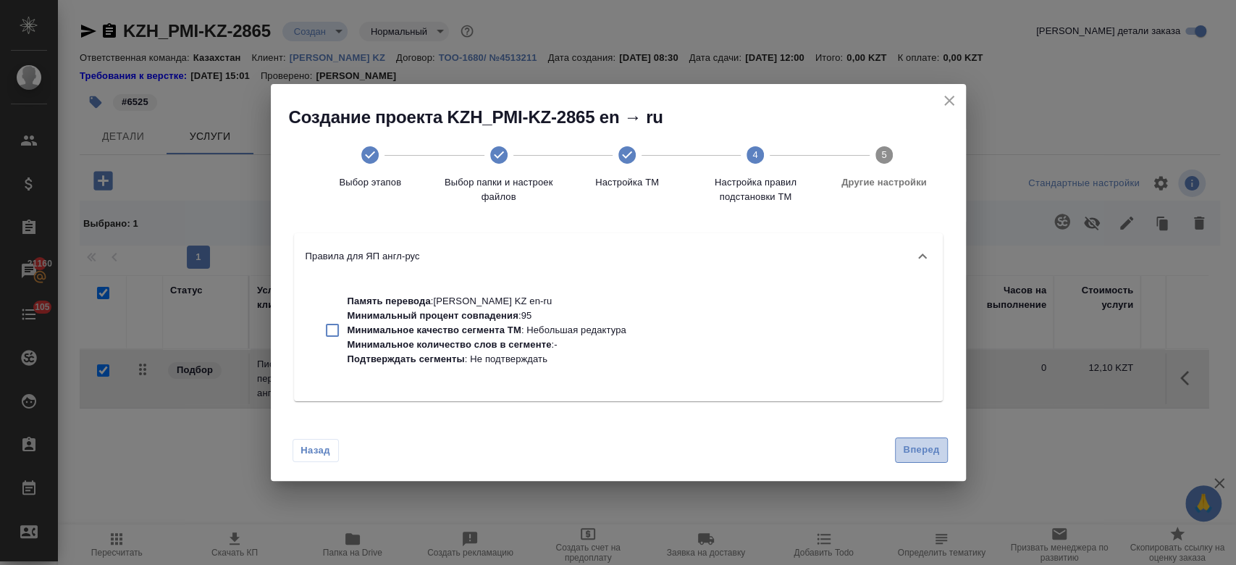
click at [939, 448] on span "Вперед" at bounding box center [921, 450] width 36 height 17
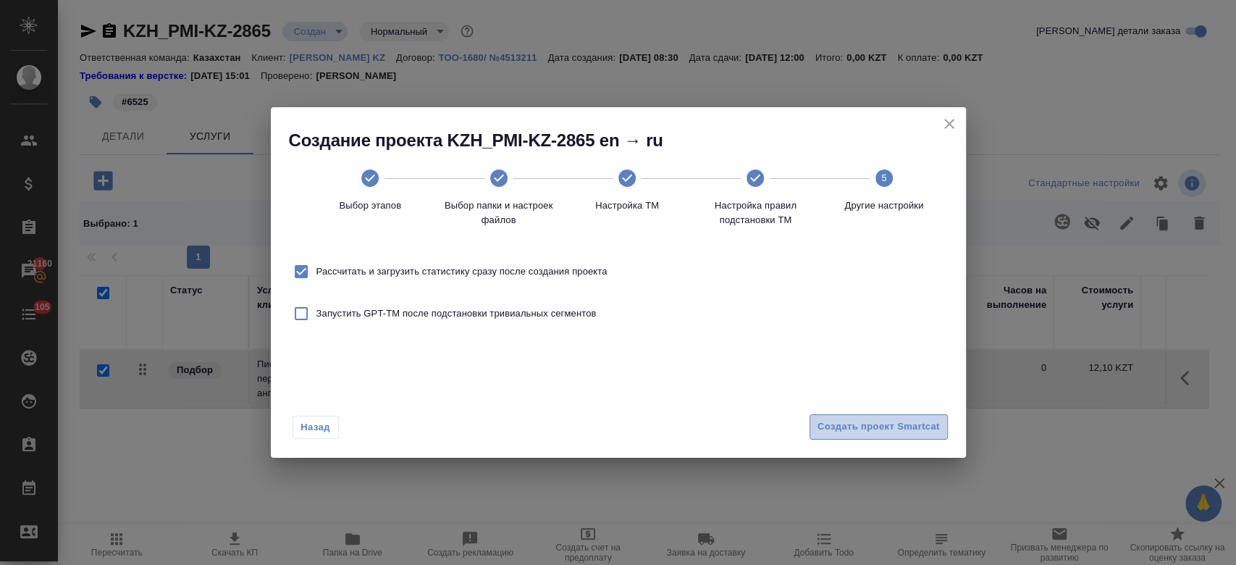
click at [889, 421] on span "Создать проект Smartcat" at bounding box center [879, 427] width 122 height 17
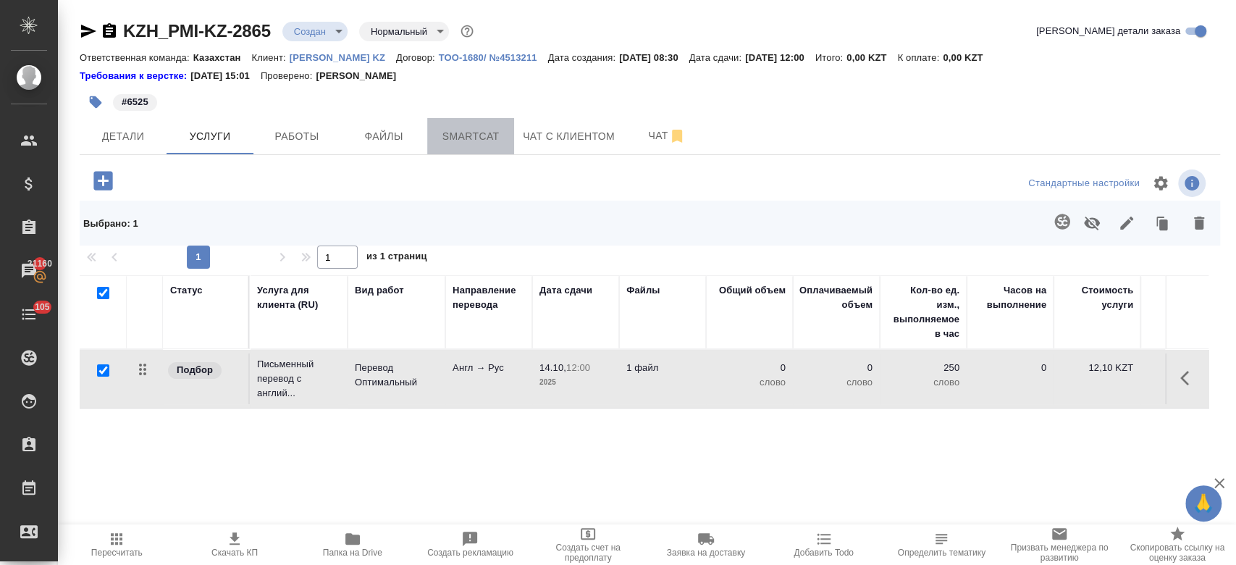
click at [429, 136] on button "Smartcat" at bounding box center [470, 136] width 87 height 36
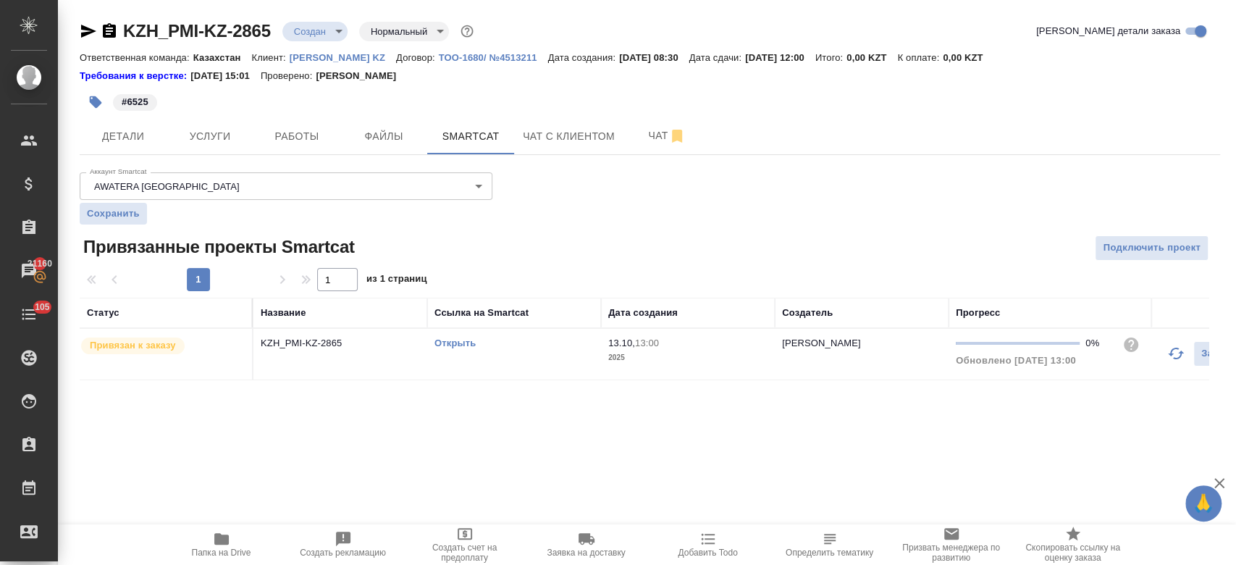
click at [448, 343] on link "Открыть" at bounding box center [455, 343] width 41 height 11
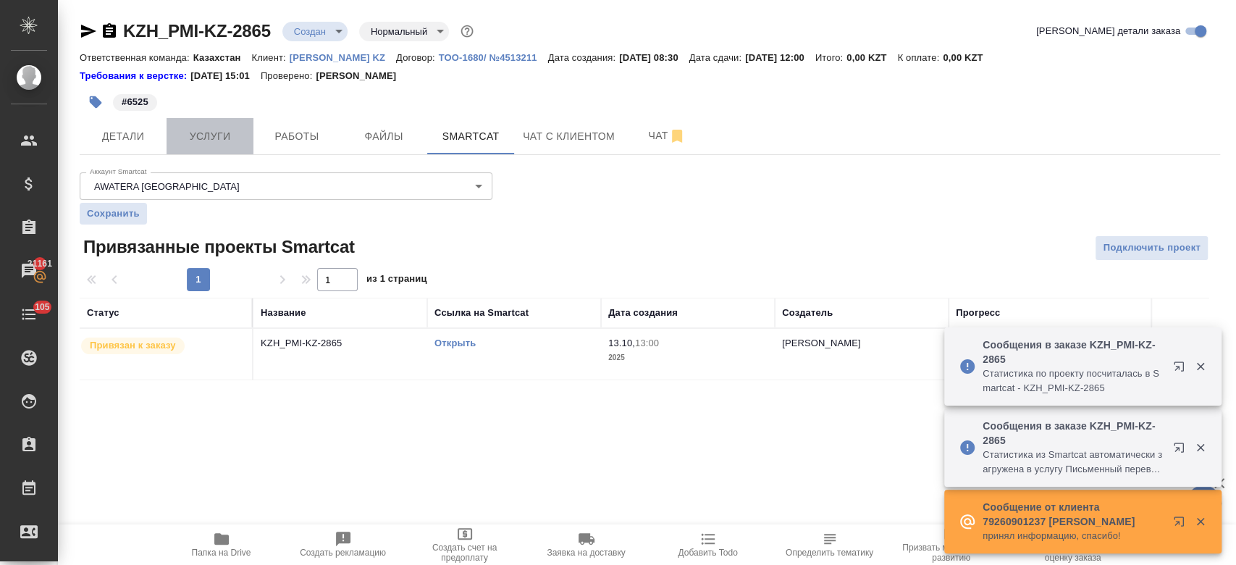
click at [197, 125] on button "Услуги" at bounding box center [210, 136] width 87 height 36
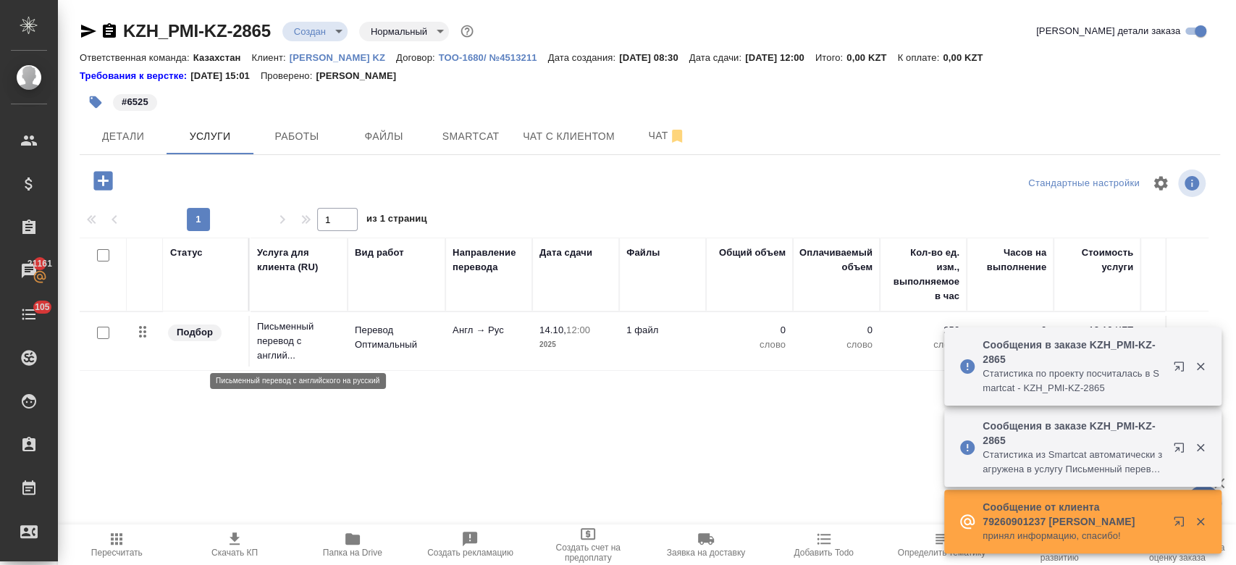
click at [340, 345] on p "Письменный перевод с англий..." at bounding box center [298, 340] width 83 height 43
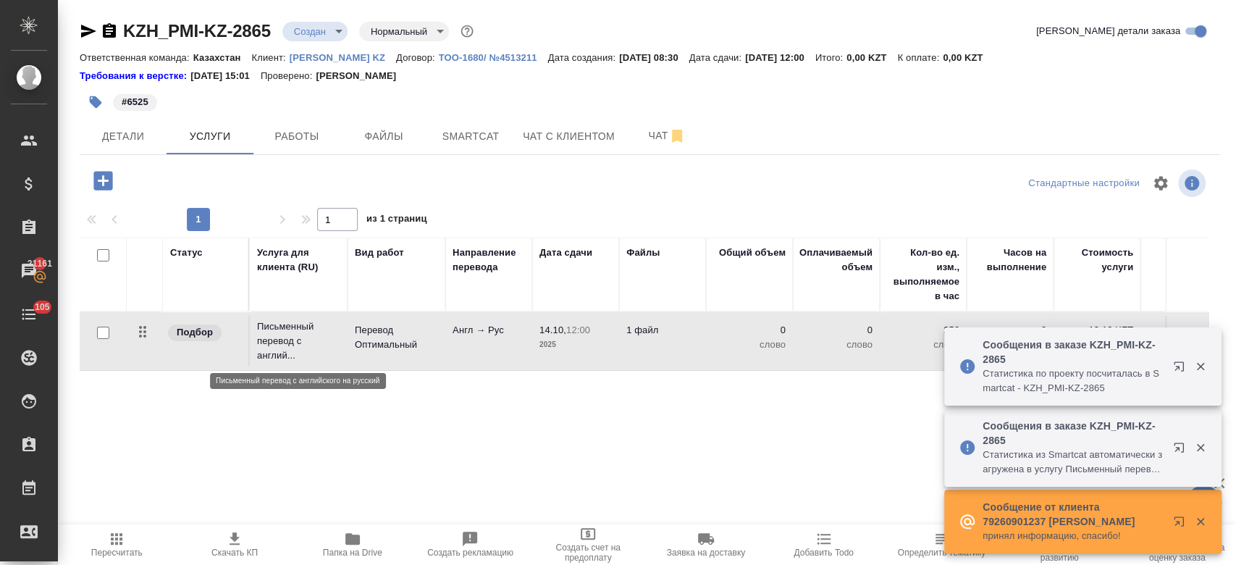
click at [340, 345] on p "Письменный перевод с англий..." at bounding box center [298, 340] width 83 height 43
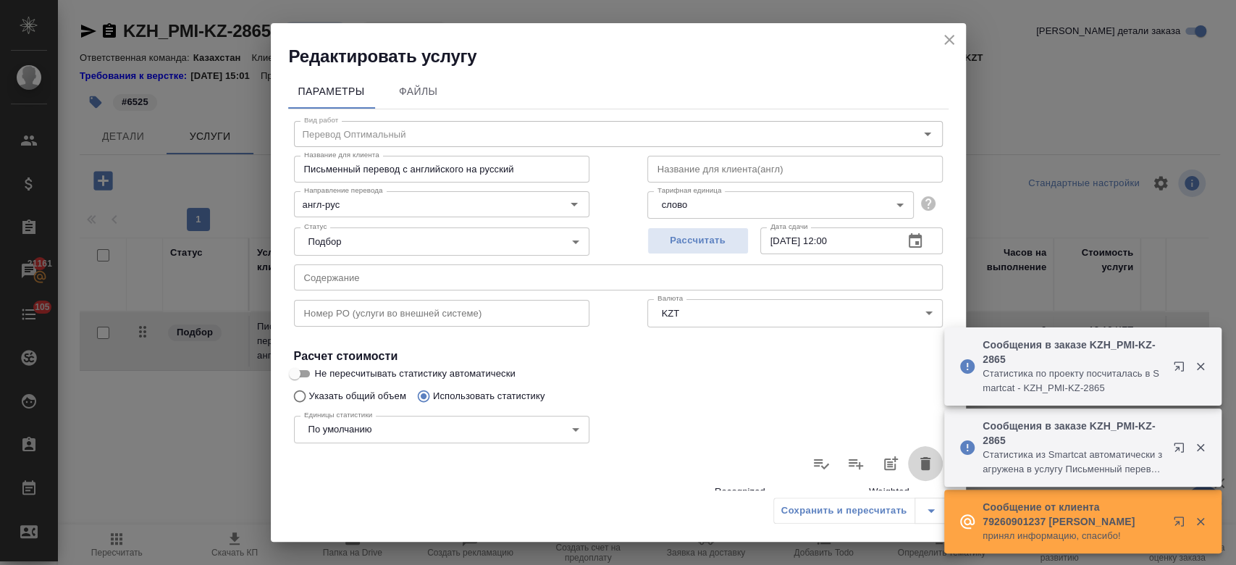
click at [921, 458] on icon "button" at bounding box center [926, 463] width 10 height 13
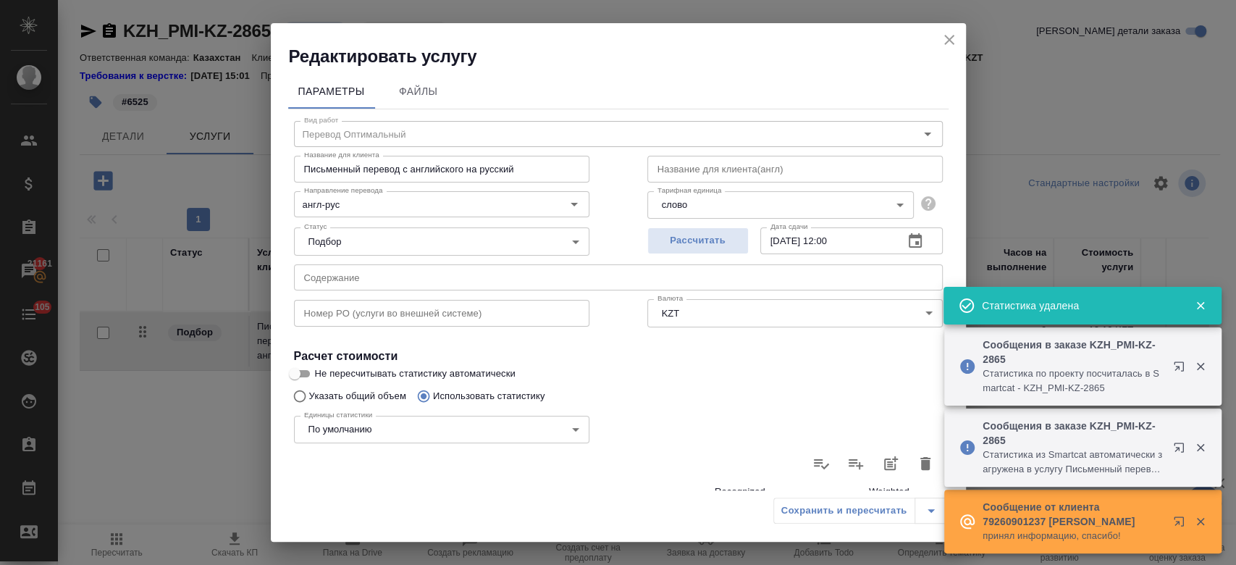
type input "0"
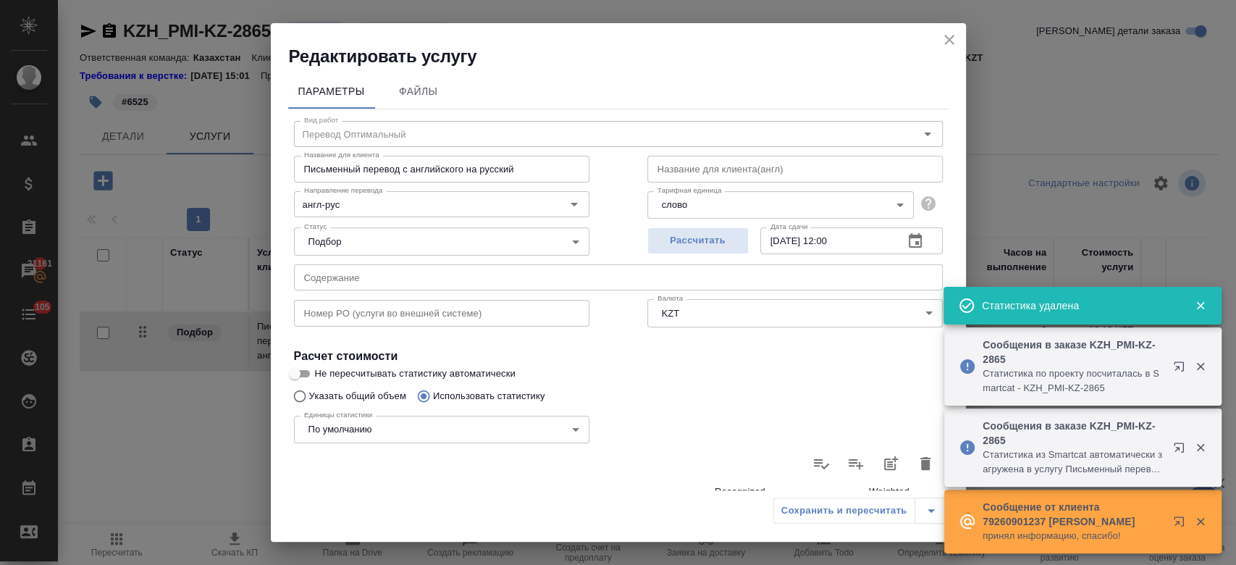
type input "0"
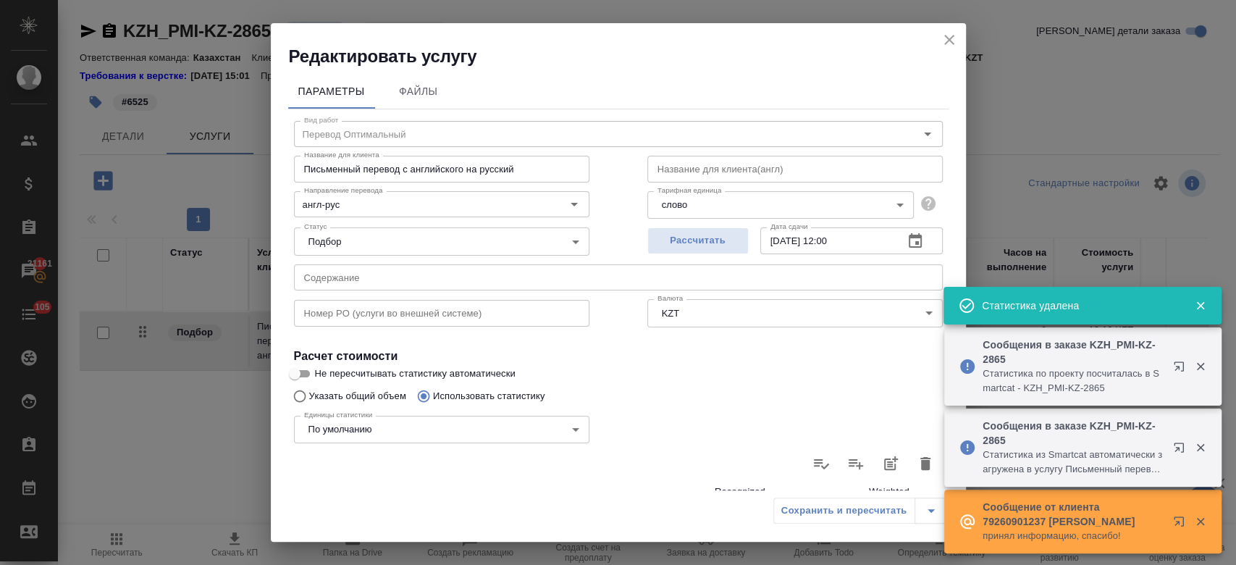
type input "0"
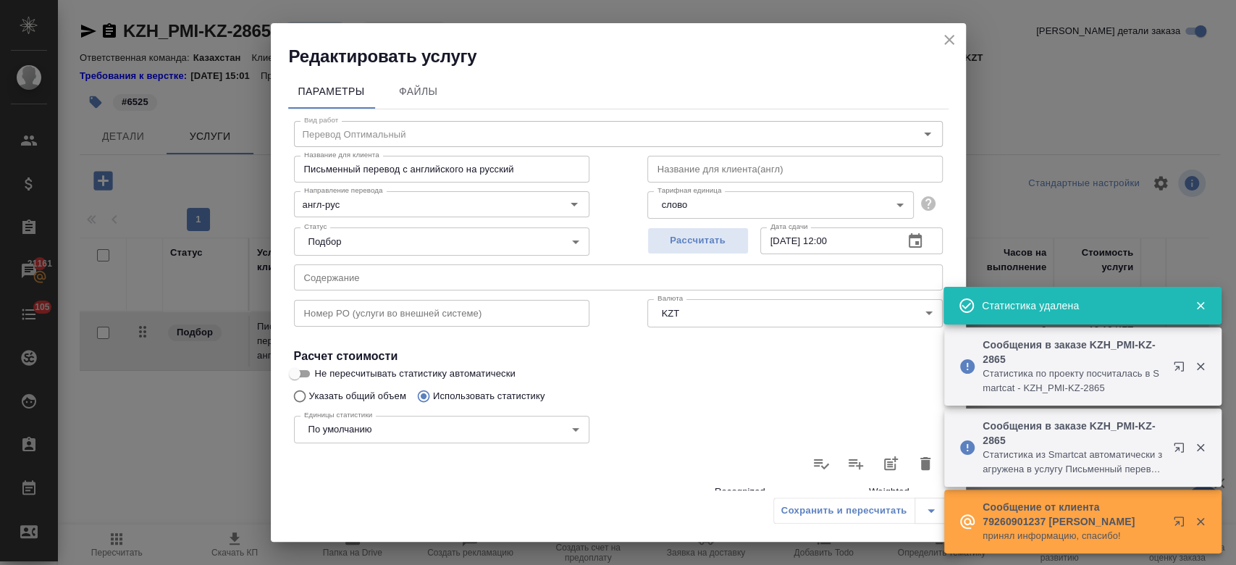
type input "0"
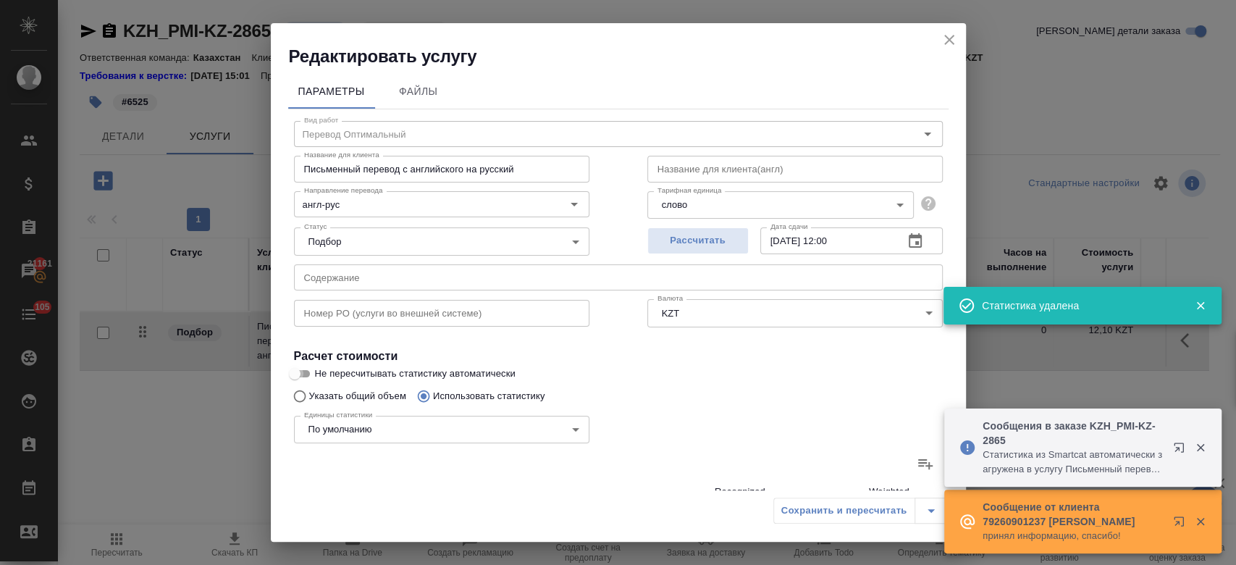
click at [301, 368] on input "Не пересчитывать статистику автоматически" at bounding box center [295, 373] width 52 height 17
checkbox input "true"
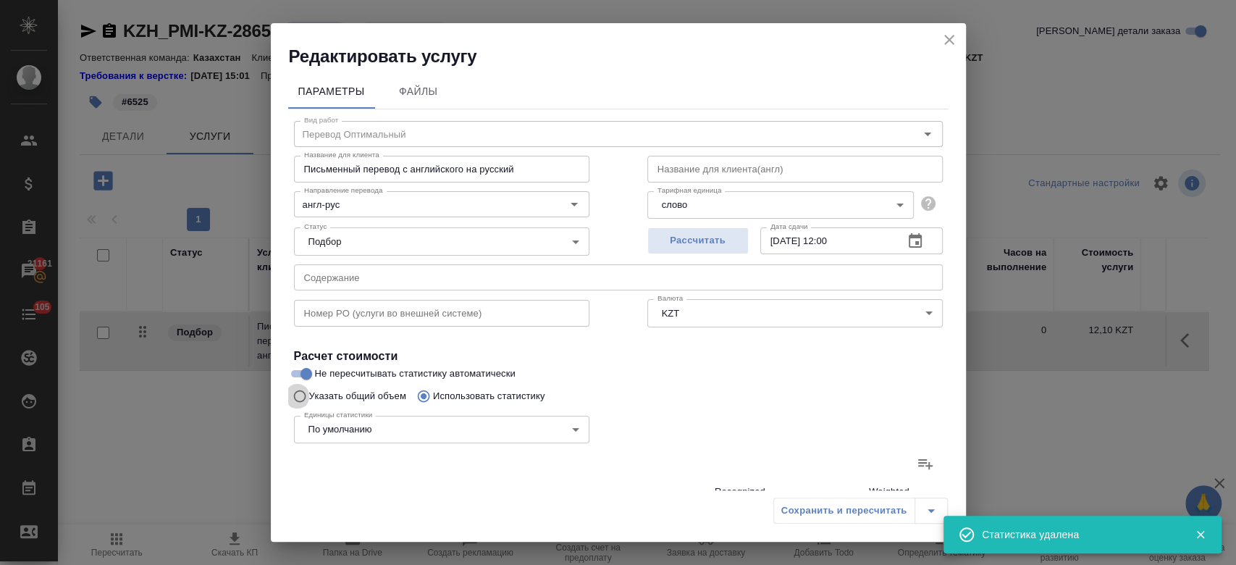
click at [301, 397] on input "Указать общий объем" at bounding box center [297, 396] width 23 height 28
radio input "true"
radio input "false"
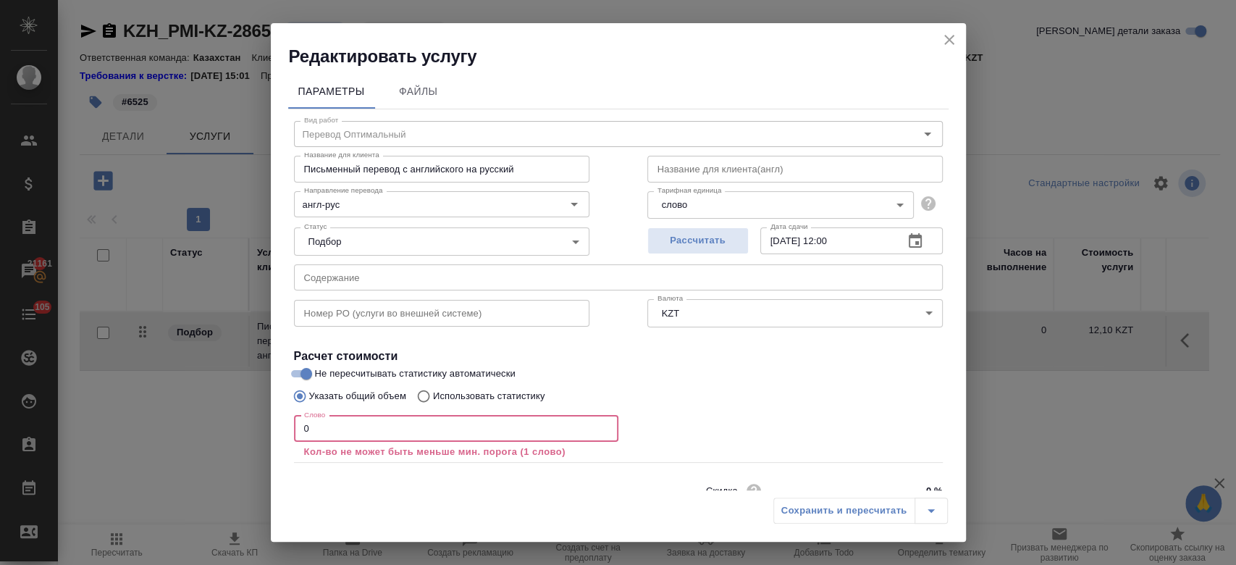
click at [310, 429] on input "0" at bounding box center [456, 429] width 324 height 26
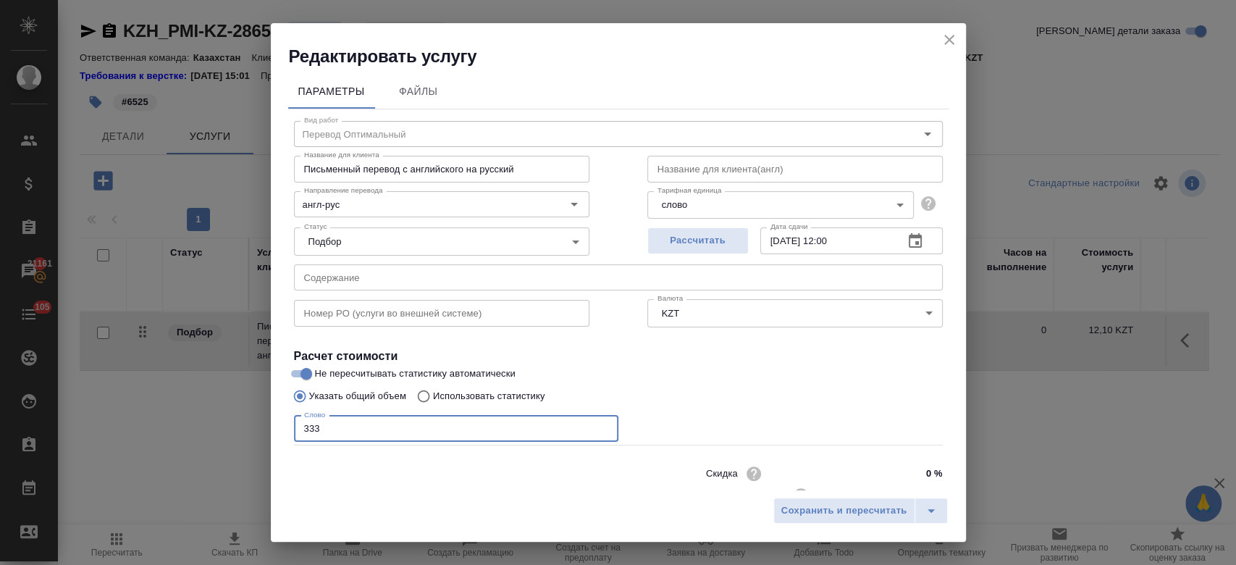
scroll to position [46, 0]
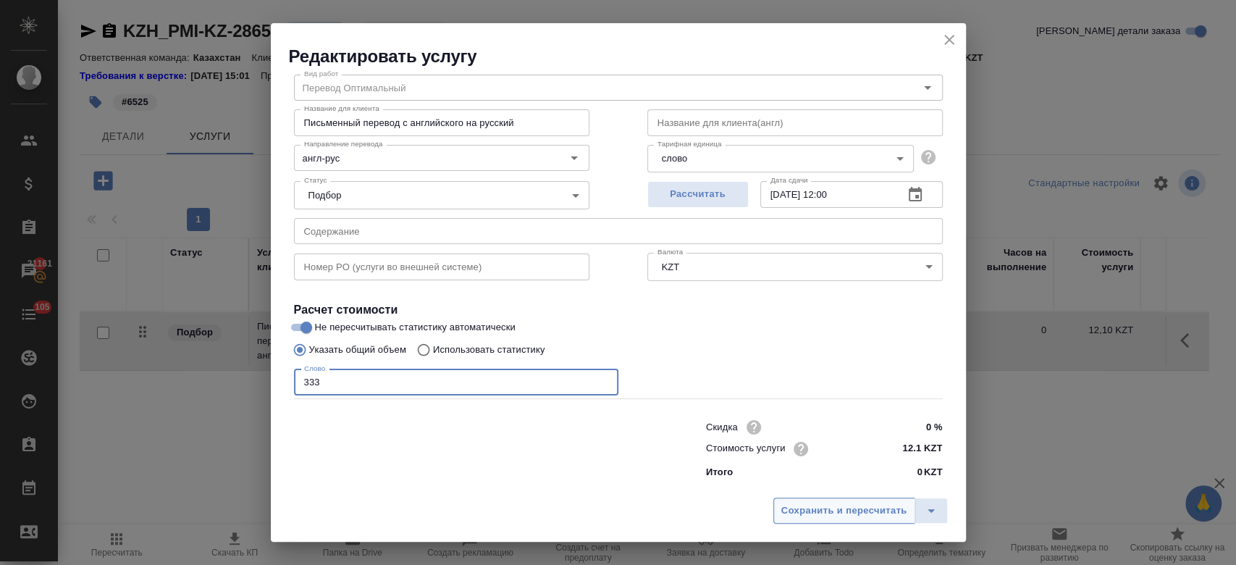
type input "333"
click at [808, 509] on span "Сохранить и пересчитать" at bounding box center [844, 511] width 126 height 17
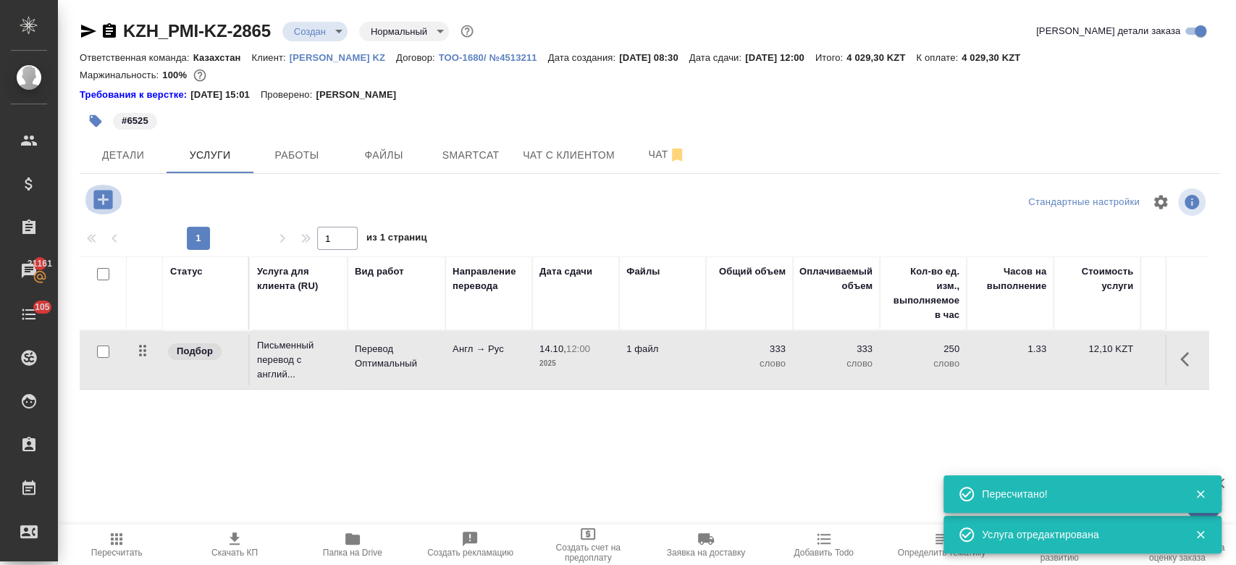
click at [109, 212] on button "button" at bounding box center [103, 200] width 40 height 30
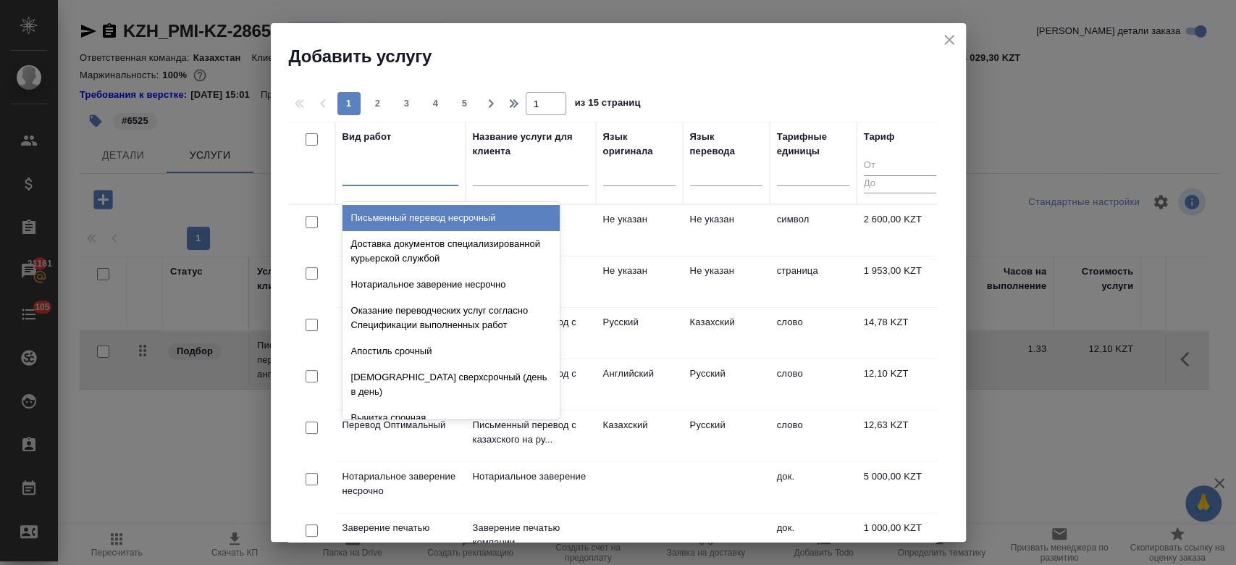
click at [406, 164] on div at bounding box center [401, 171] width 116 height 21
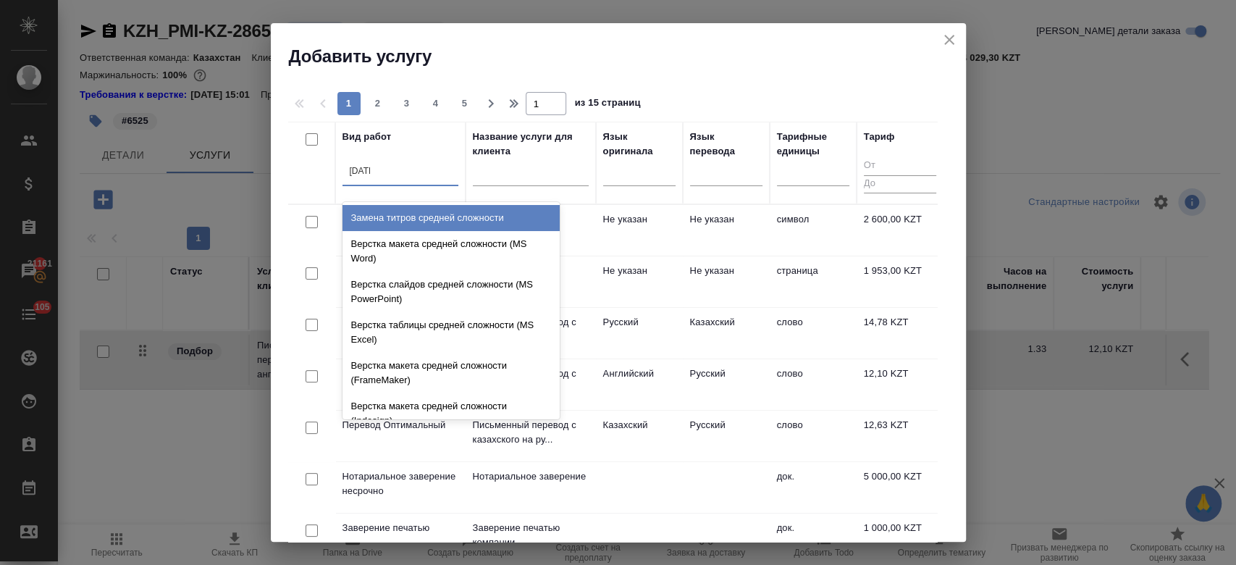
type input "средн"
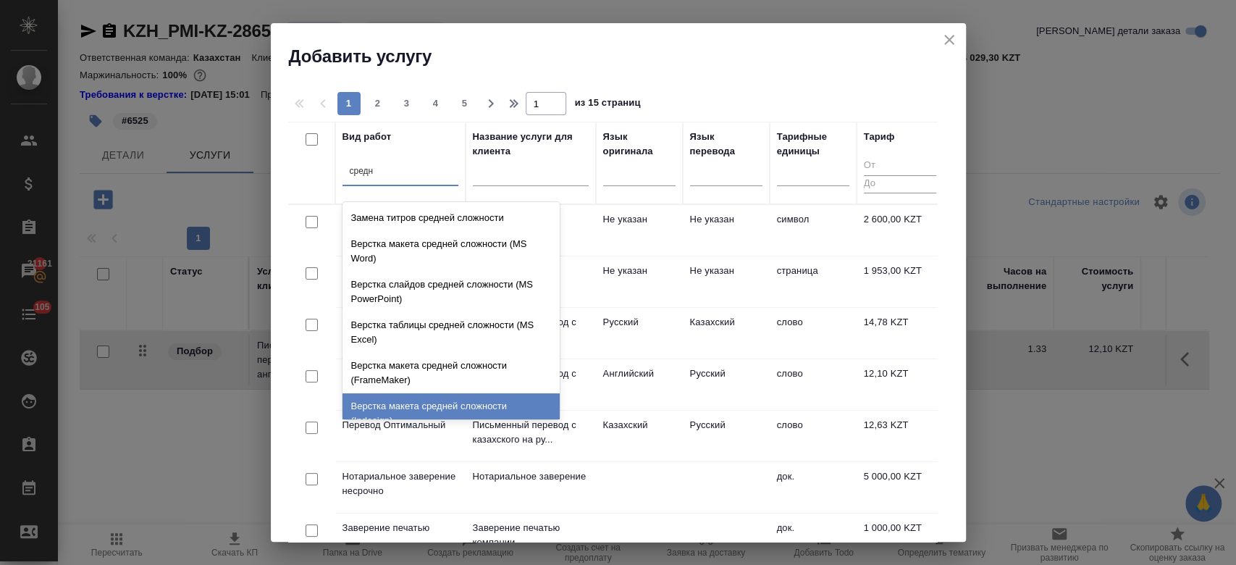
scroll to position [153, 0]
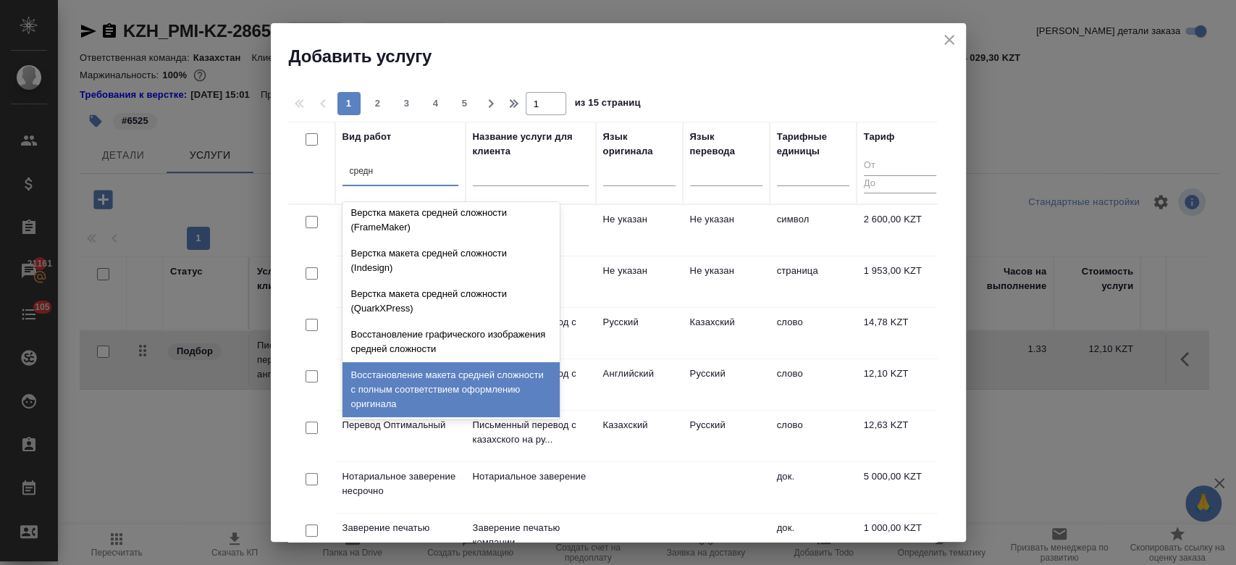
click at [430, 387] on div "Восстановление макета средней сложности с полным соответствием оформлению ориги…" at bounding box center [451, 389] width 217 height 55
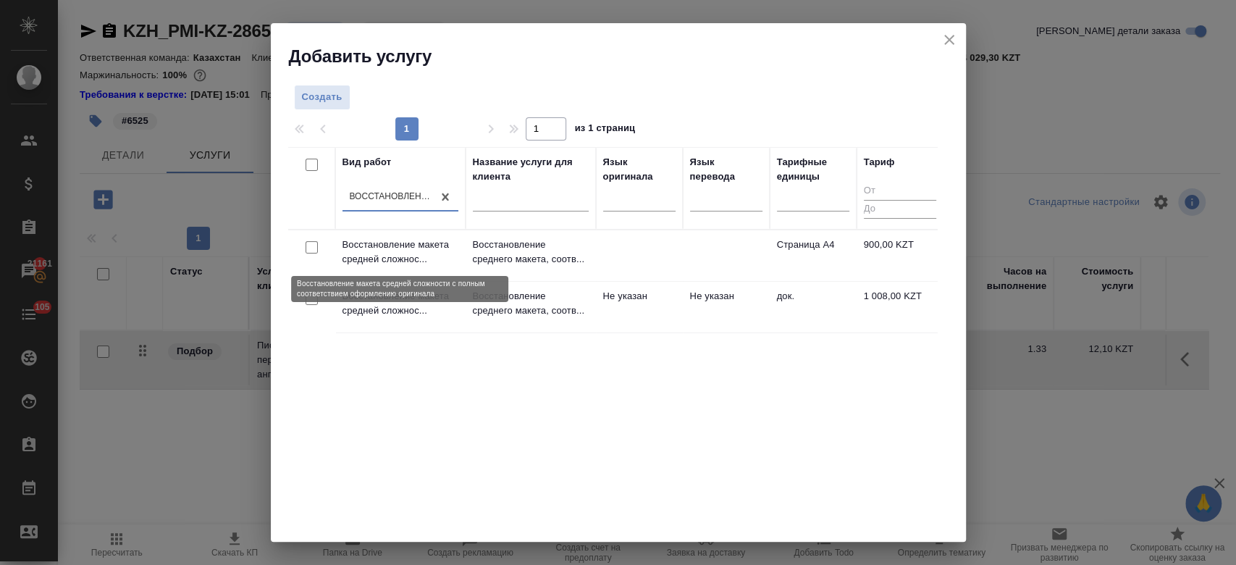
click at [435, 242] on p "Восстановление макета средней сложнос..." at bounding box center [401, 252] width 116 height 29
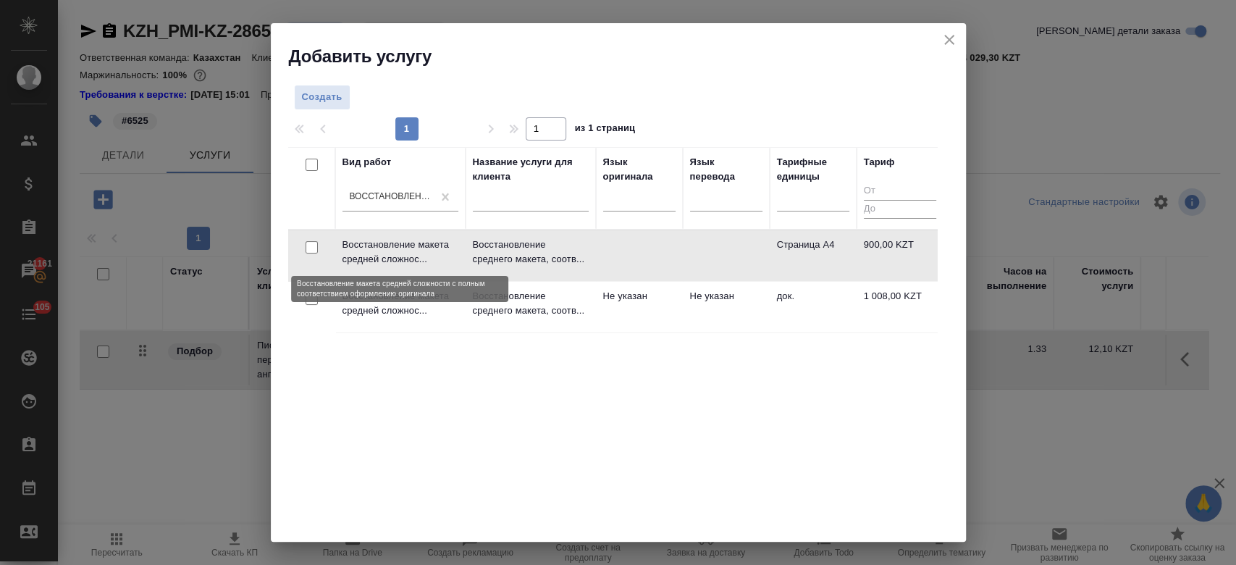
click at [435, 242] on p "Восстановление макета средней сложнос..." at bounding box center [401, 252] width 116 height 29
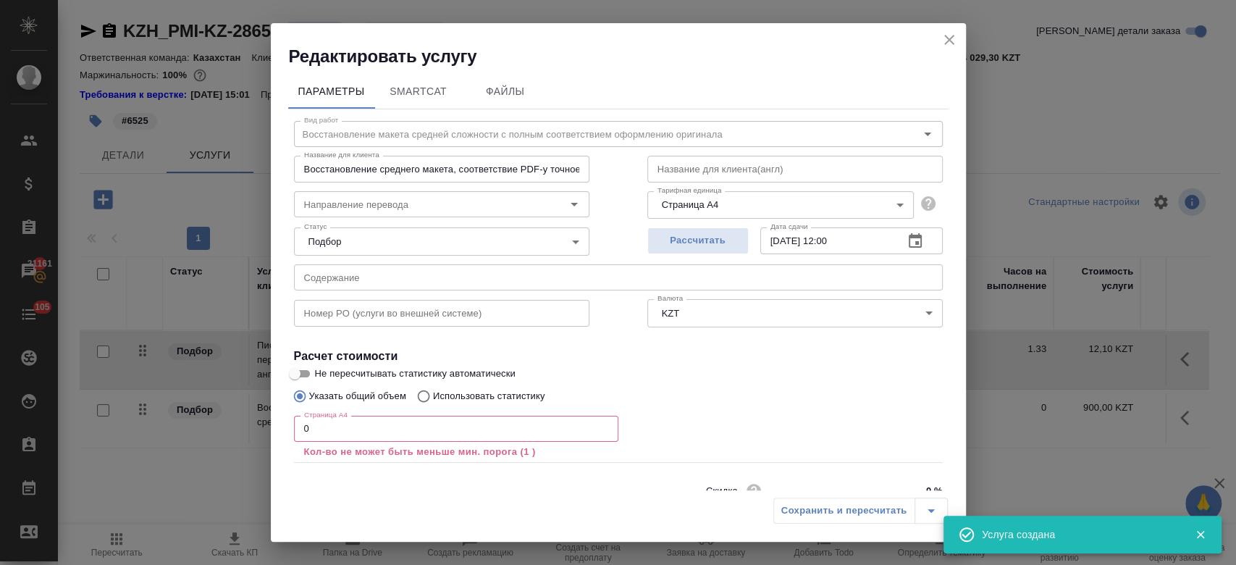
scroll to position [64, 0]
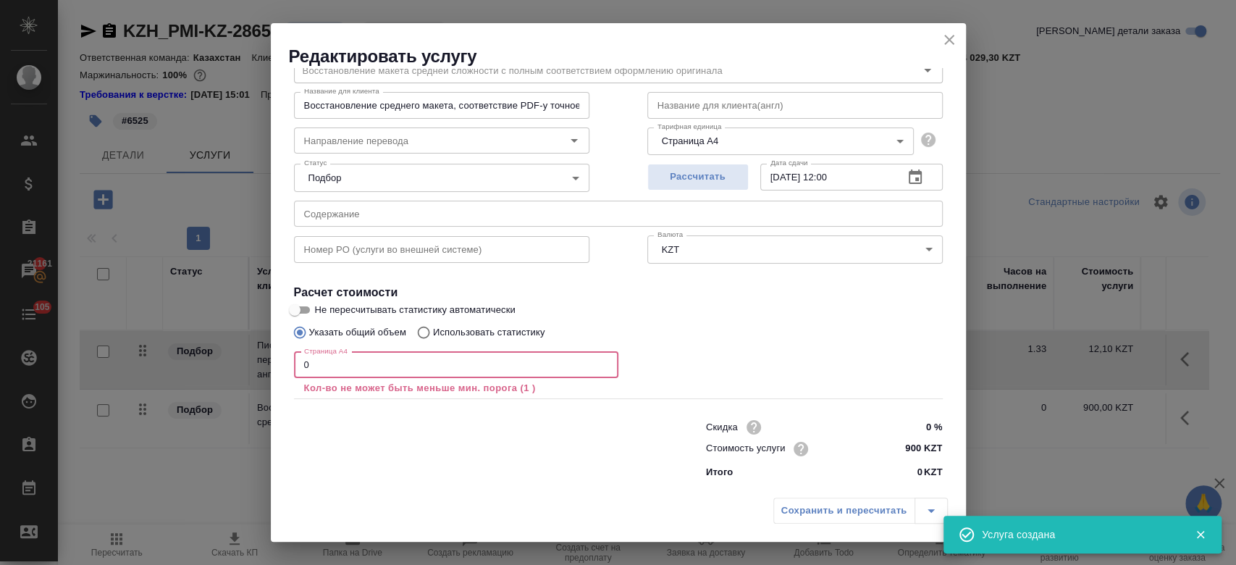
click at [428, 370] on input "0" at bounding box center [456, 365] width 324 height 26
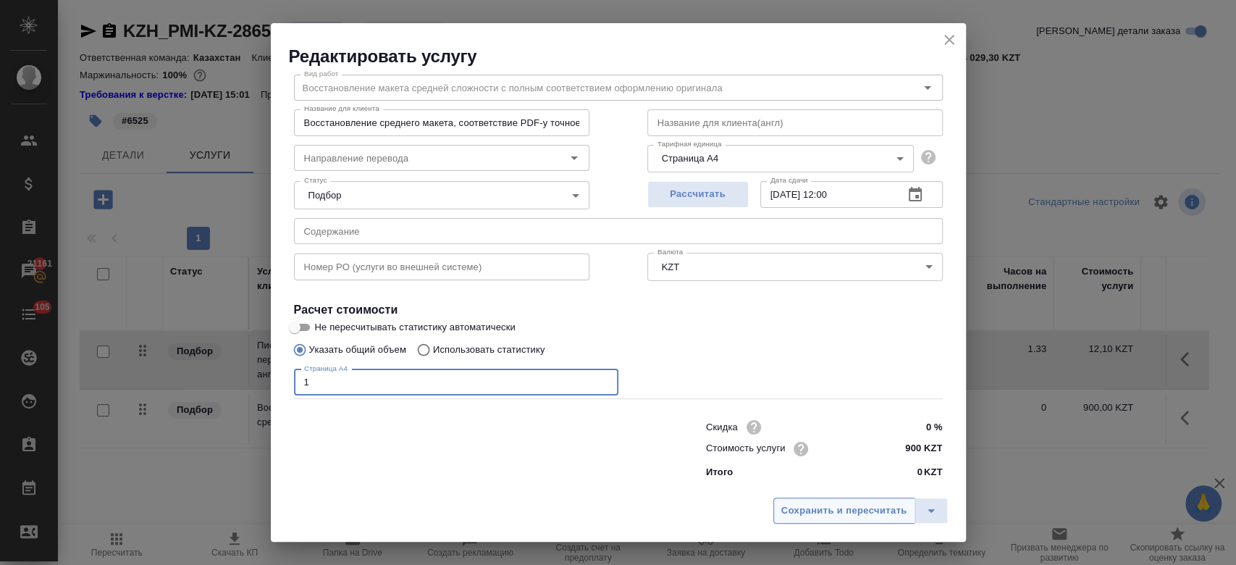
type input "1"
click at [805, 507] on span "Сохранить и пересчитать" at bounding box center [844, 511] width 126 height 17
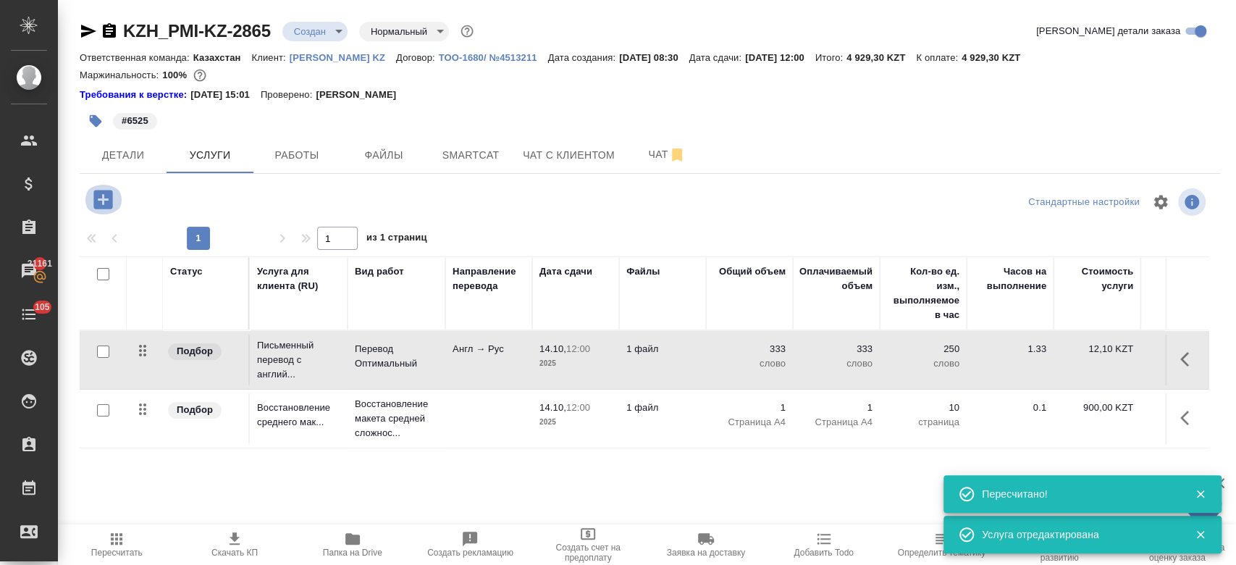
click at [104, 197] on icon "button" at bounding box center [103, 199] width 25 height 25
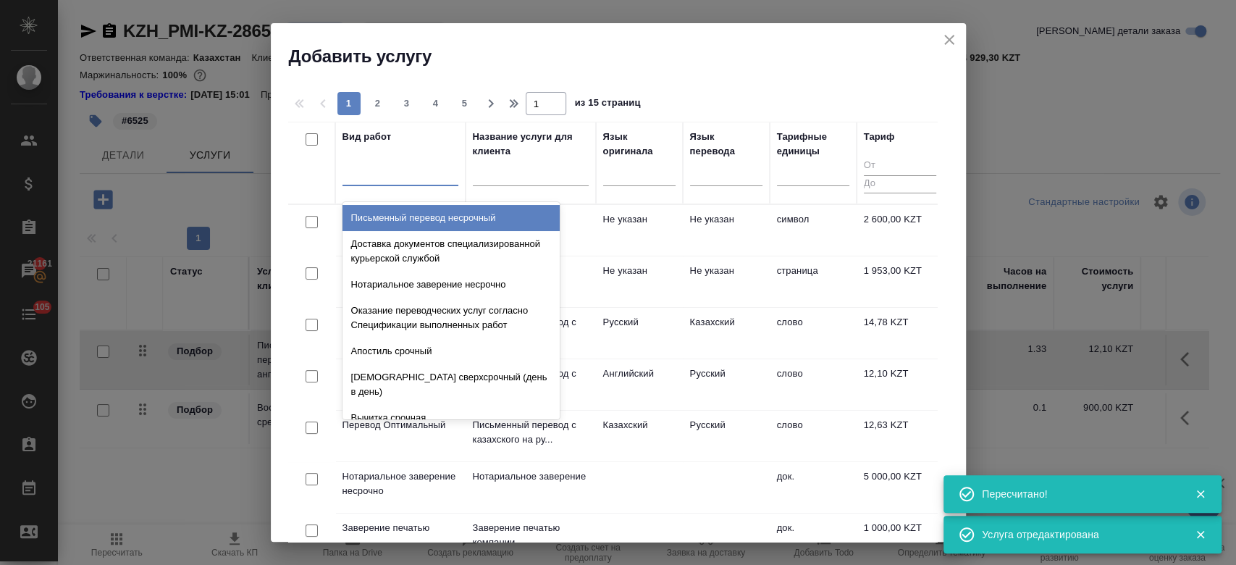
click at [377, 174] on div at bounding box center [401, 171] width 116 height 21
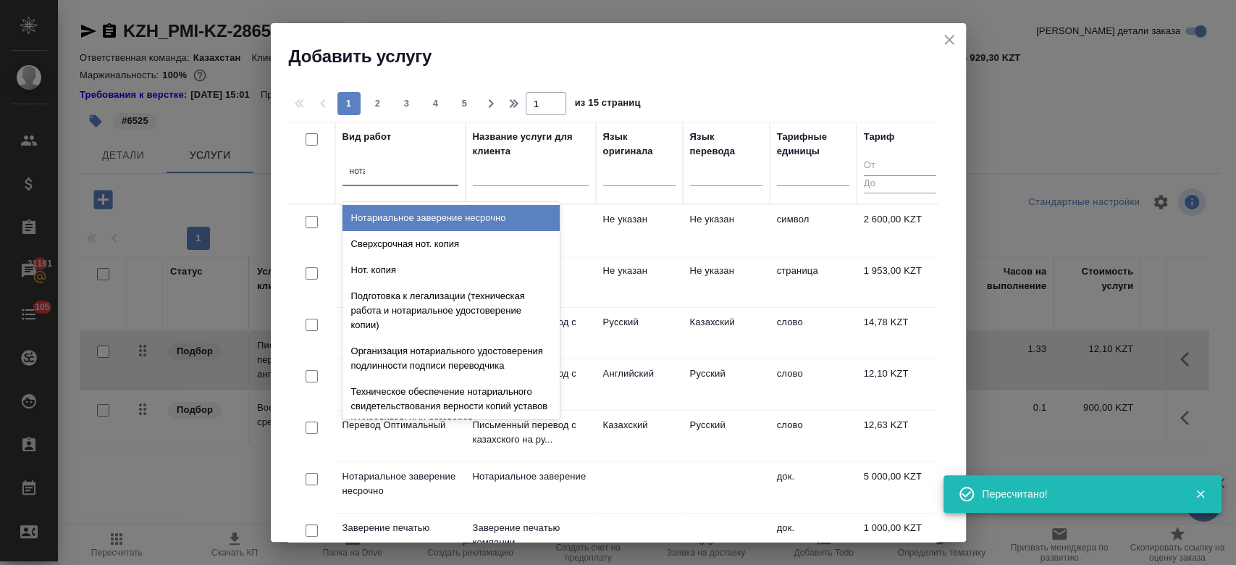
type input "нотар"
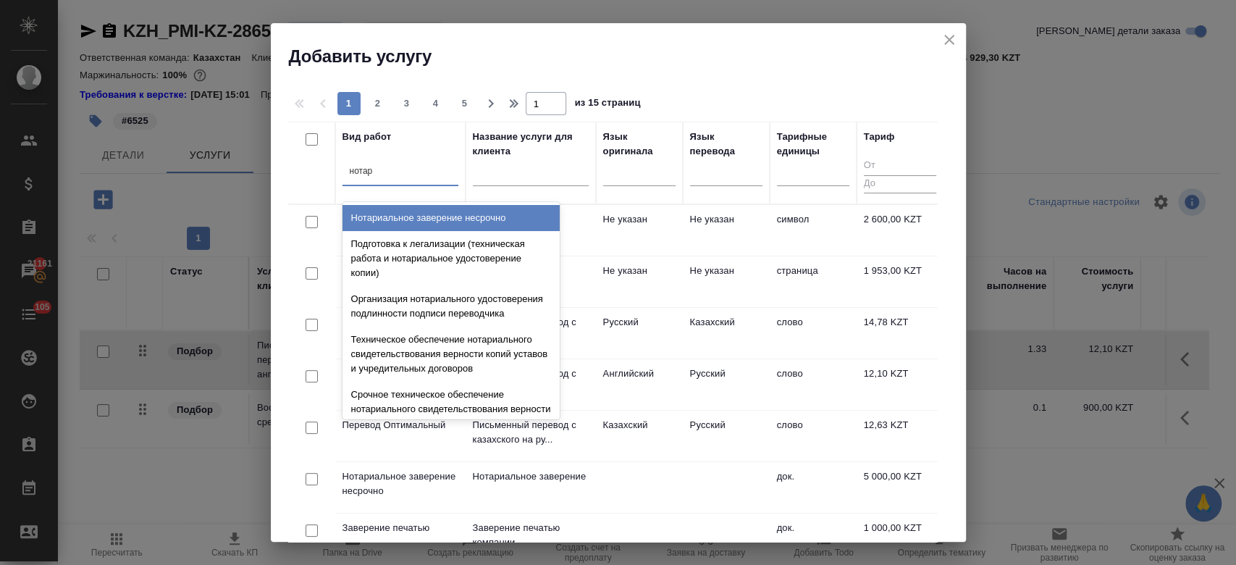
click at [398, 221] on div "Нотариальное заверение несрочно" at bounding box center [451, 218] width 217 height 26
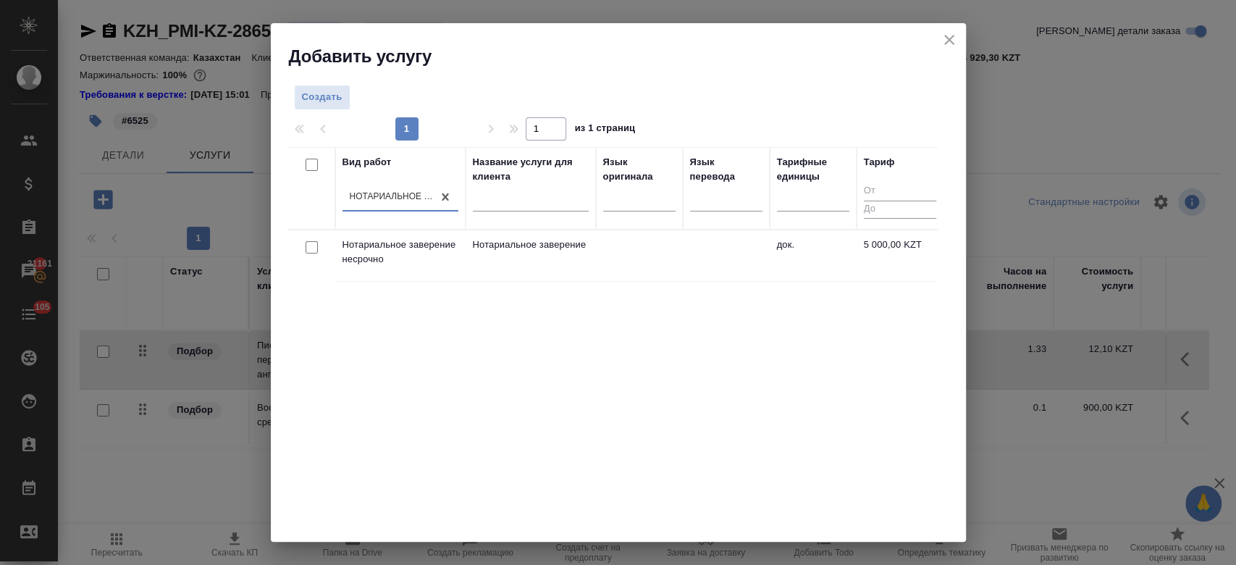
click at [464, 257] on td "Нотариальное заверение несрочно" at bounding box center [400, 255] width 130 height 51
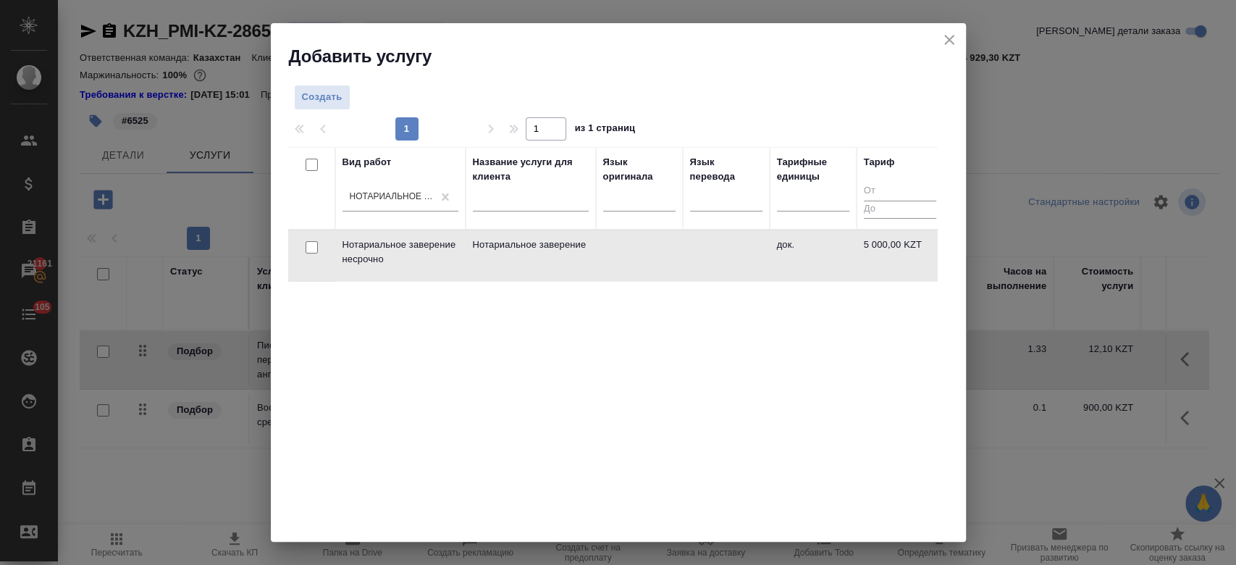
click at [464, 257] on td "Нотариальное заверение несрочно" at bounding box center [400, 255] width 130 height 51
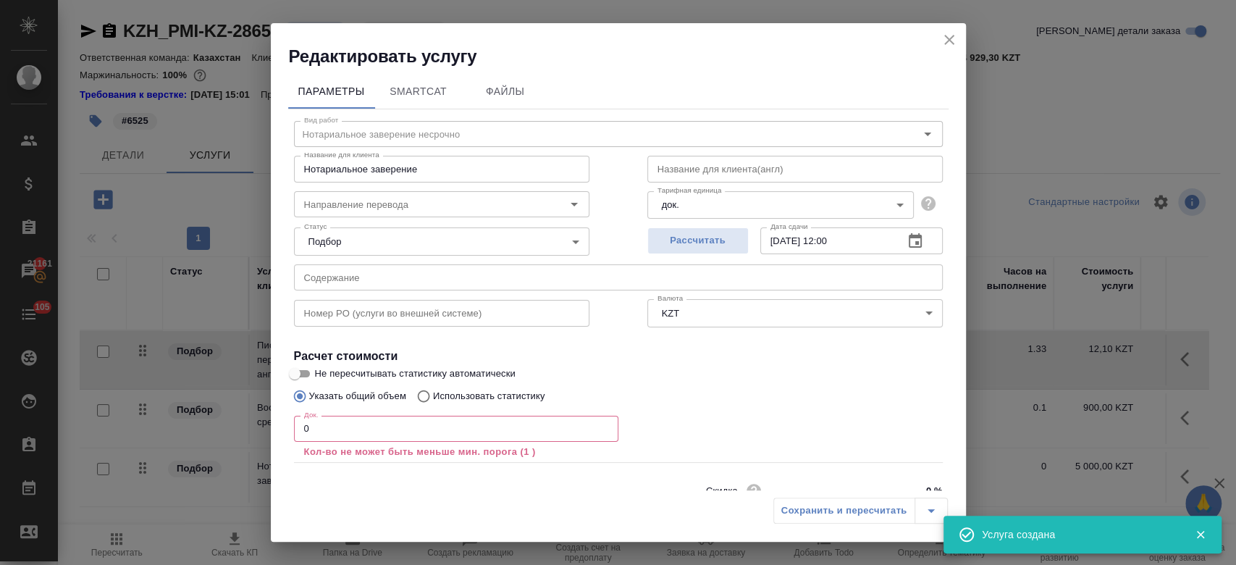
scroll to position [64, 0]
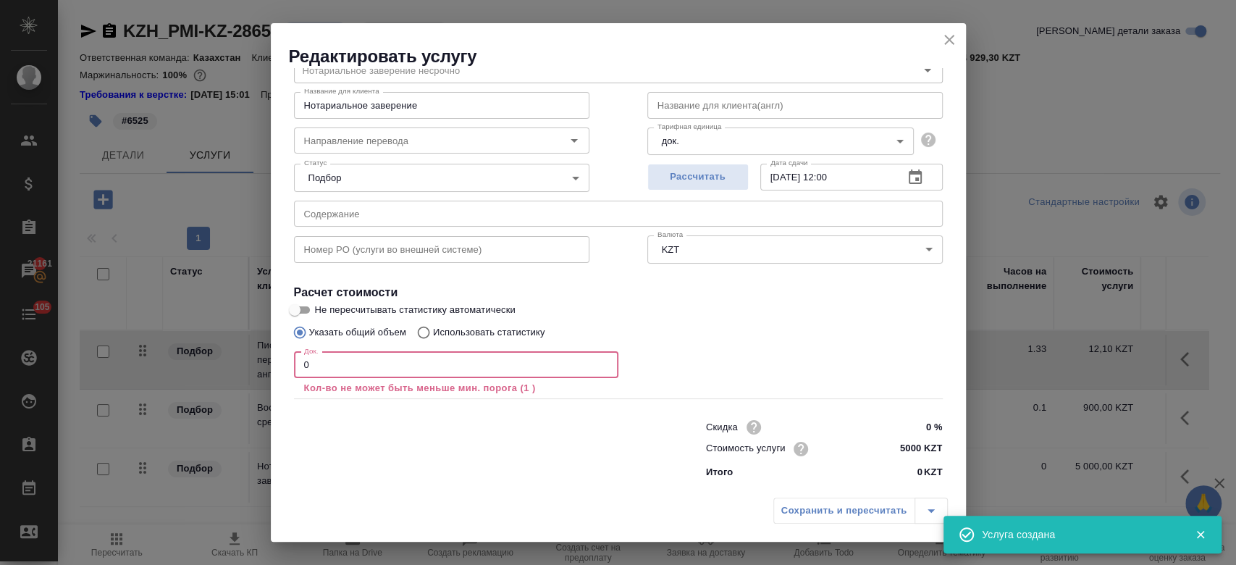
click at [342, 371] on input "0" at bounding box center [456, 365] width 324 height 26
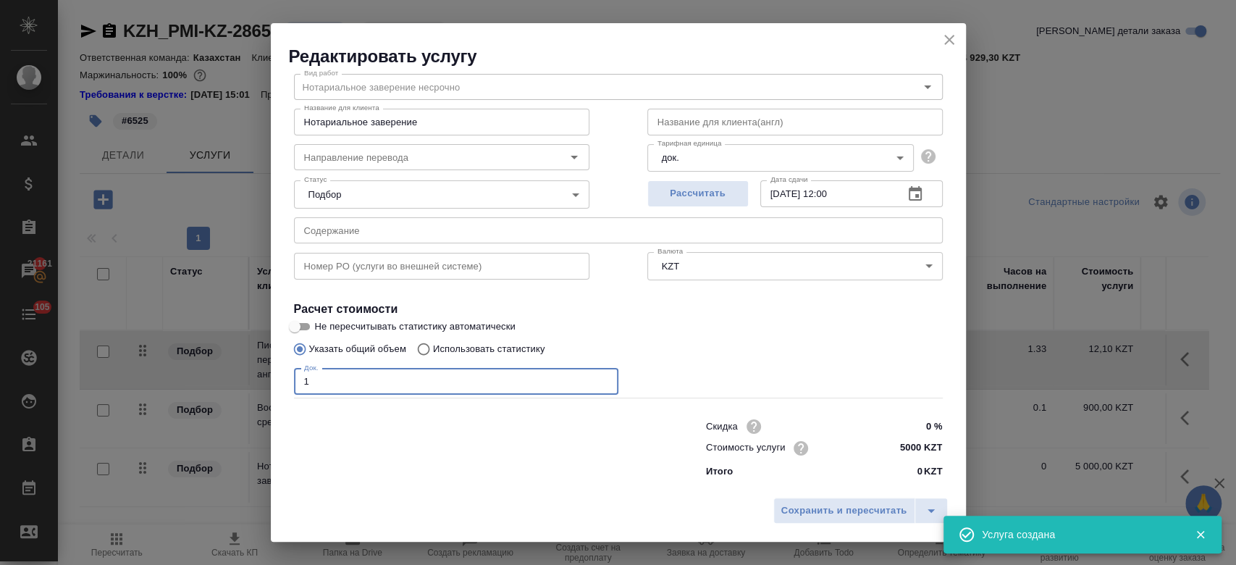
scroll to position [46, 0]
type input "1"
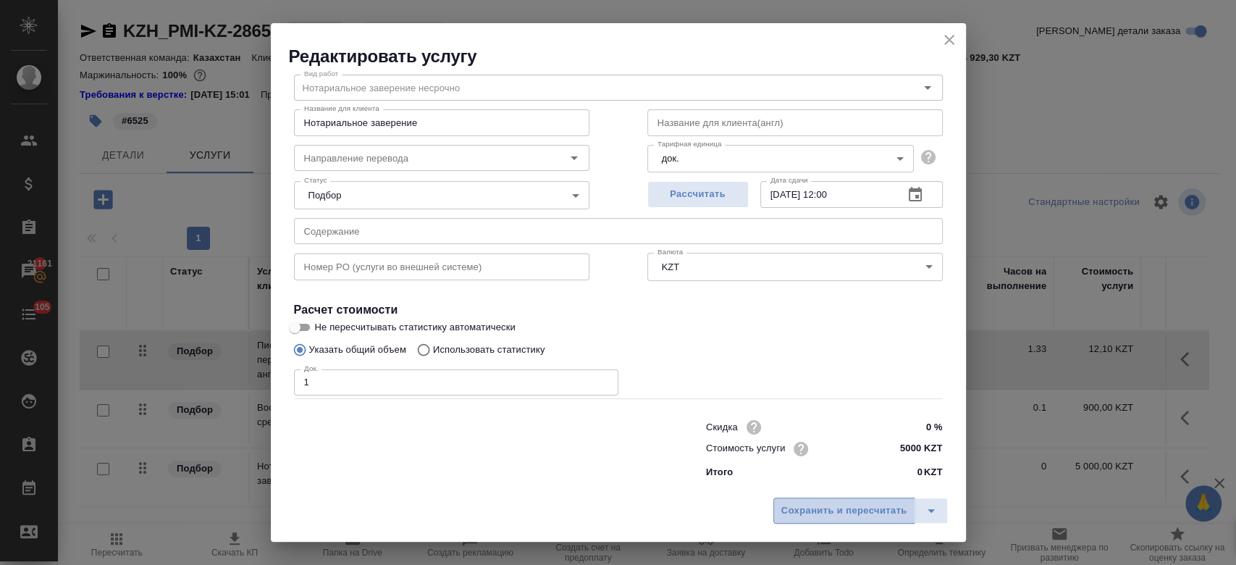
click at [805, 499] on button "Сохранить и пересчитать" at bounding box center [844, 511] width 142 height 26
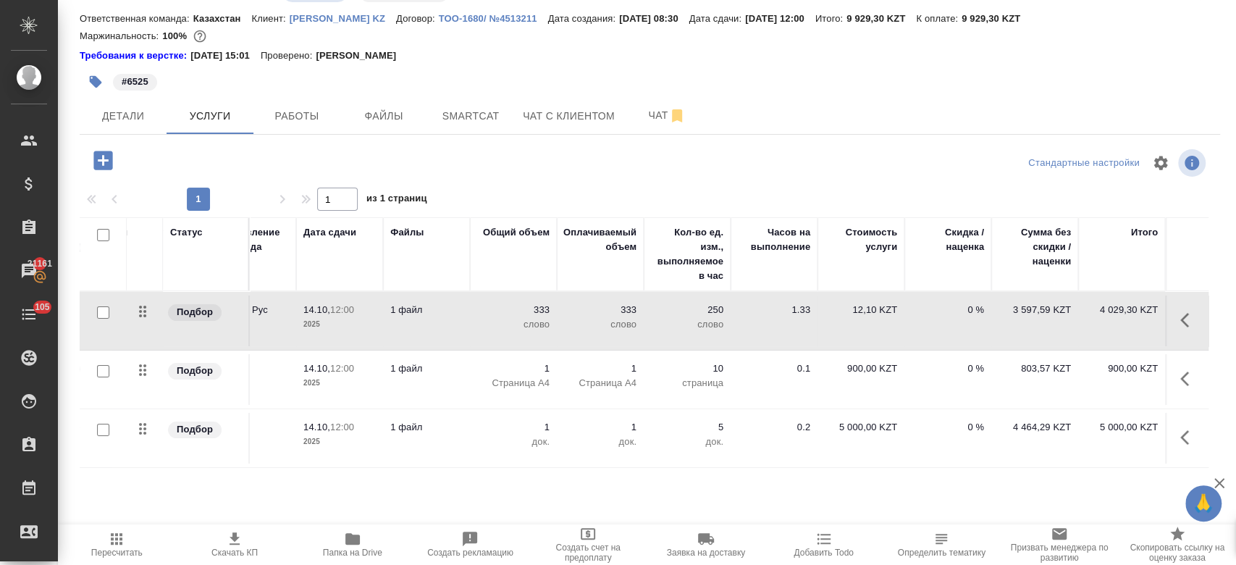
scroll to position [0, 0]
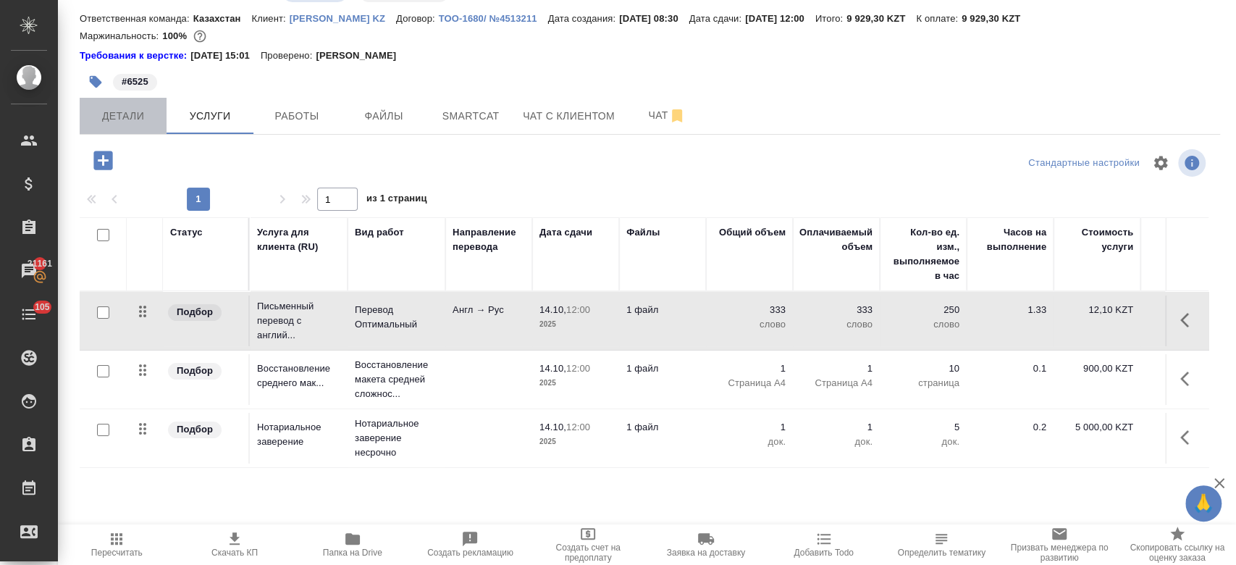
click at [138, 107] on span "Детали" at bounding box center [123, 116] width 70 height 18
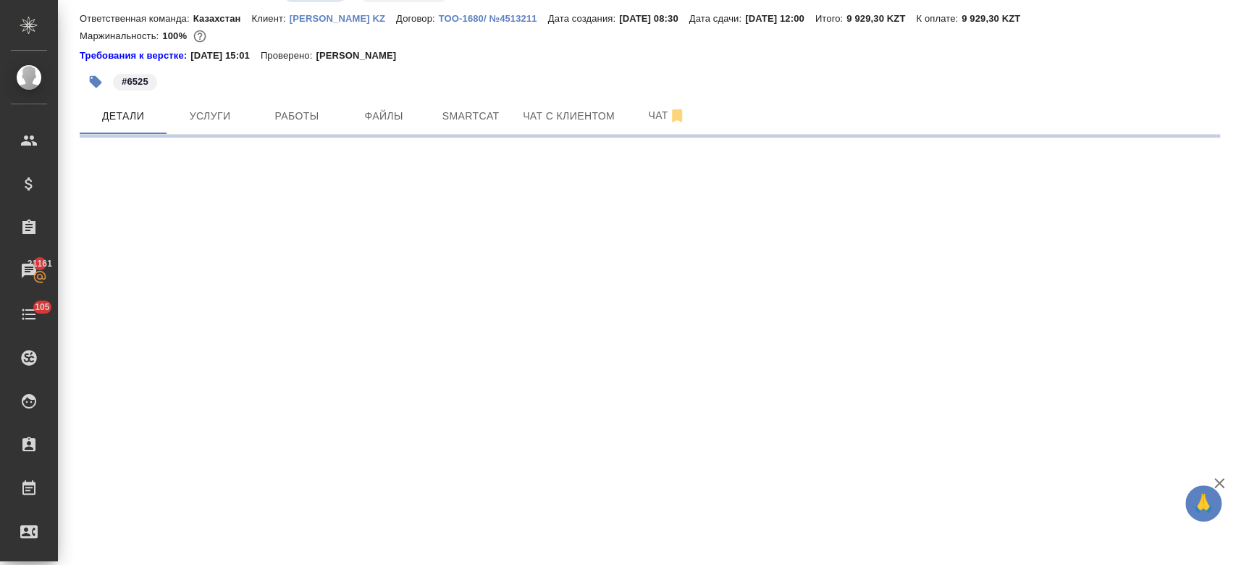
select select "RU"
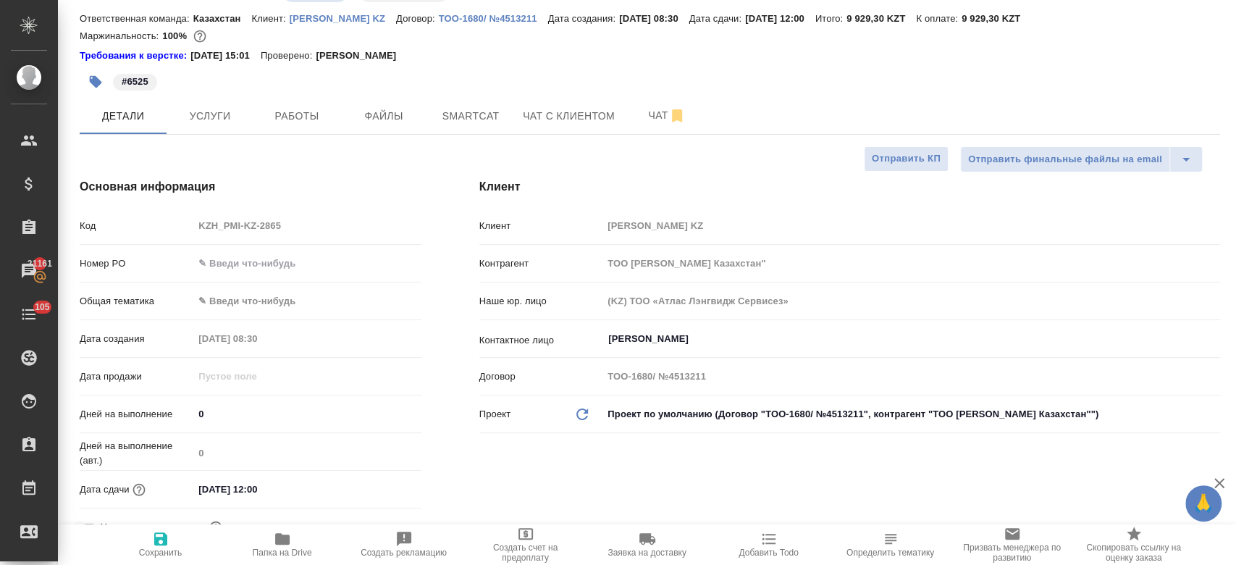
type textarea "x"
click at [508, 76] on div "#6525" at bounding box center [460, 82] width 760 height 32
click at [230, 128] on button "Услуги" at bounding box center [210, 116] width 87 height 36
